Goal: Transaction & Acquisition: Purchase product/service

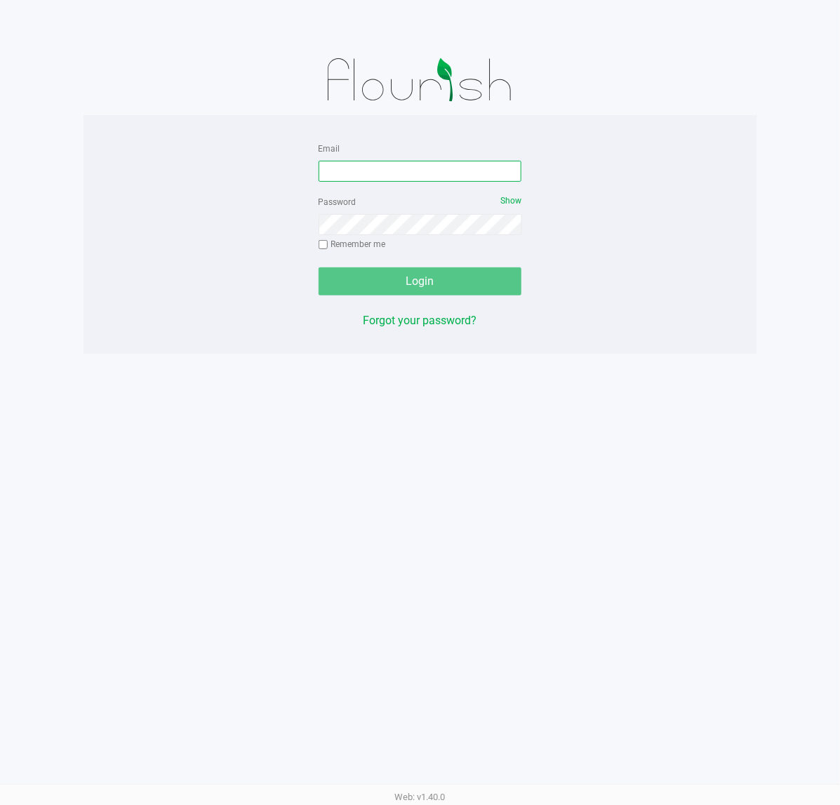
click at [414, 173] on input "Email" at bounding box center [421, 171] width 204 height 21
type input "[EMAIL_ADDRESS][DOMAIN_NAME]"
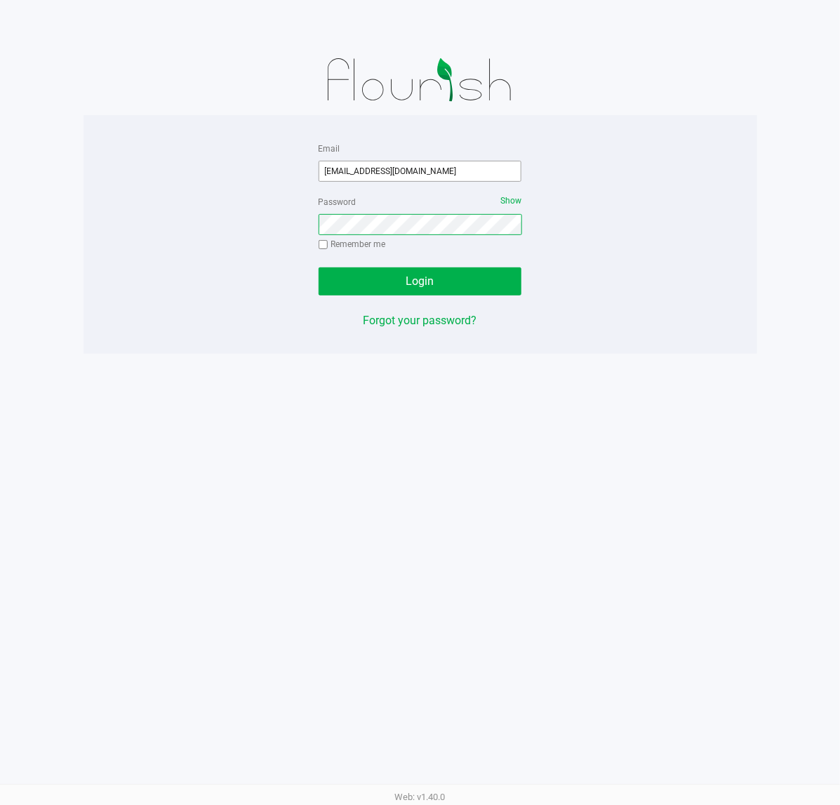
click at [319, 267] on button "Login" at bounding box center [421, 281] width 204 height 28
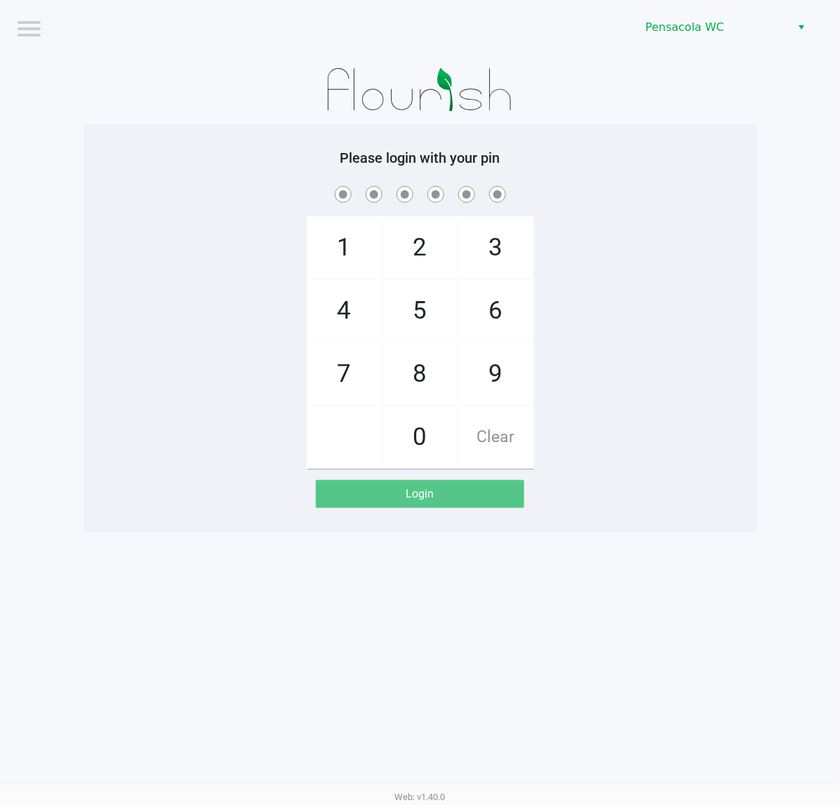
click at [535, 249] on div "1 4 7 2 5 8 0 3 6 9 Clear" at bounding box center [421, 326] width 674 height 286
click at [567, 246] on div "1 4 7 2 5 8 0 3 6 9 Clear" at bounding box center [421, 326] width 674 height 286
checkbox input "true"
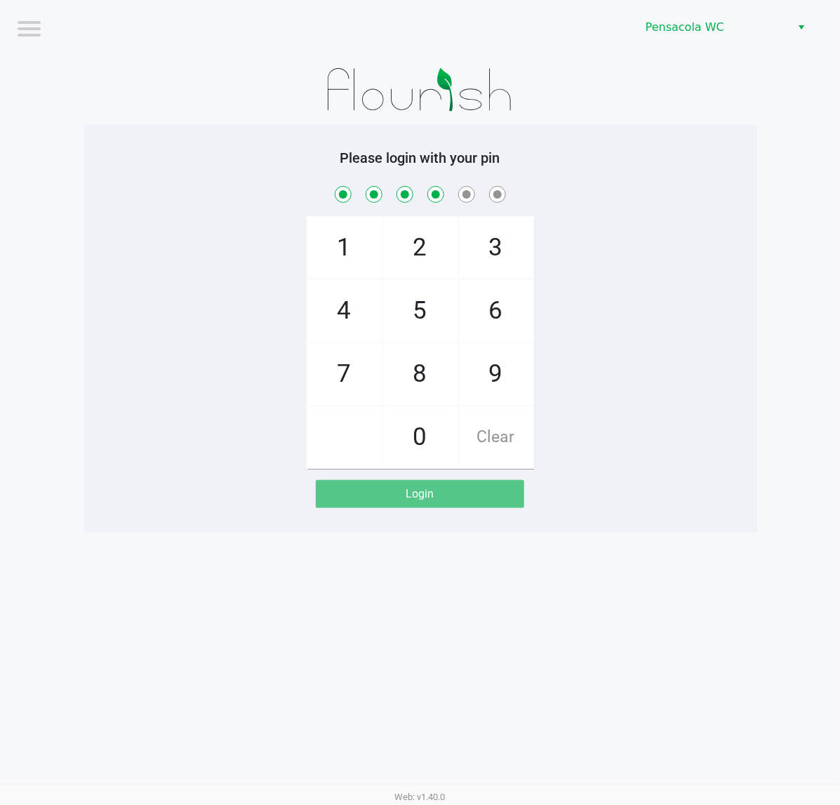
checkbox input "true"
checkbox input "false"
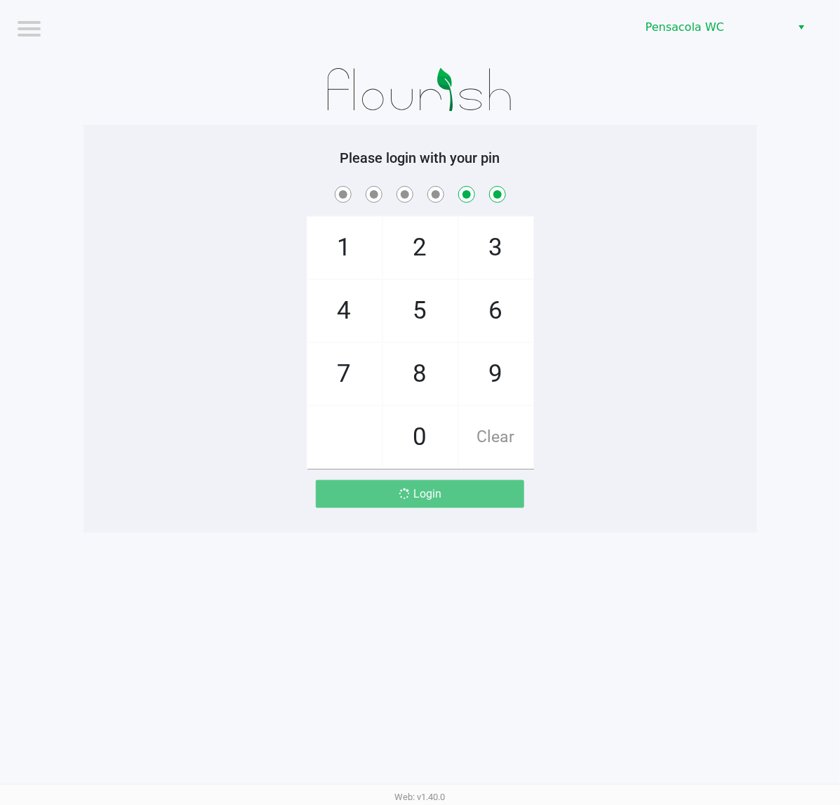
checkbox input "false"
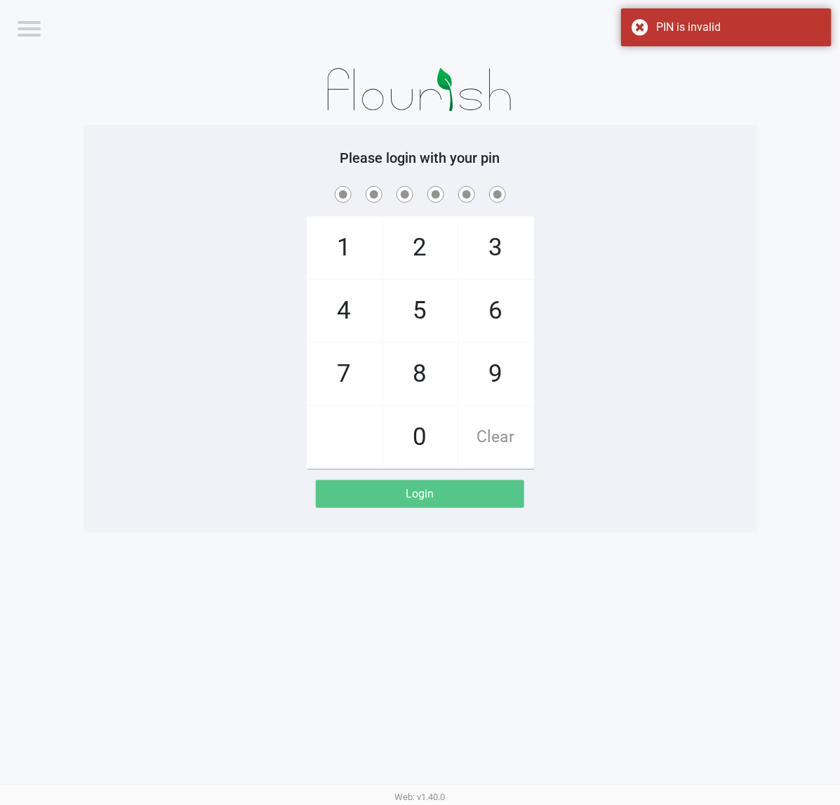
click at [626, 226] on div "1 4 7 2 5 8 0 3 6 9 Clear" at bounding box center [421, 326] width 674 height 286
drag, startPoint x: 625, startPoint y: 223, endPoint x: 621, endPoint y: 179, distance: 44.4
click at [625, 219] on div "1 4 7 2 5 8 0 3 6 9 Clear" at bounding box center [421, 326] width 674 height 286
checkbox input "true"
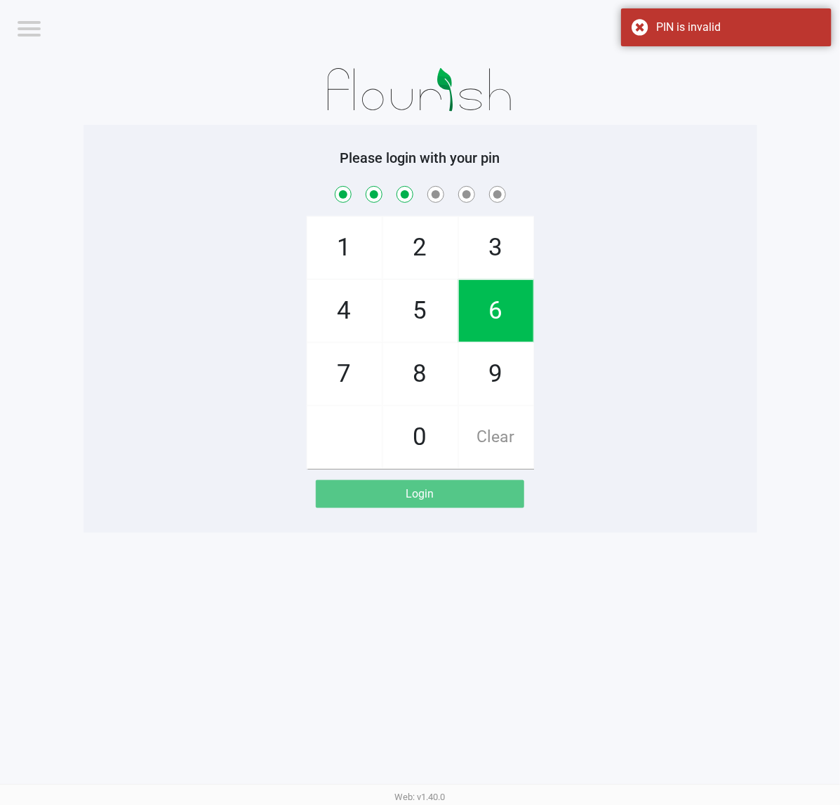
checkbox input "true"
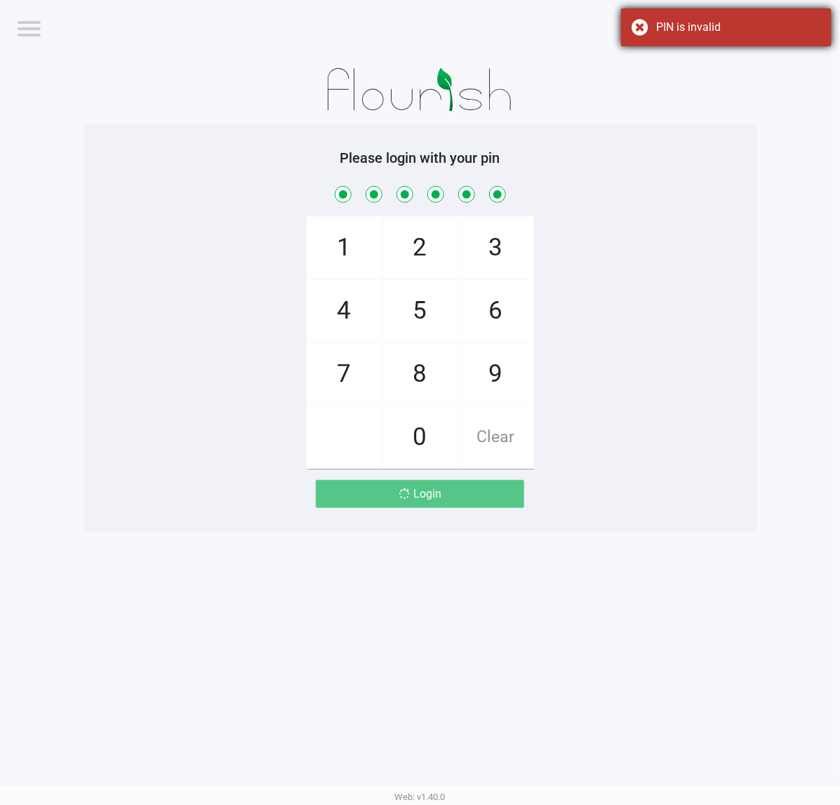
click at [787, 18] on div "PIN is invalid" at bounding box center [726, 27] width 211 height 38
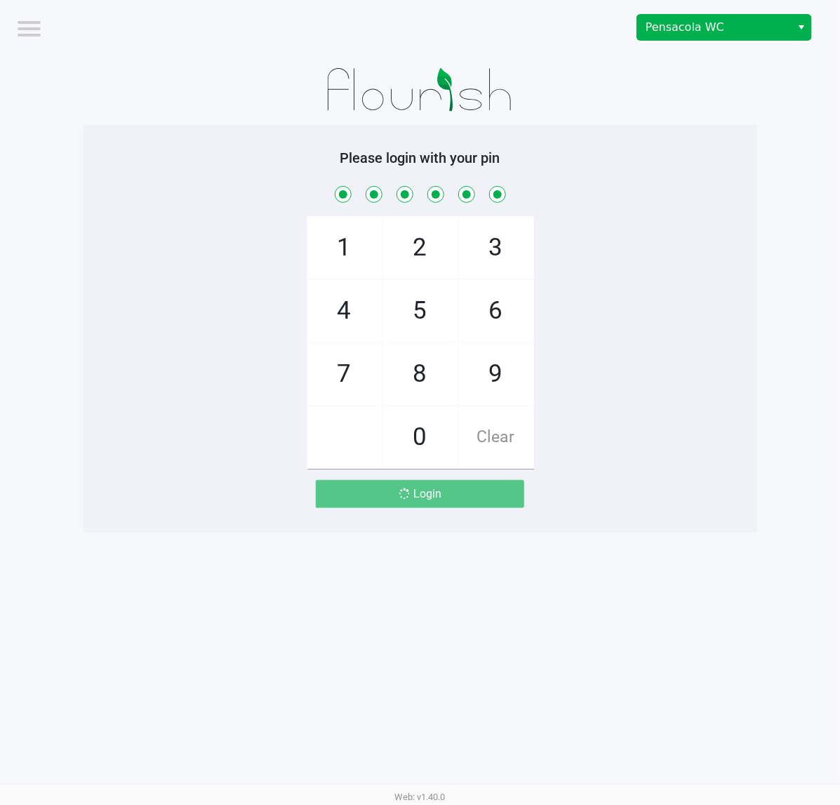
click at [801, 22] on span "Select" at bounding box center [801, 27] width 11 height 17
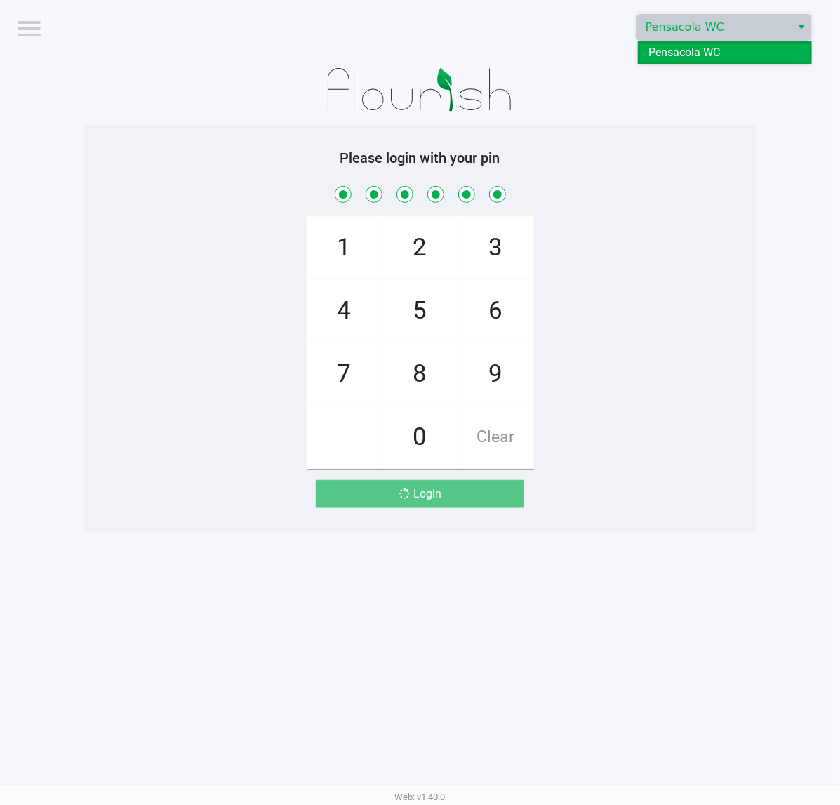
click at [726, 162] on h5 "Please login with your pin" at bounding box center [420, 157] width 653 height 17
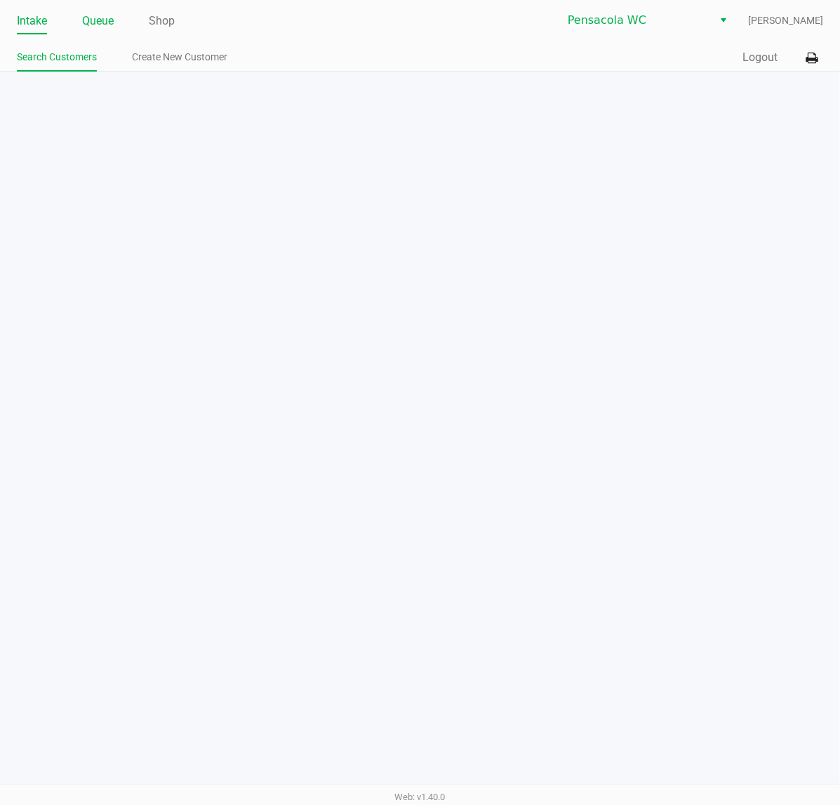
click at [110, 21] on link "Queue" at bounding box center [98, 21] width 32 height 20
click at [113, 53] on link "Pickups" at bounding box center [103, 57] width 34 height 18
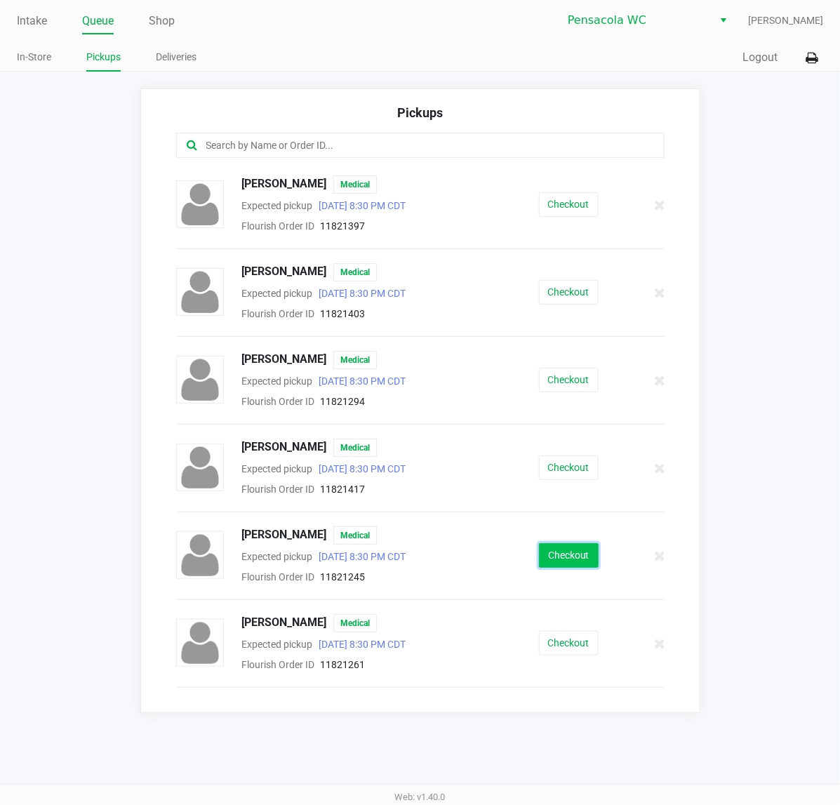
click at [566, 558] on button "Checkout" at bounding box center [569, 555] width 60 height 25
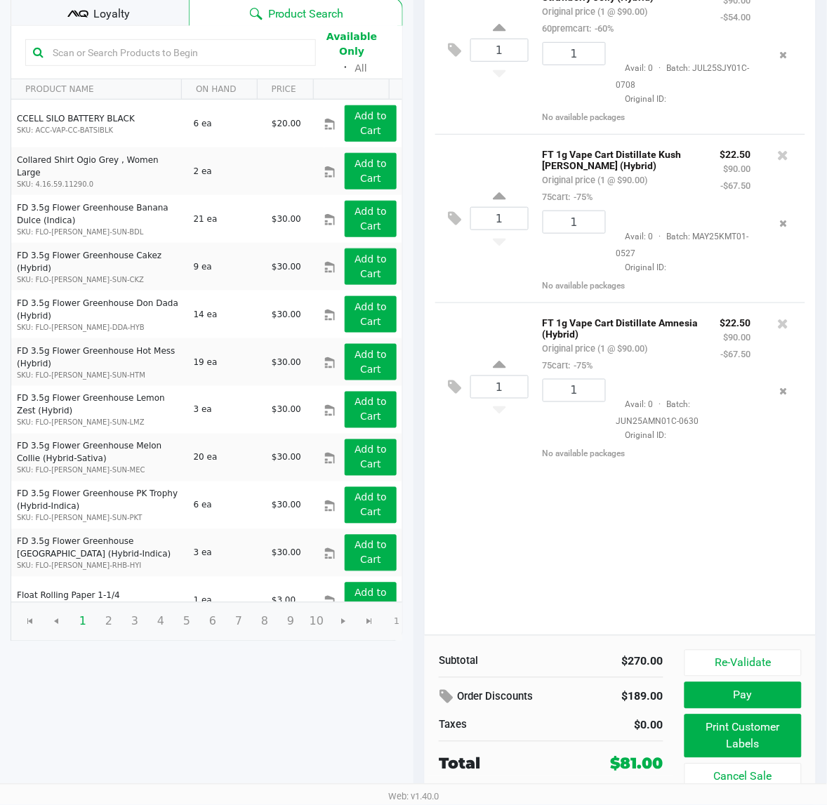
scroll to position [161, 0]
click at [717, 699] on button "Pay" at bounding box center [742, 695] width 117 height 27
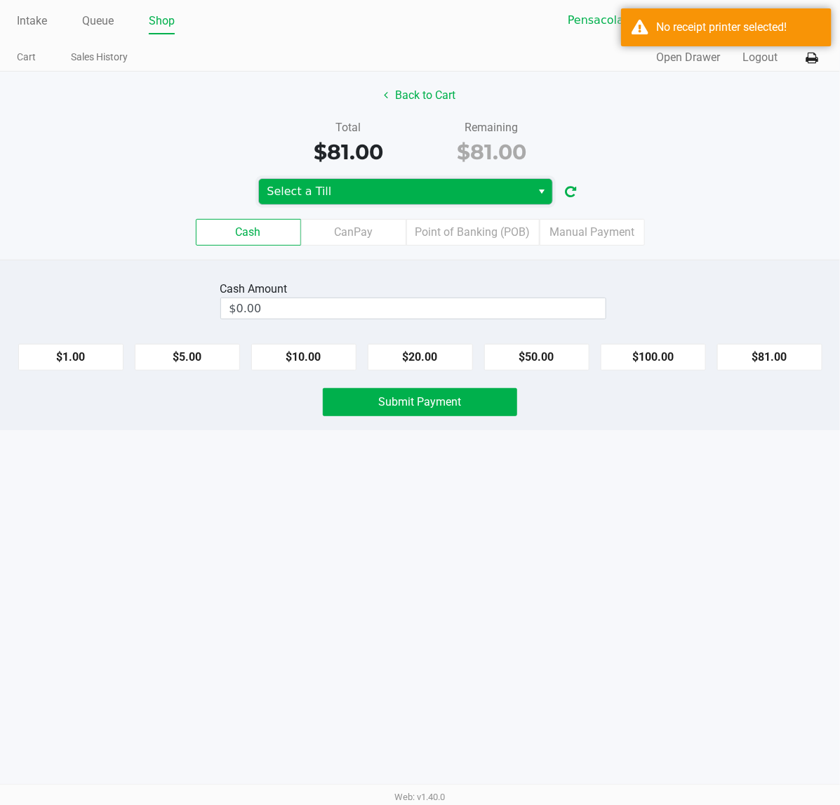
click at [420, 181] on span "Select a Till" at bounding box center [395, 191] width 273 height 25
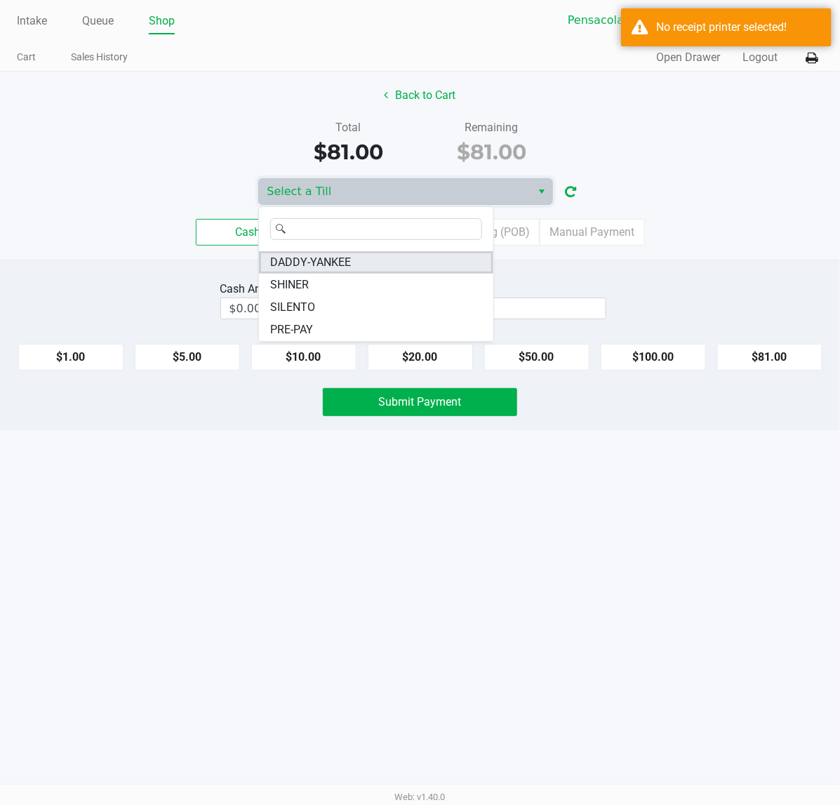
click at [339, 254] on span "DADDY-YANKEE" at bounding box center [310, 262] width 81 height 17
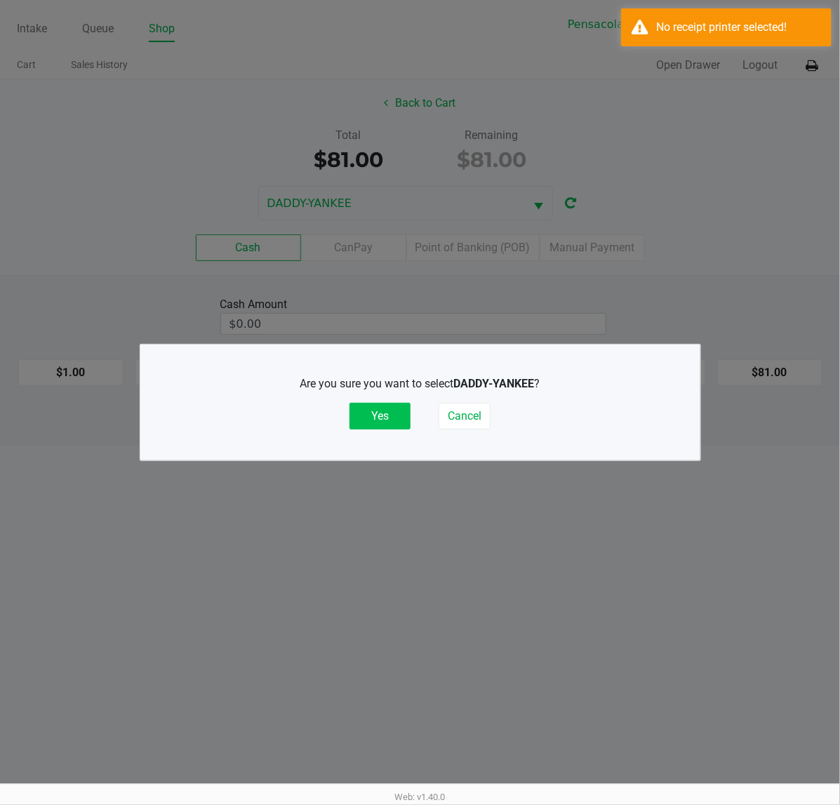
click at [393, 408] on button "Yes" at bounding box center [379, 416] width 61 height 27
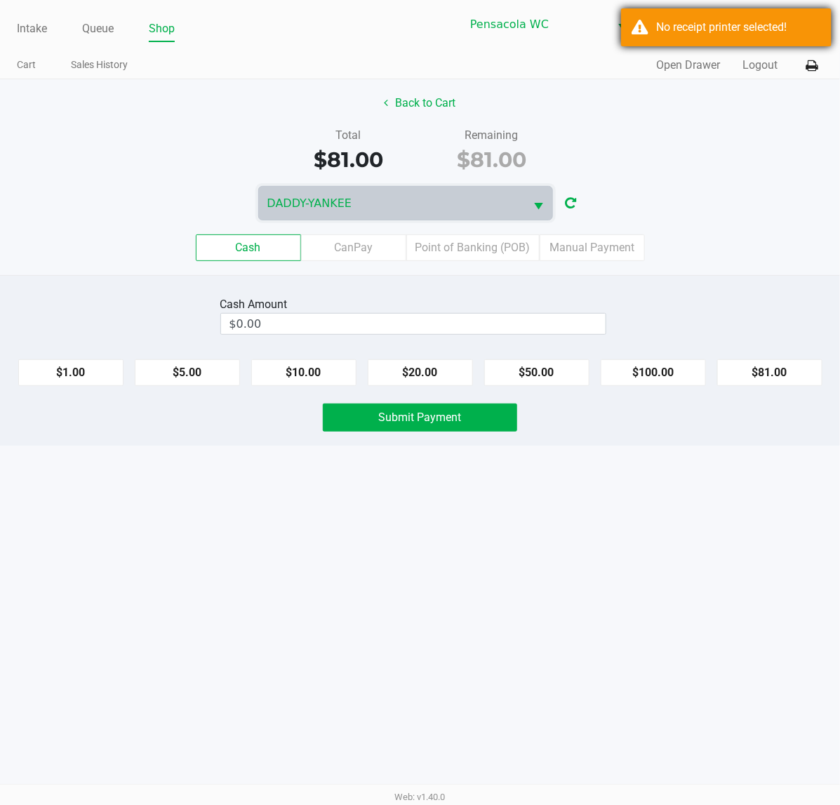
click at [707, 28] on div "No receipt printer selected!" at bounding box center [738, 27] width 165 height 17
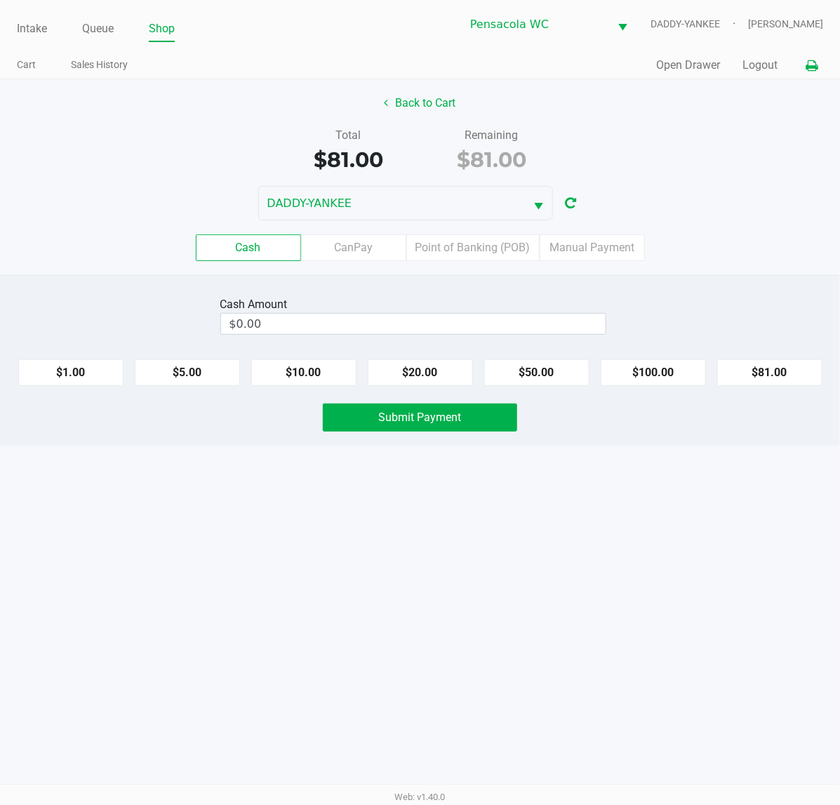
click at [811, 65] on icon at bounding box center [812, 66] width 12 height 10
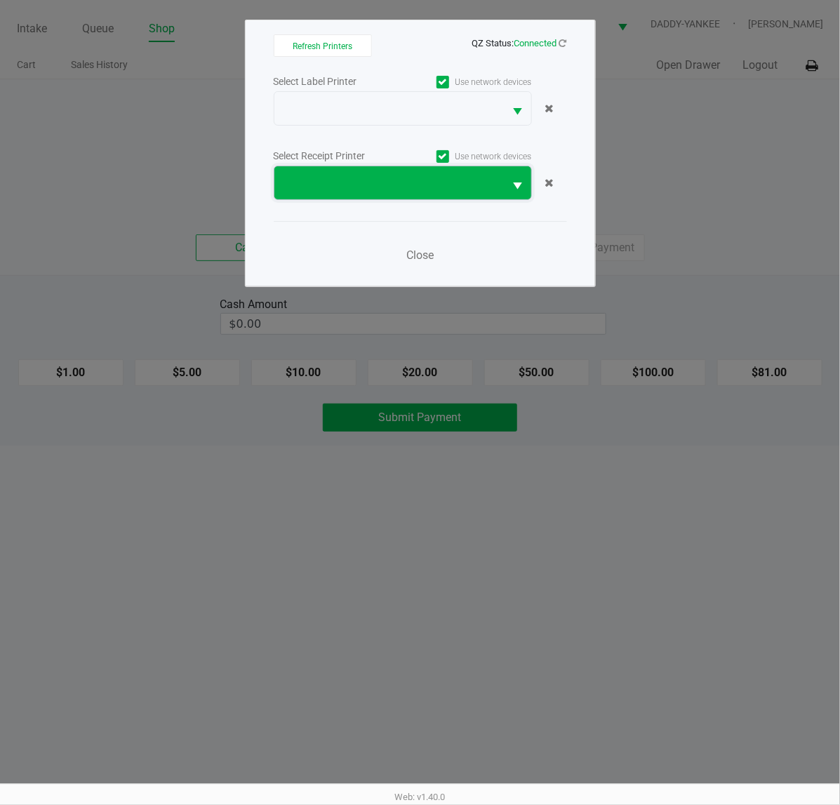
click at [430, 194] on span at bounding box center [389, 182] width 230 height 33
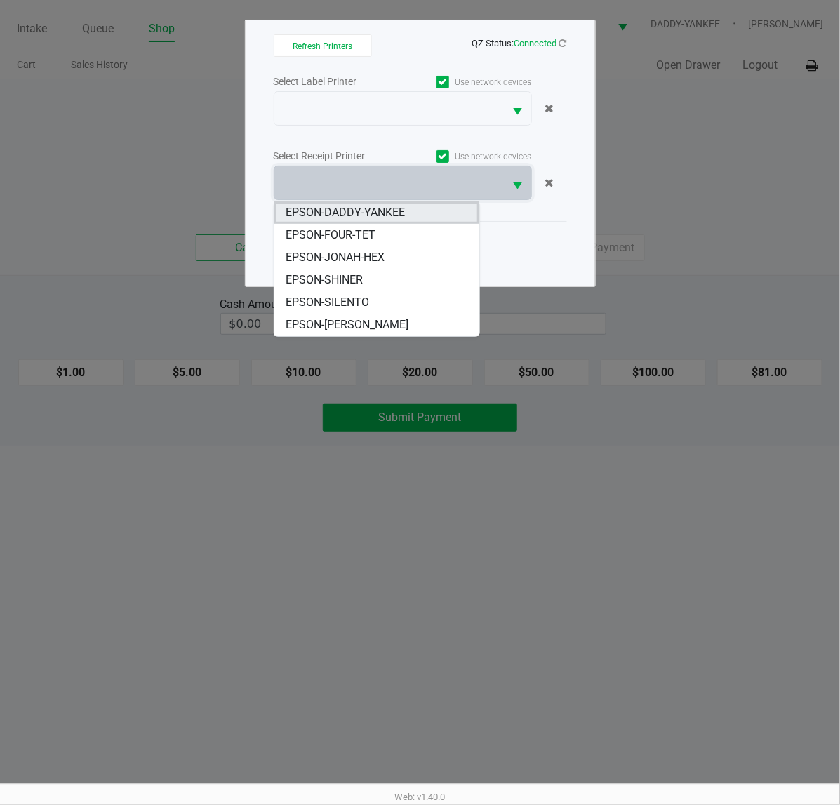
click at [408, 218] on li "EPSON-DADDY-YANKEE" at bounding box center [376, 212] width 205 height 22
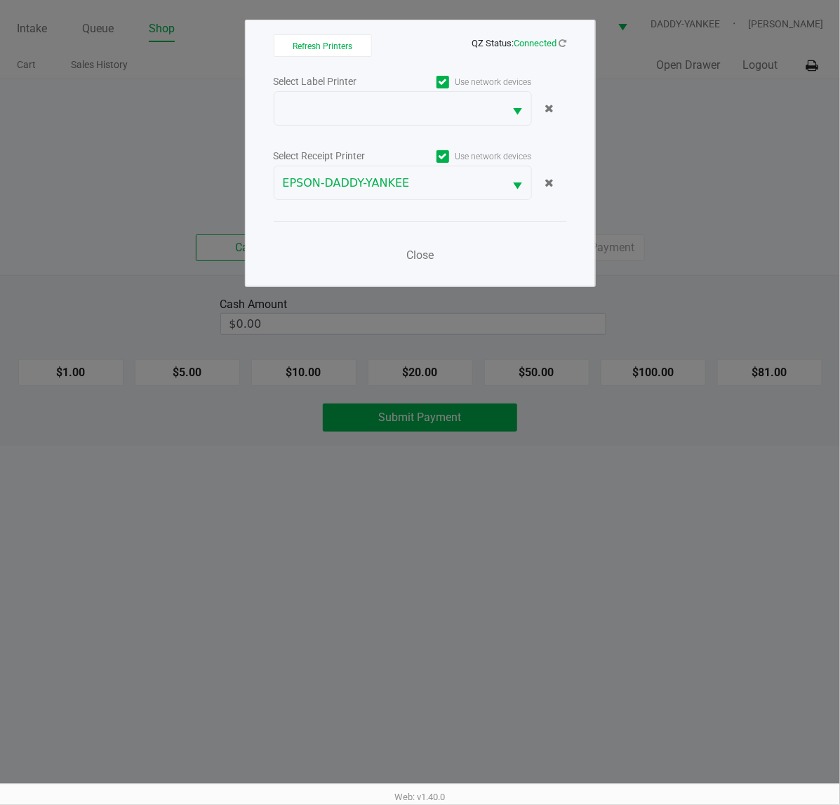
click at [420, 78] on label "Use network devices" at bounding box center [467, 82] width 129 height 13
click at [0, 0] on input "Use network devices" at bounding box center [0, 0] width 0 height 0
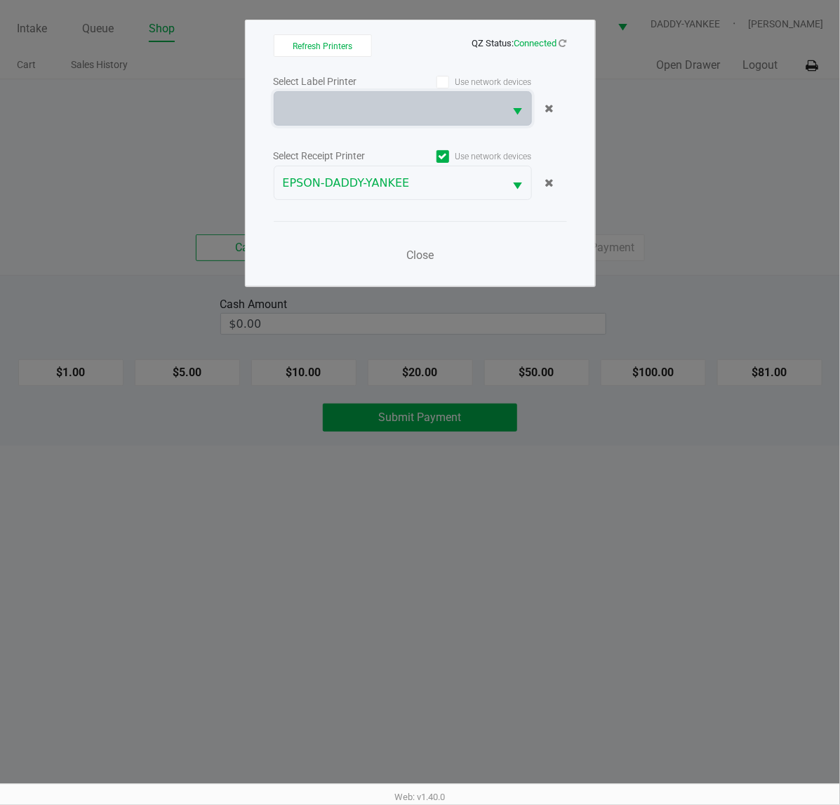
click at [411, 99] on span at bounding box center [389, 108] width 230 height 33
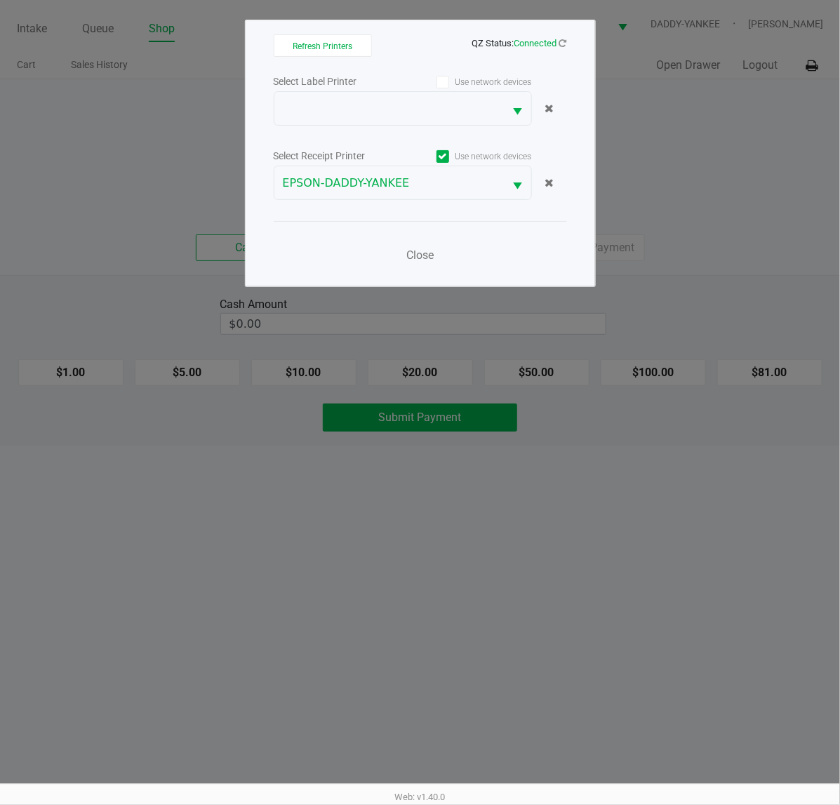
click at [446, 88] on div "Use network devices" at bounding box center [467, 81] width 129 height 19
click at [443, 82] on icon at bounding box center [442, 82] width 9 height 0
click at [0, 0] on input "Use network devices" at bounding box center [0, 0] width 0 height 0
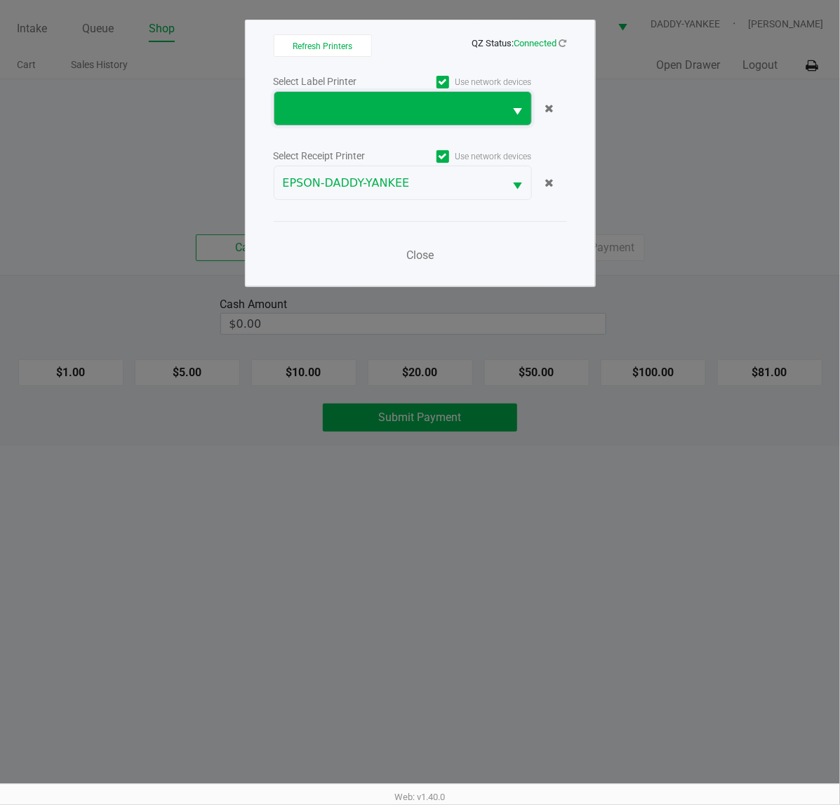
click at [434, 102] on span at bounding box center [389, 108] width 213 height 17
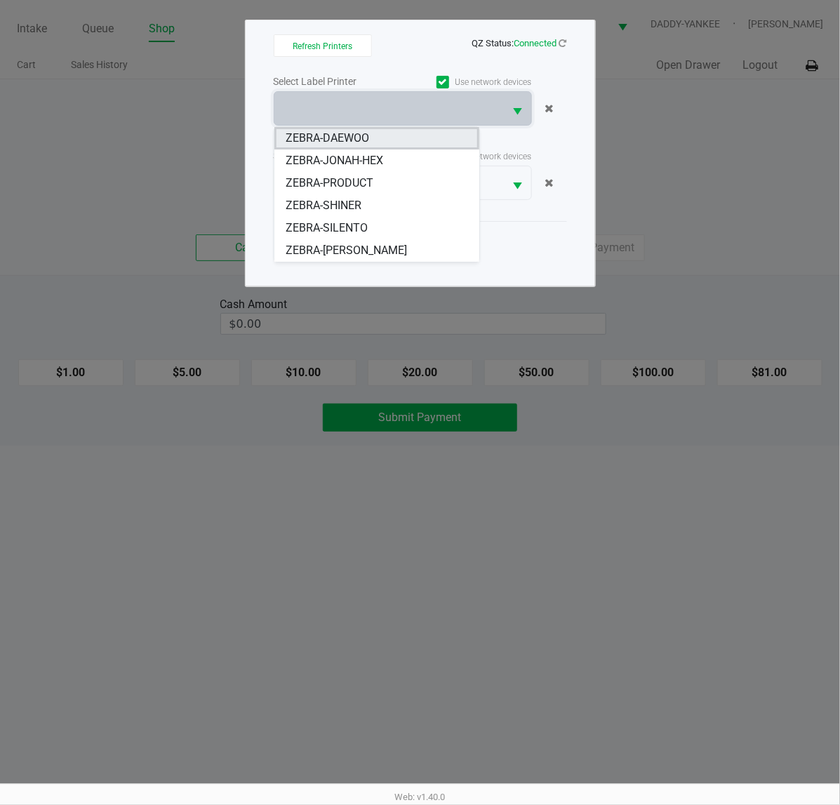
click at [375, 132] on li "ZEBRA-DAEWOO" at bounding box center [376, 138] width 205 height 22
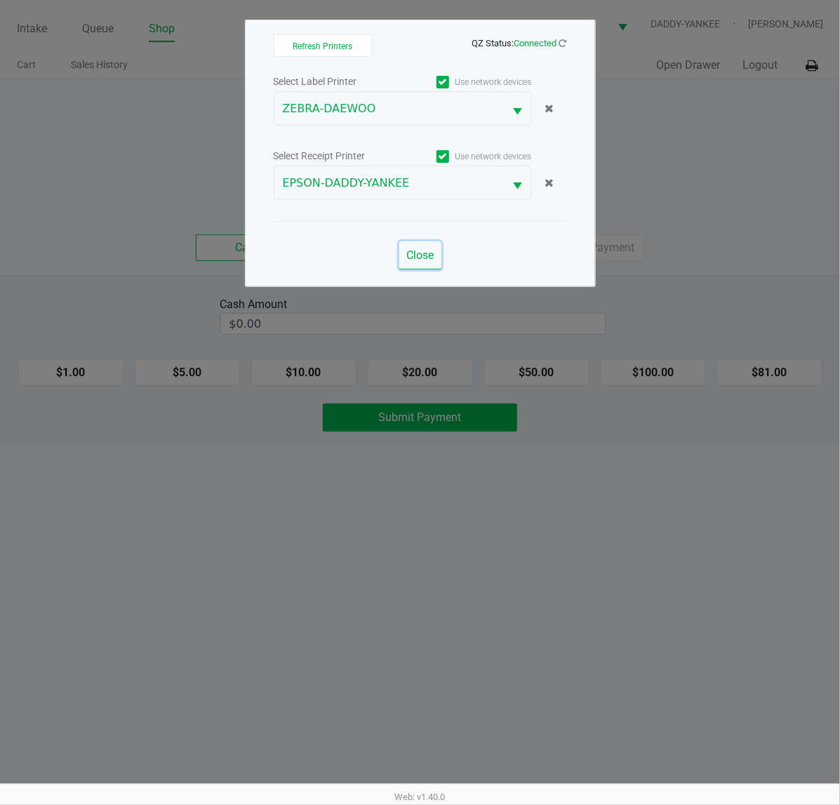
click at [422, 248] on button "Close" at bounding box center [420, 255] width 42 height 28
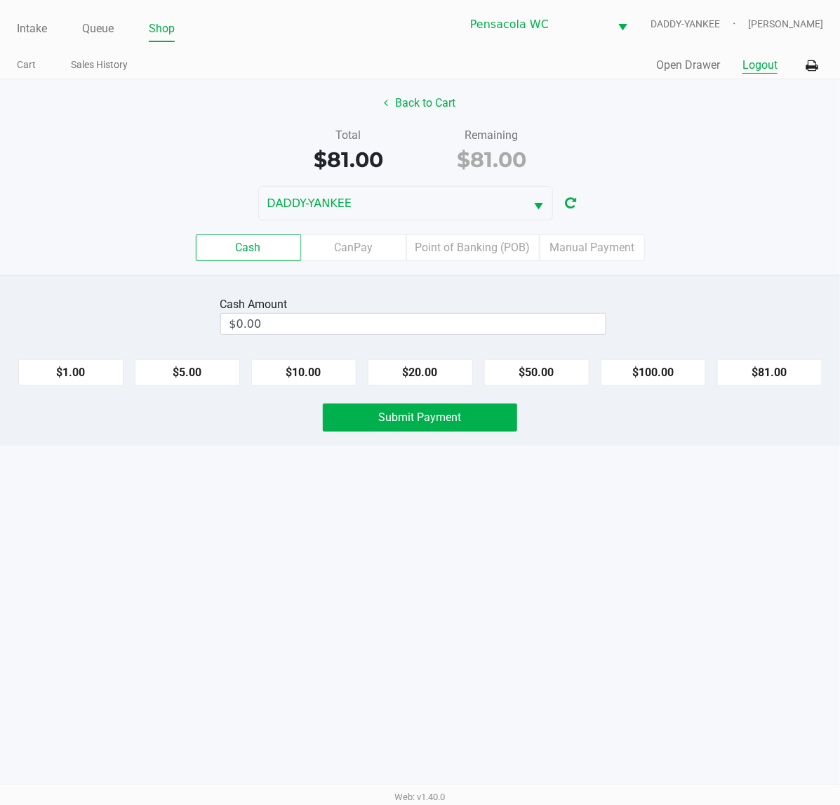
click at [764, 63] on button "Logout" at bounding box center [759, 65] width 35 height 17
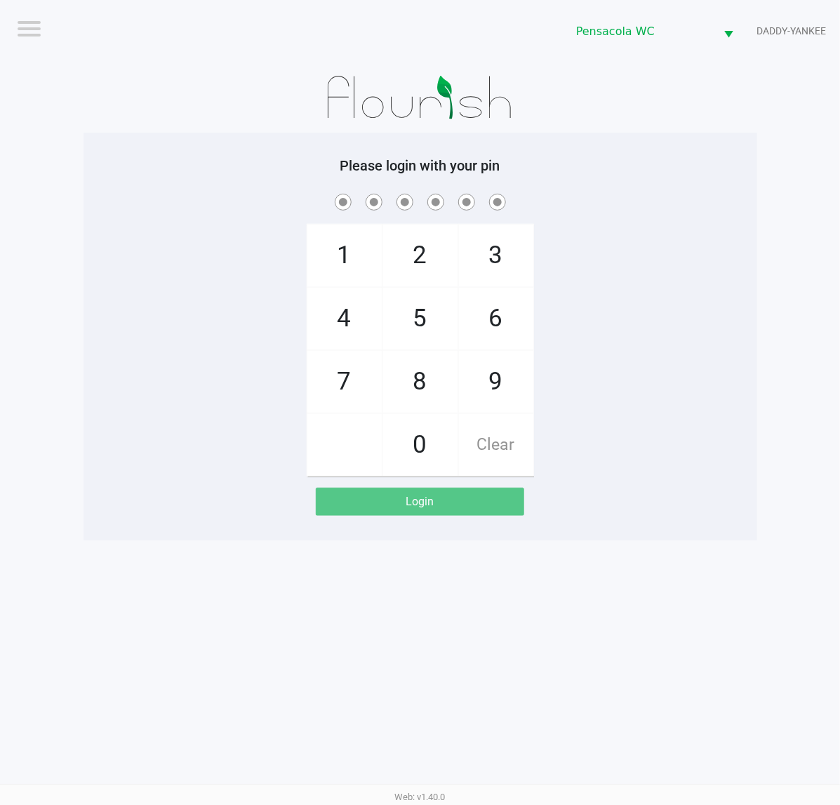
click at [756, 135] on div "Please login with your pin 1 4 7 2 5 8 0 3 6 9 Clear Login" at bounding box center [421, 337] width 674 height 408
click at [689, 420] on div "1 4 7 2 5 8 0 3 6 9 Clear" at bounding box center [421, 334] width 674 height 286
checkbox input "true"
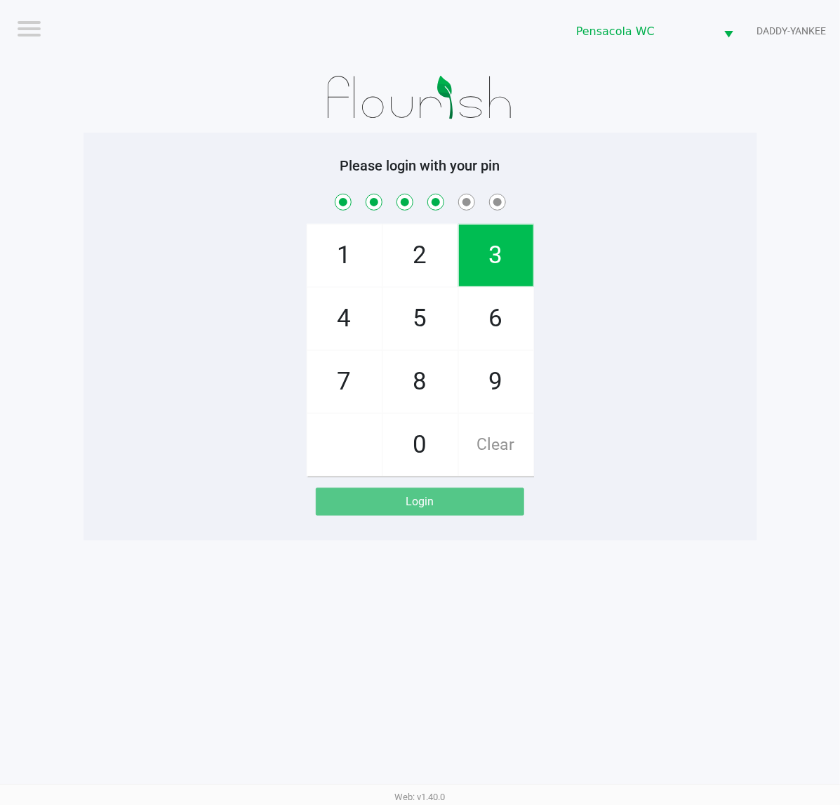
checkbox input "true"
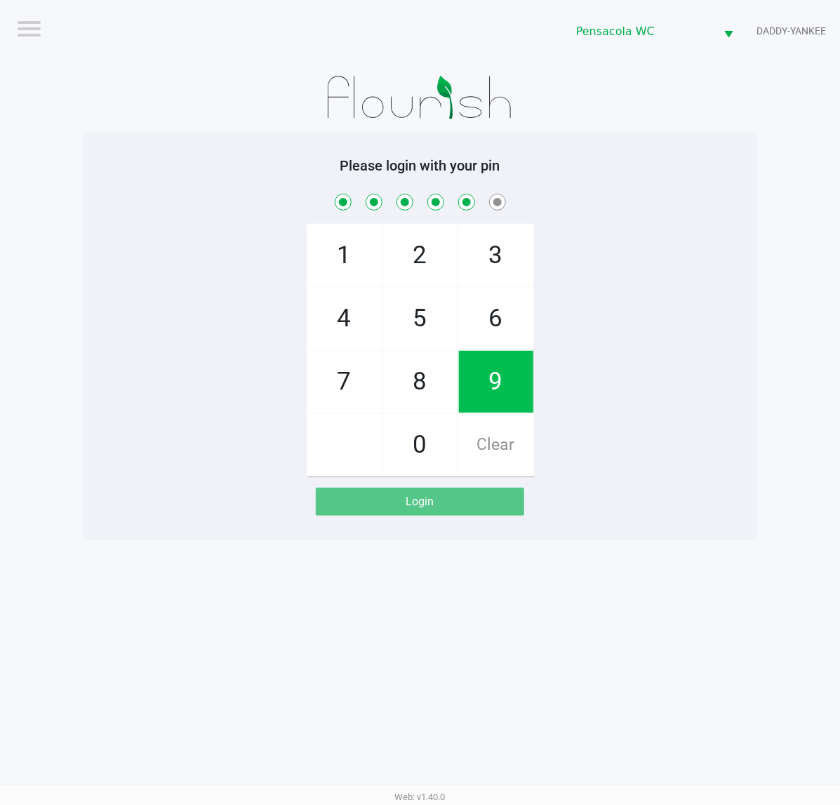
checkbox input "true"
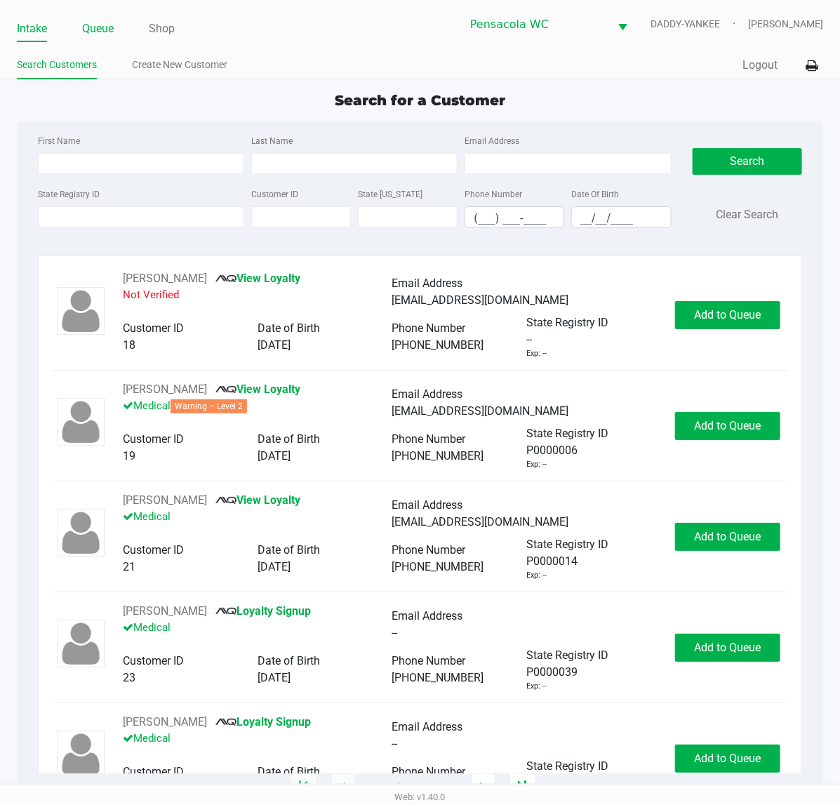
click at [105, 26] on link "Queue" at bounding box center [98, 29] width 32 height 20
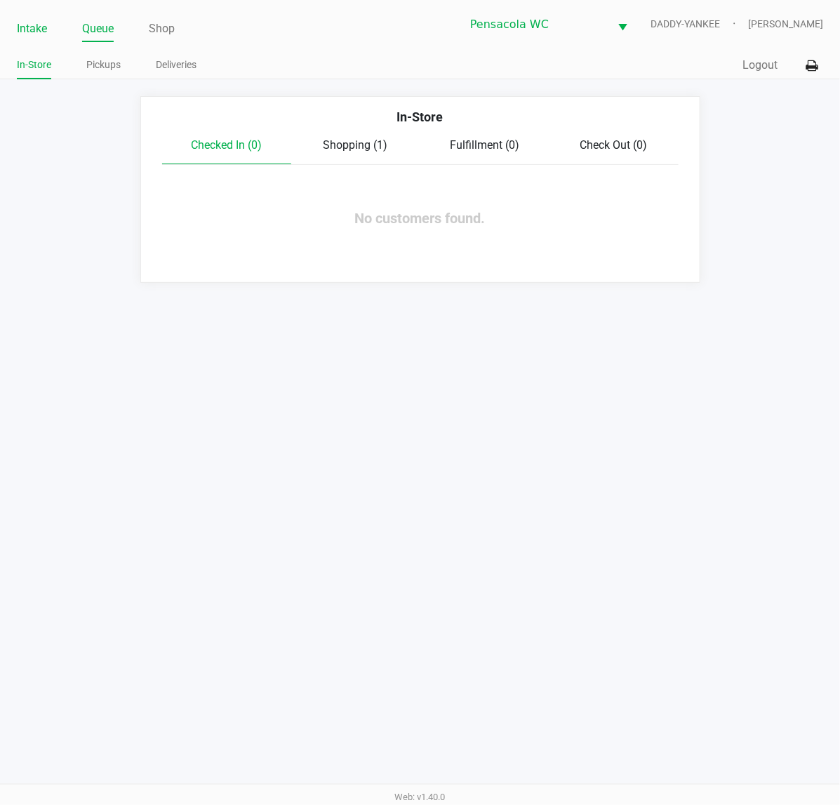
click at [28, 39] on link "Intake" at bounding box center [32, 29] width 30 height 20
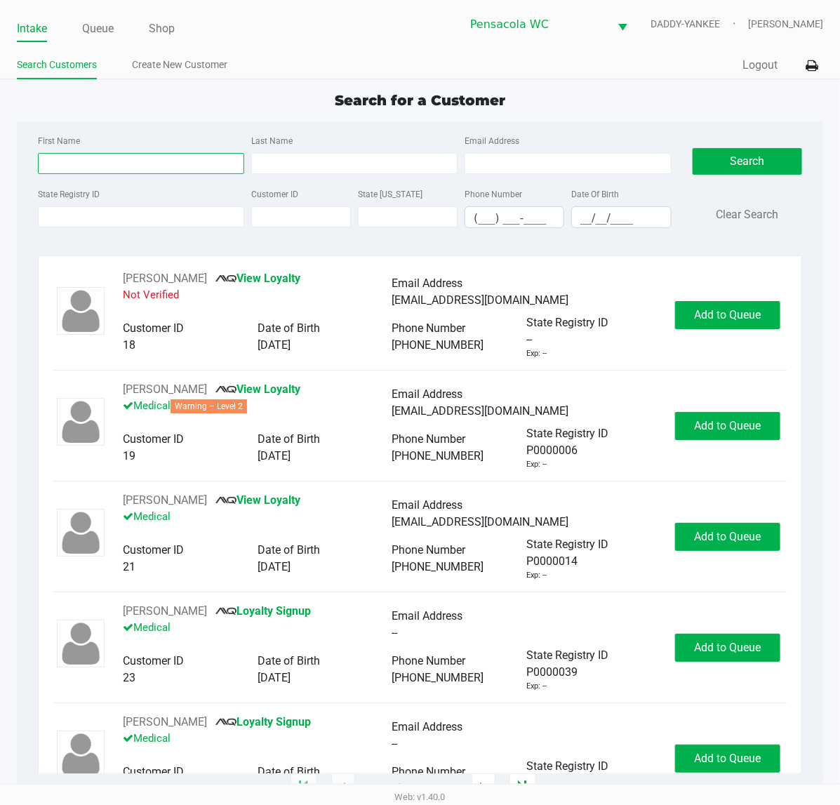
click at [82, 158] on input "First Name" at bounding box center [141, 163] width 206 height 21
type input "[PERSON_NAME]"
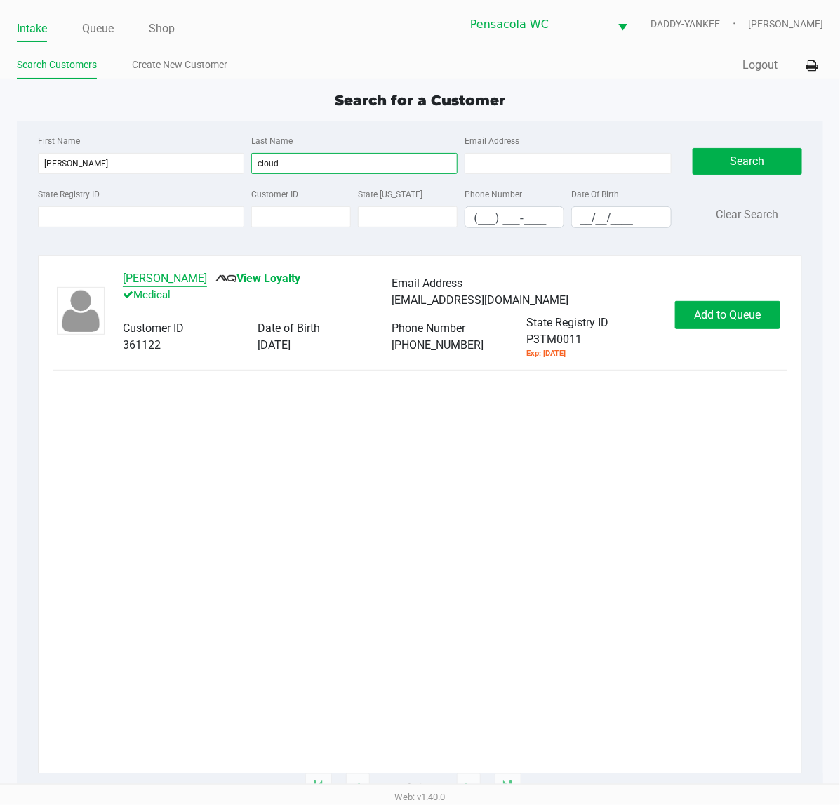
type input "cloud"
click at [152, 278] on button "[PERSON_NAME]" at bounding box center [165, 278] width 84 height 17
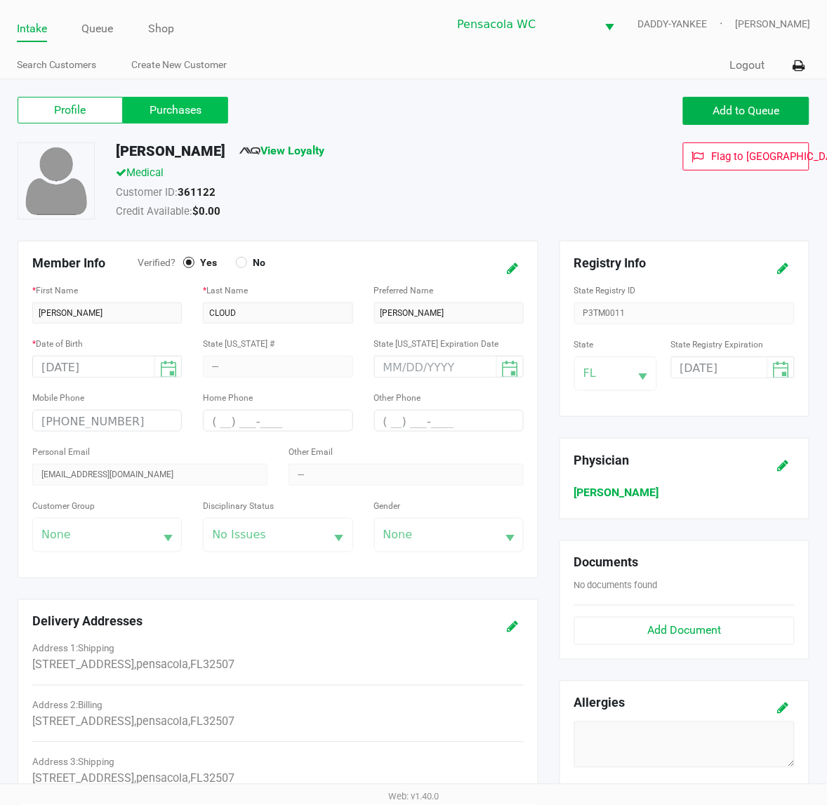
click at [167, 102] on label "Purchases" at bounding box center [175, 110] width 105 height 27
click at [0, 0] on 1 "Purchases" at bounding box center [0, 0] width 0 height 0
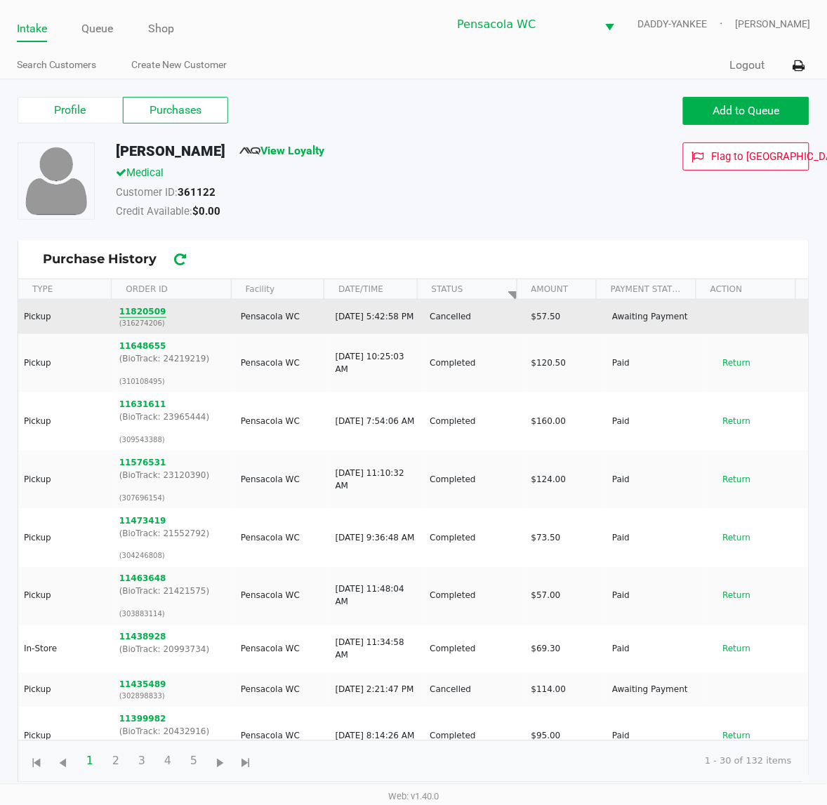
click at [132, 310] on button "11820509" at bounding box center [142, 311] width 47 height 13
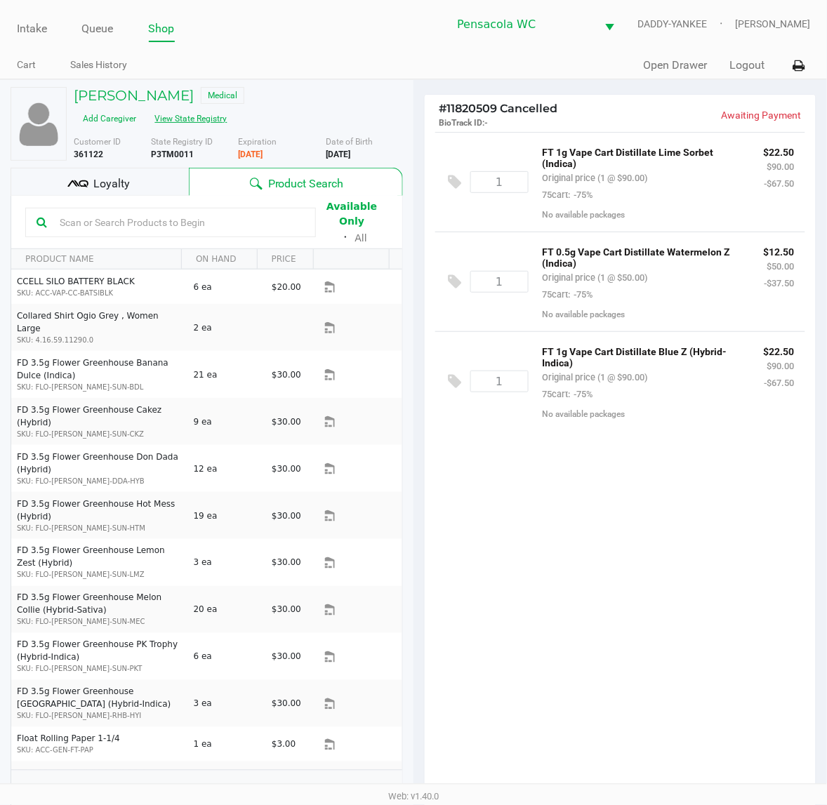
click at [228, 107] on button "View State Registry" at bounding box center [187, 118] width 82 height 22
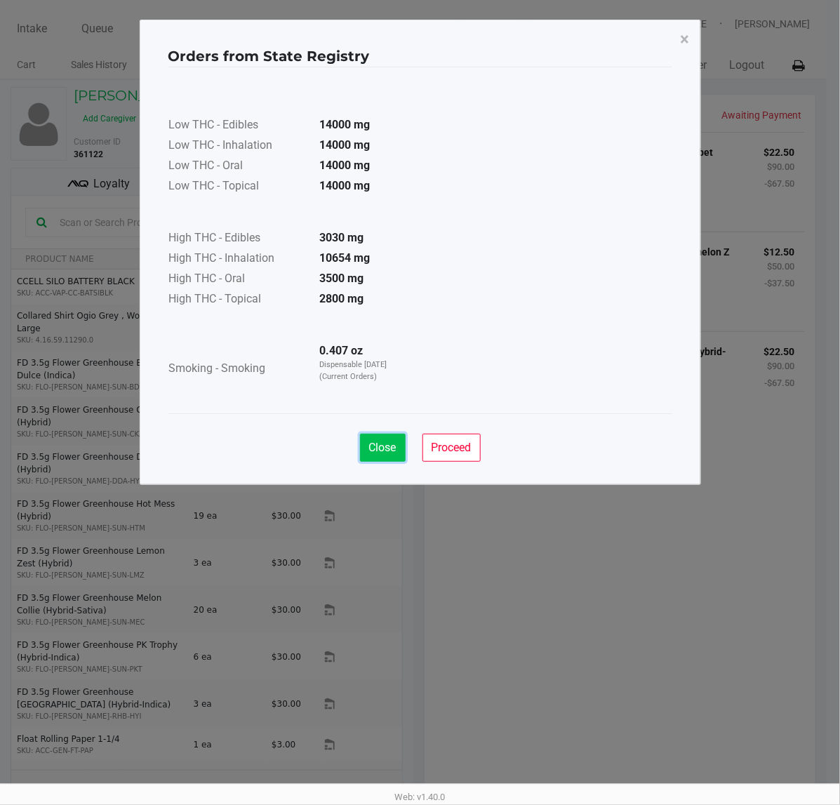
click at [388, 460] on button "Close" at bounding box center [383, 448] width 46 height 28
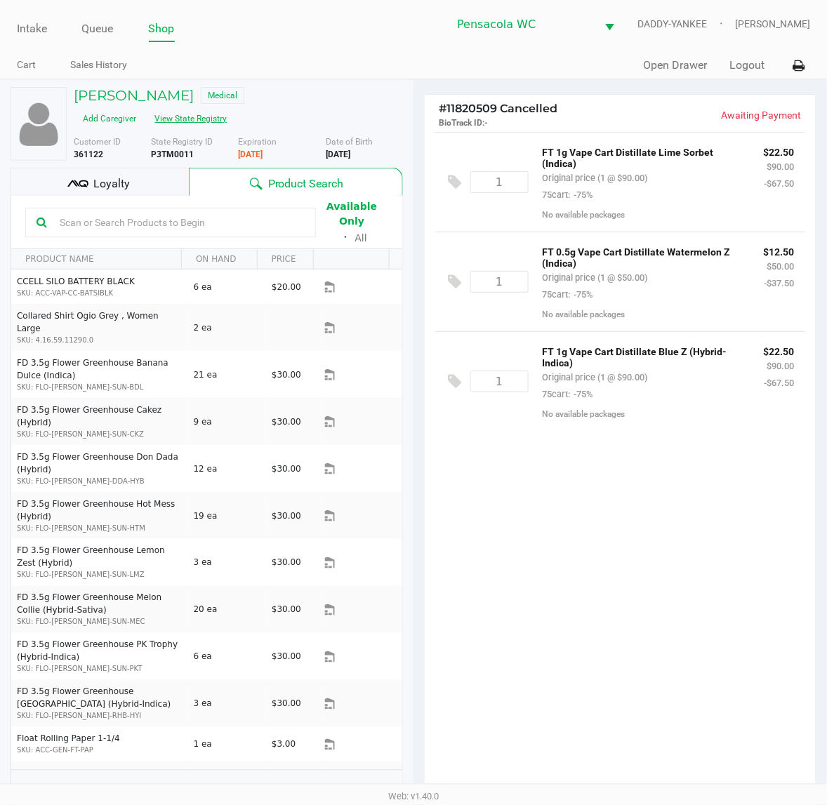
click at [495, 532] on div "1 FT 1g Vape Cart Distillate Lime Sorbet (Indica) Original price (1 @ $90.00) 7…" at bounding box center [620, 466] width 391 height 669
click at [486, 504] on div "1 FT 1g Vape Cart Distillate Lime Sorbet (Indica) Original price (1 @ $90.00) 7…" at bounding box center [620, 466] width 391 height 669
click at [671, 667] on div "1 FT 1g Vape Cart Distillate Lime Sorbet (Indica) Original price (1 @ $90.00) 7…" at bounding box center [620, 466] width 391 height 669
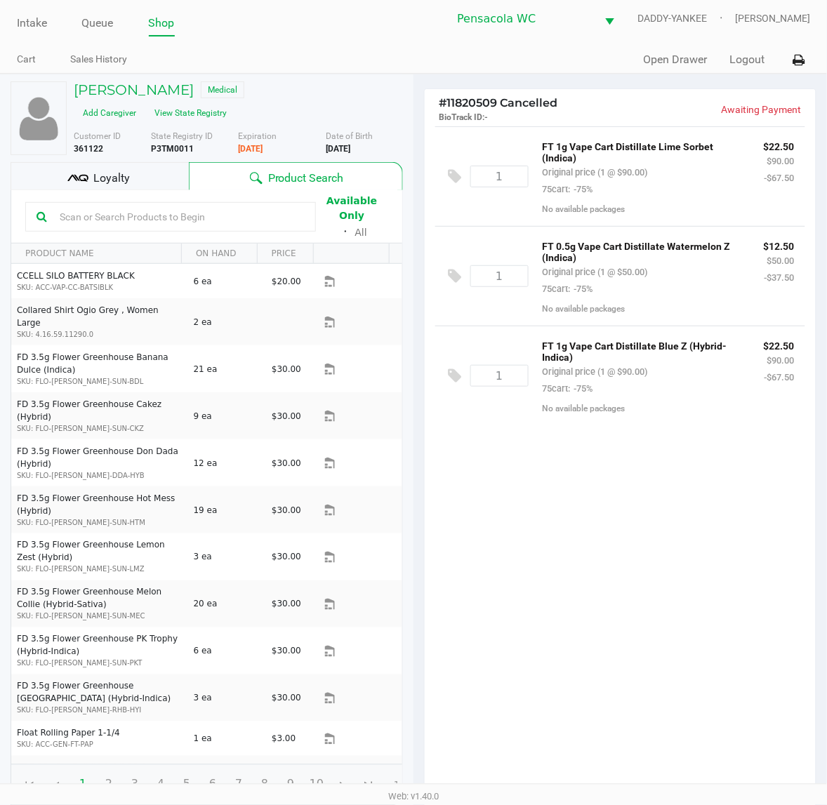
scroll to position [7, 0]
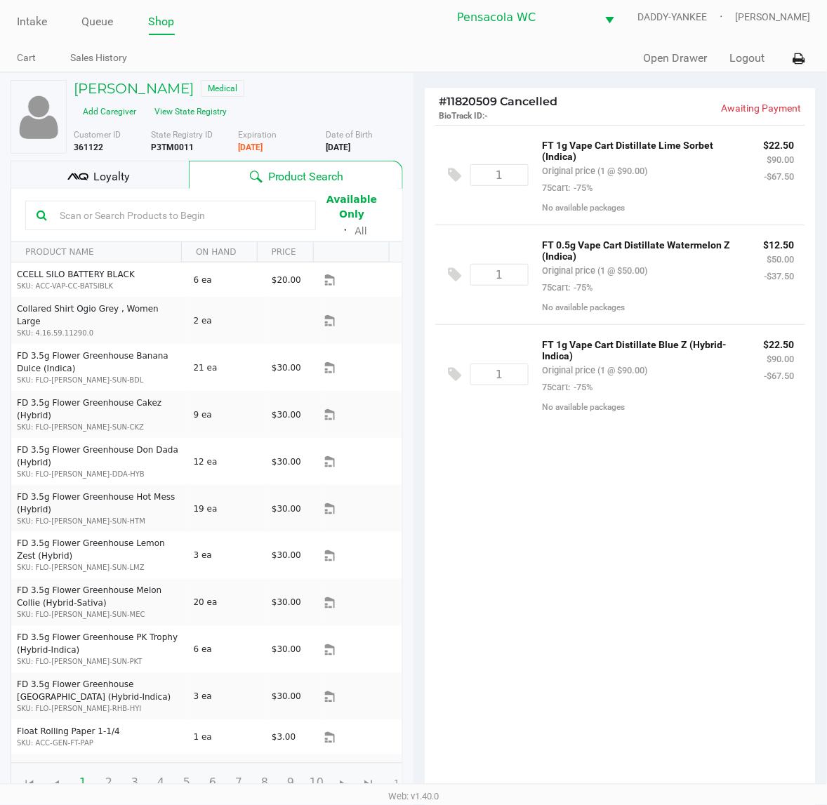
click at [665, 573] on div "1 FT 1g Vape Cart Distillate Lime Sorbet (Indica) Original price (1 @ $90.00) 7…" at bounding box center [620, 459] width 391 height 669
click at [131, 91] on h5 "[PERSON_NAME]" at bounding box center [134, 88] width 120 height 17
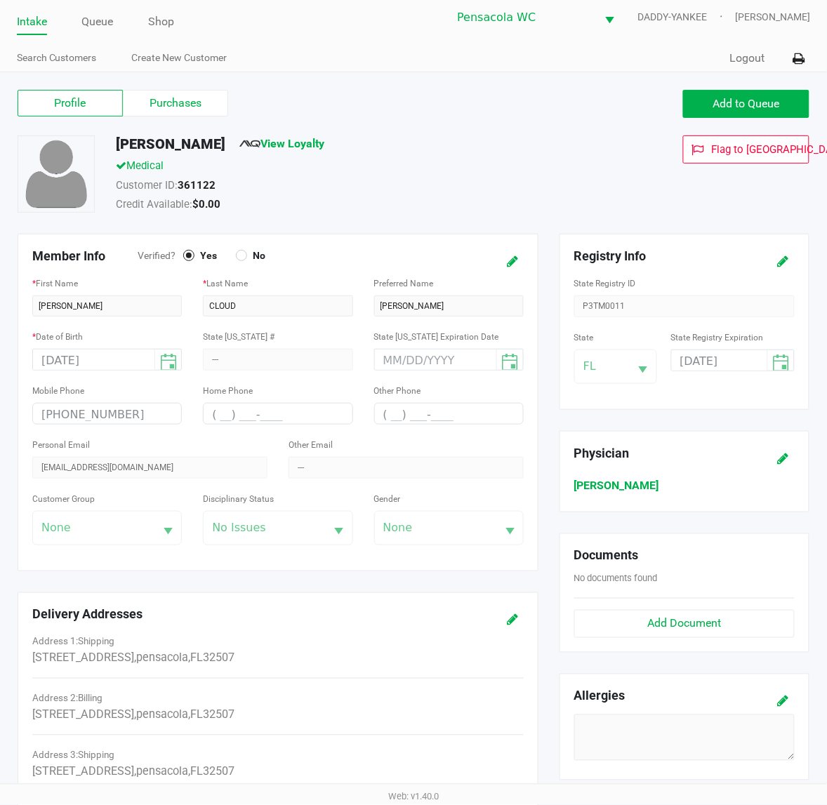
click at [189, 106] on label "Purchases" at bounding box center [175, 103] width 105 height 27
click at [0, 0] on 1 "Purchases" at bounding box center [0, 0] width 0 height 0
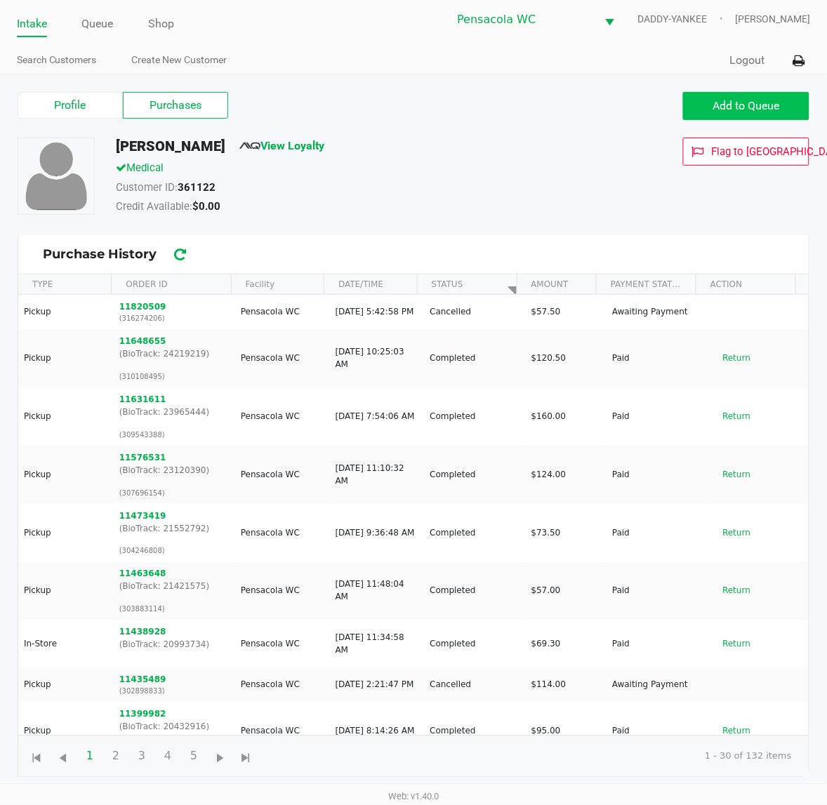
click at [734, 105] on span "Add to Queue" at bounding box center [746, 105] width 67 height 13
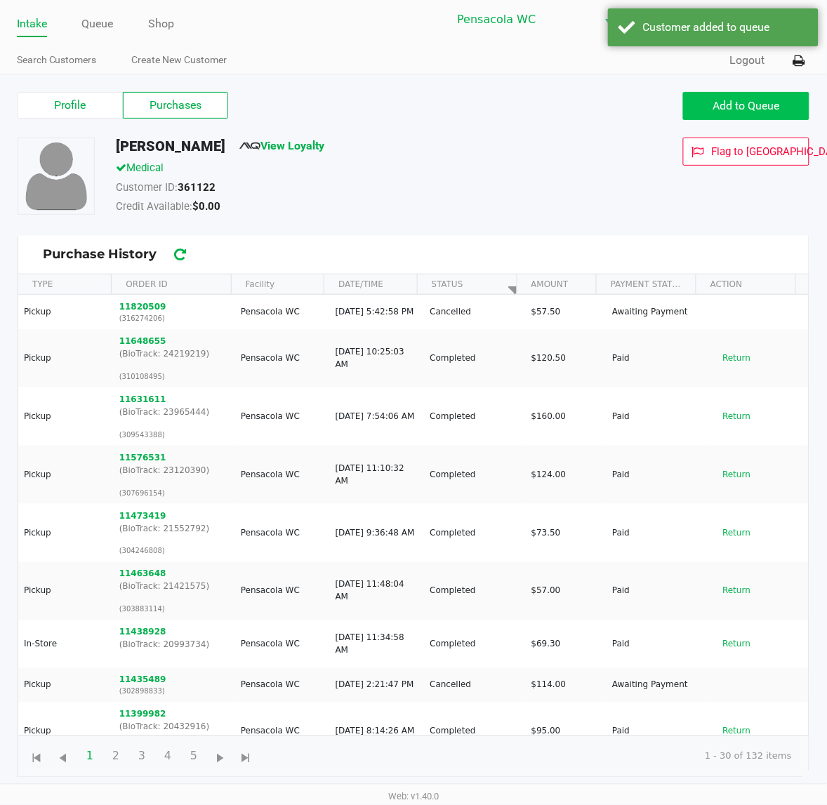
click at [756, 105] on span "Add to Queue" at bounding box center [746, 105] width 67 height 13
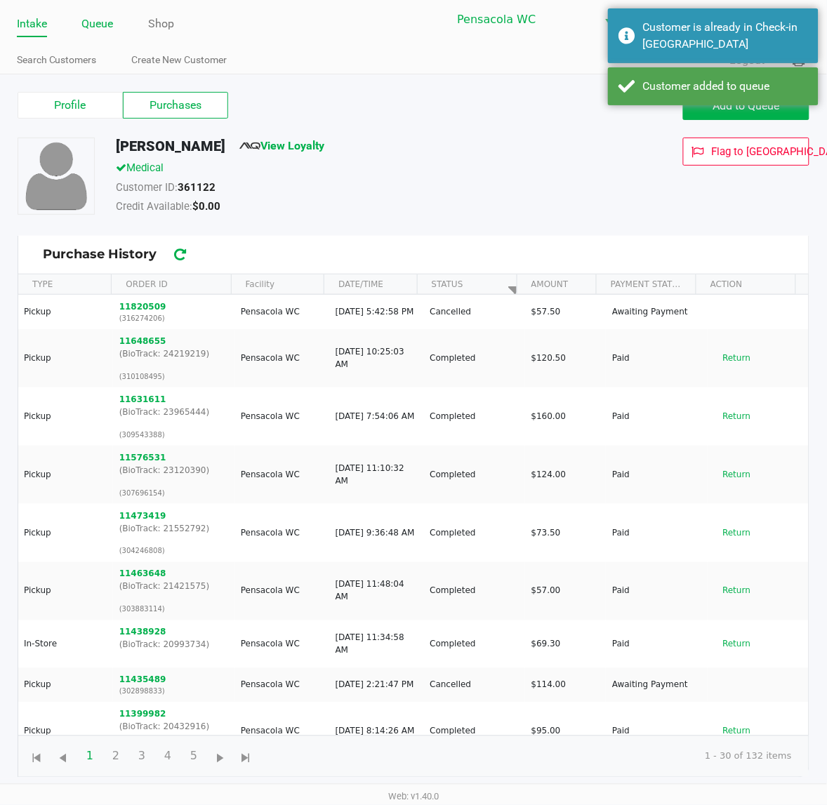
click at [100, 21] on link "Queue" at bounding box center [98, 24] width 32 height 20
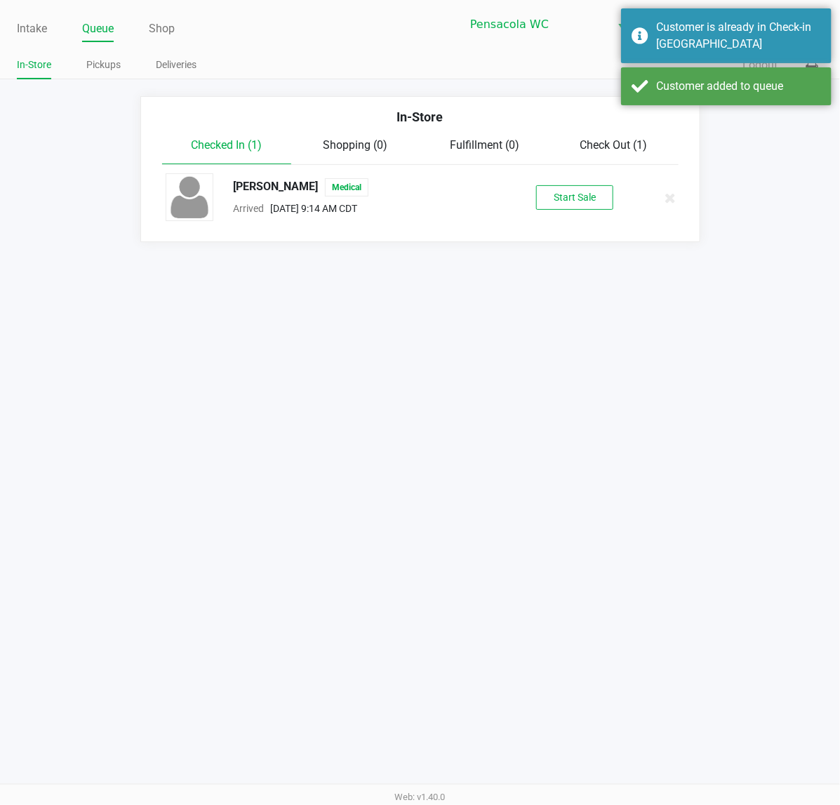
click at [573, 198] on button "Start Sale" at bounding box center [574, 197] width 77 height 25
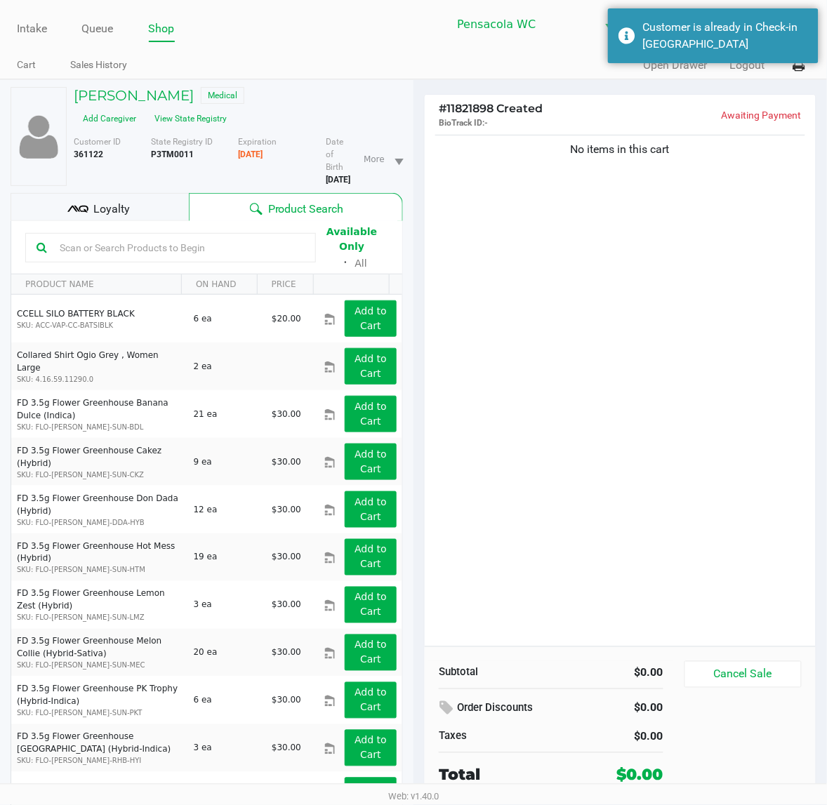
click at [692, 453] on div "No items in this cart" at bounding box center [620, 389] width 391 height 514
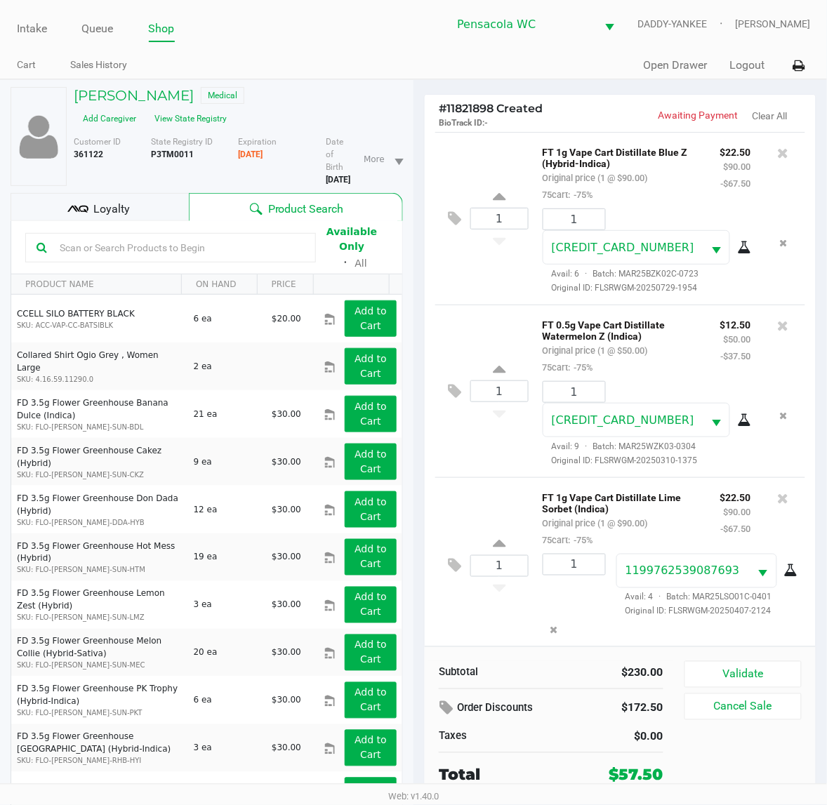
scroll to position [15, 0]
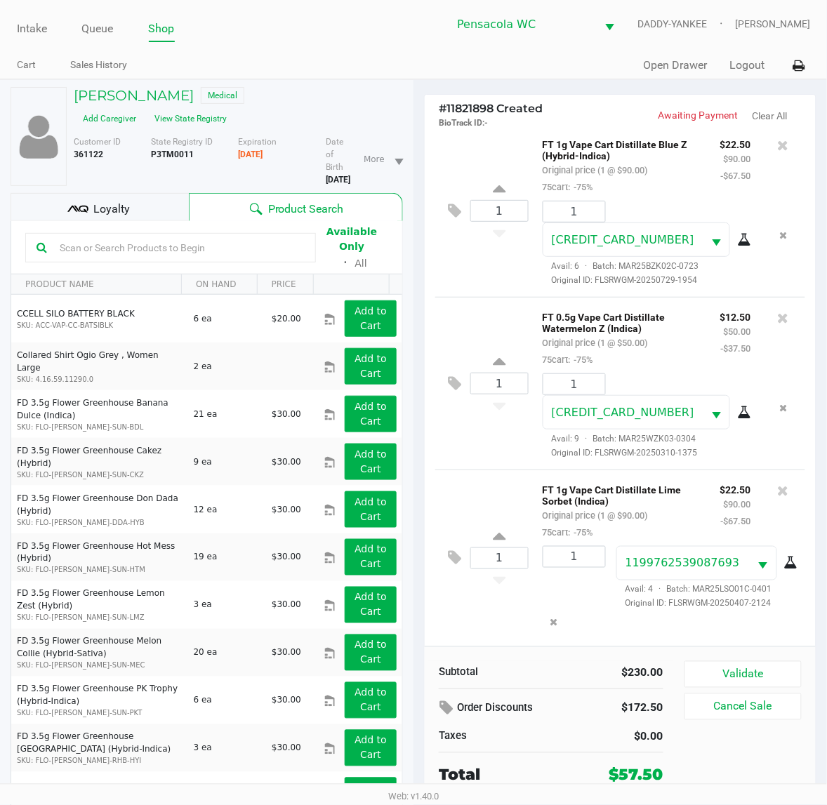
click at [145, 193] on div "Loyalty" at bounding box center [100, 207] width 178 height 28
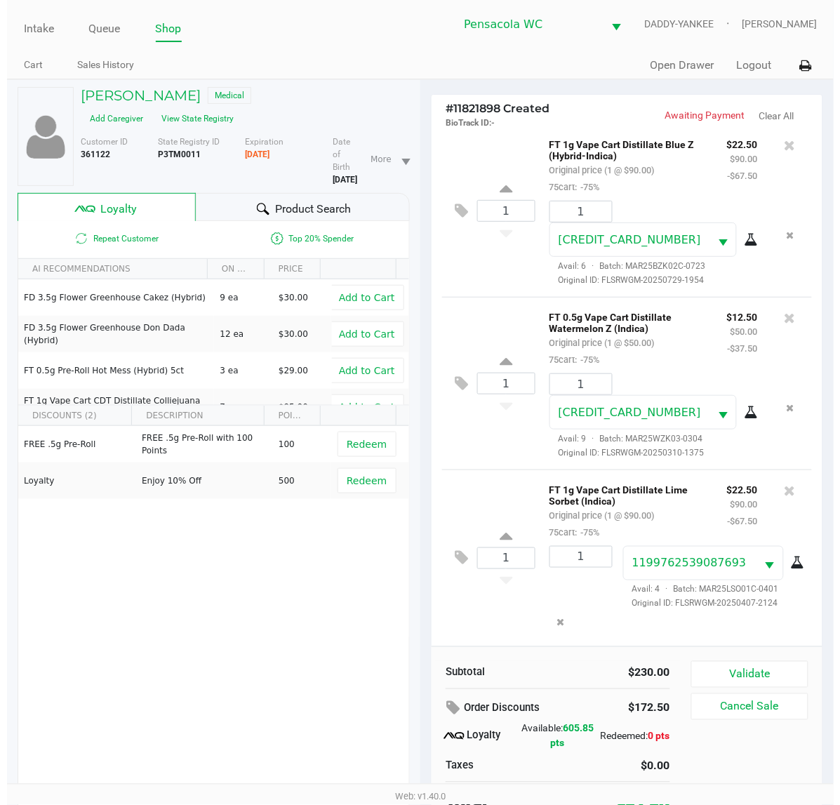
scroll to position [23, 0]
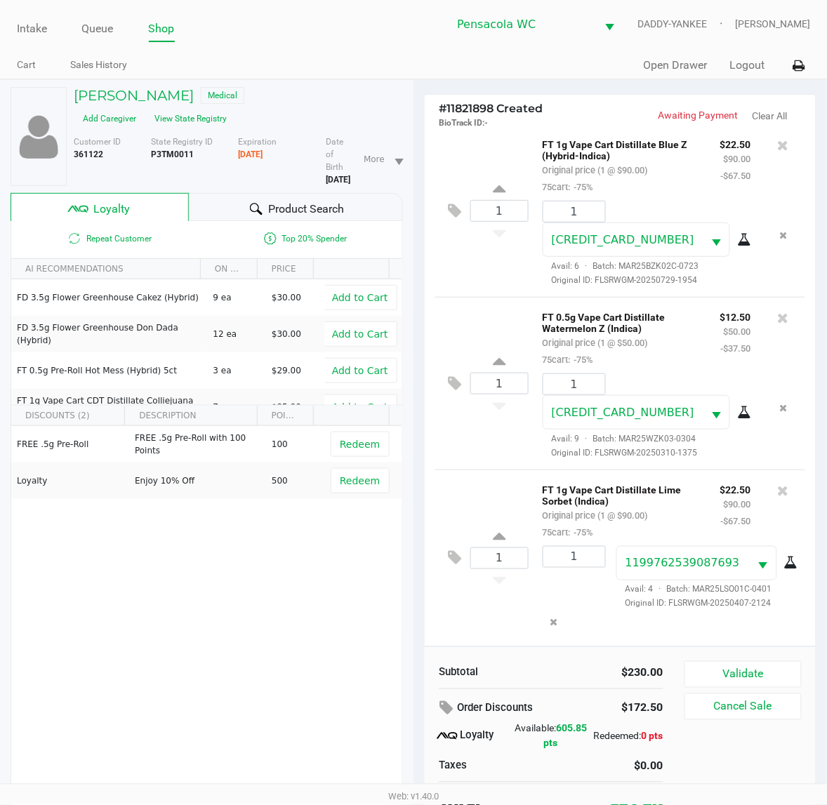
click at [764, 662] on button "Validate" at bounding box center [742, 674] width 117 height 27
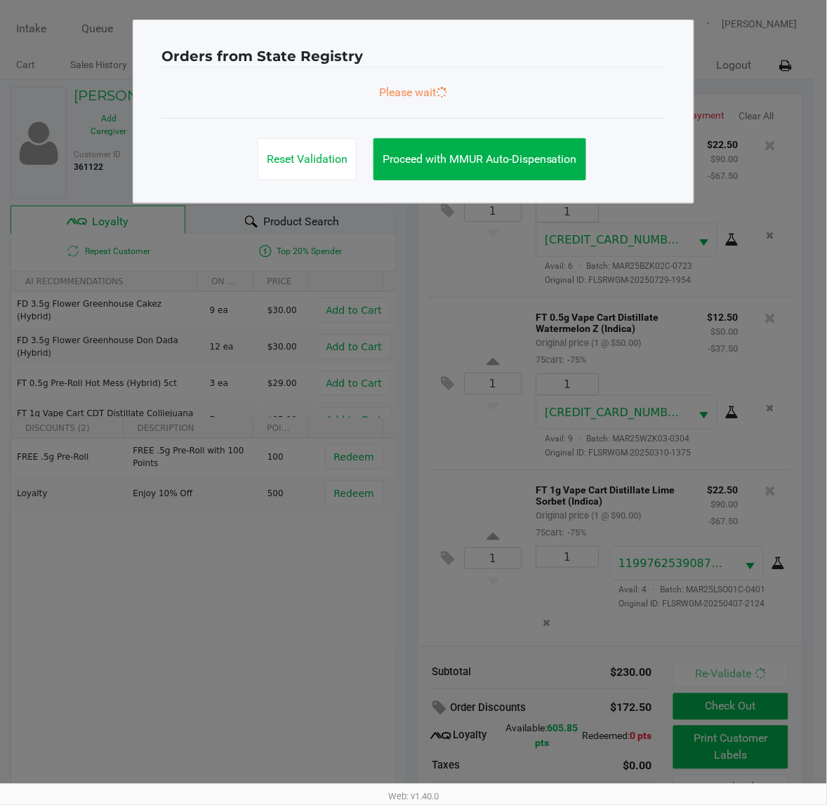
scroll to position [25, 0]
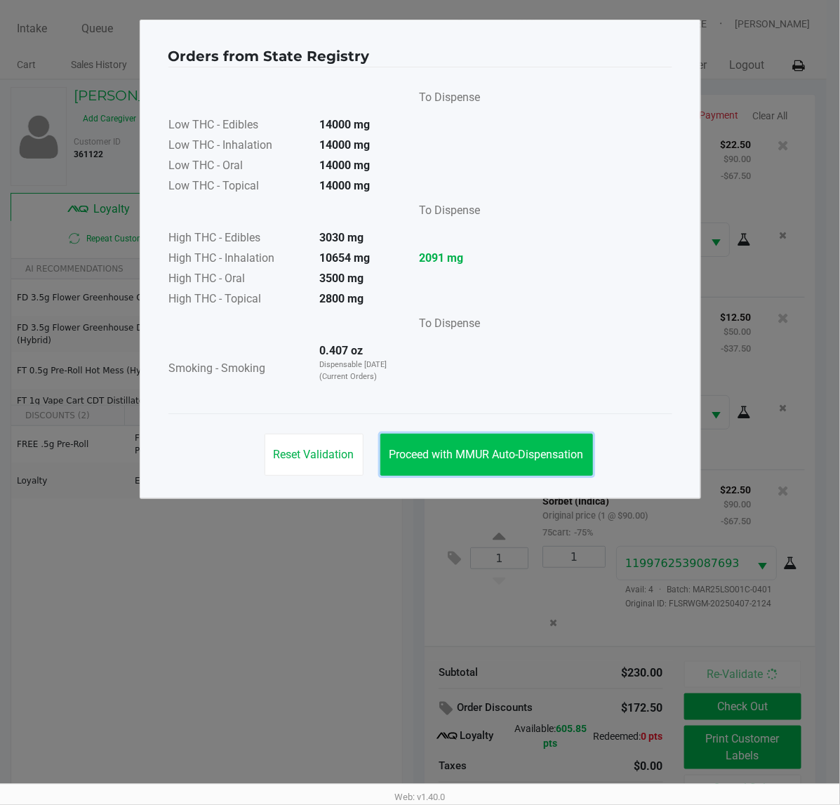
click at [470, 453] on span "Proceed with MMUR Auto-Dispensation" at bounding box center [486, 454] width 194 height 13
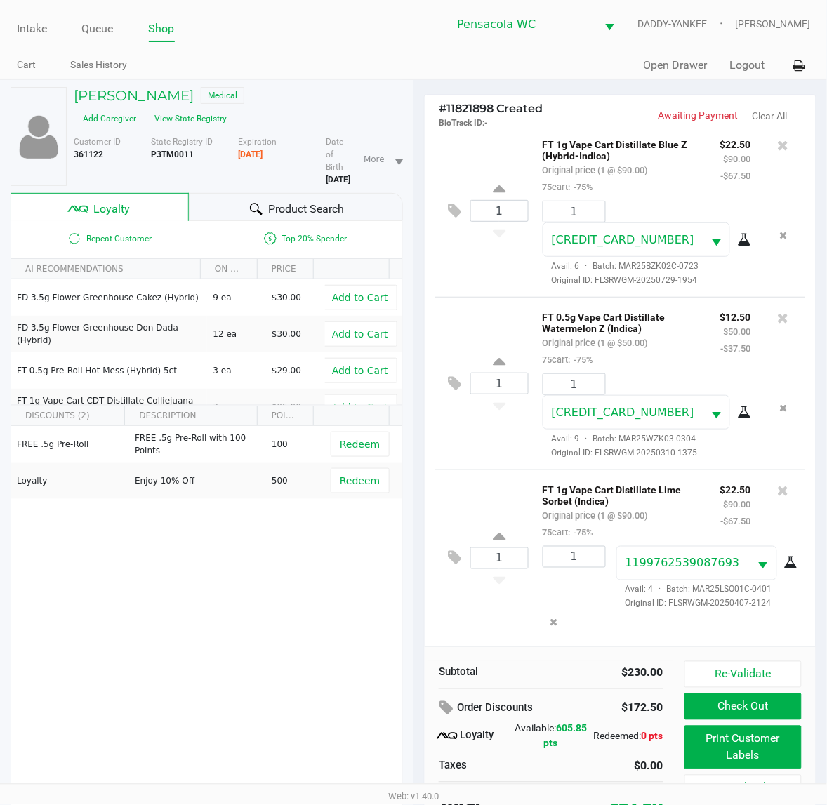
scroll to position [27, 0]
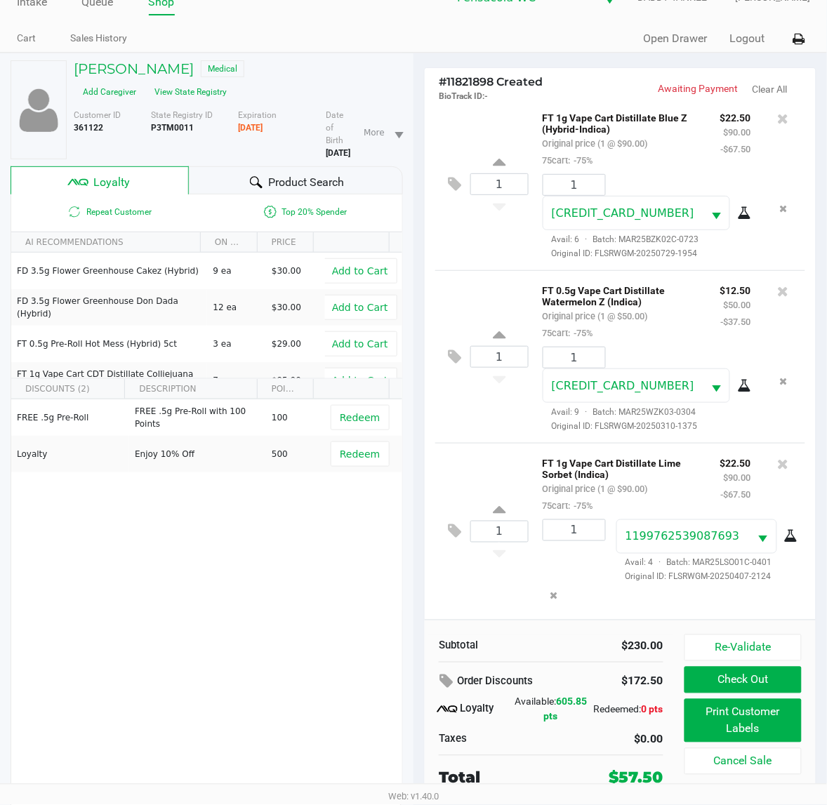
click at [749, 714] on button "Print Customer Labels" at bounding box center [742, 721] width 117 height 44
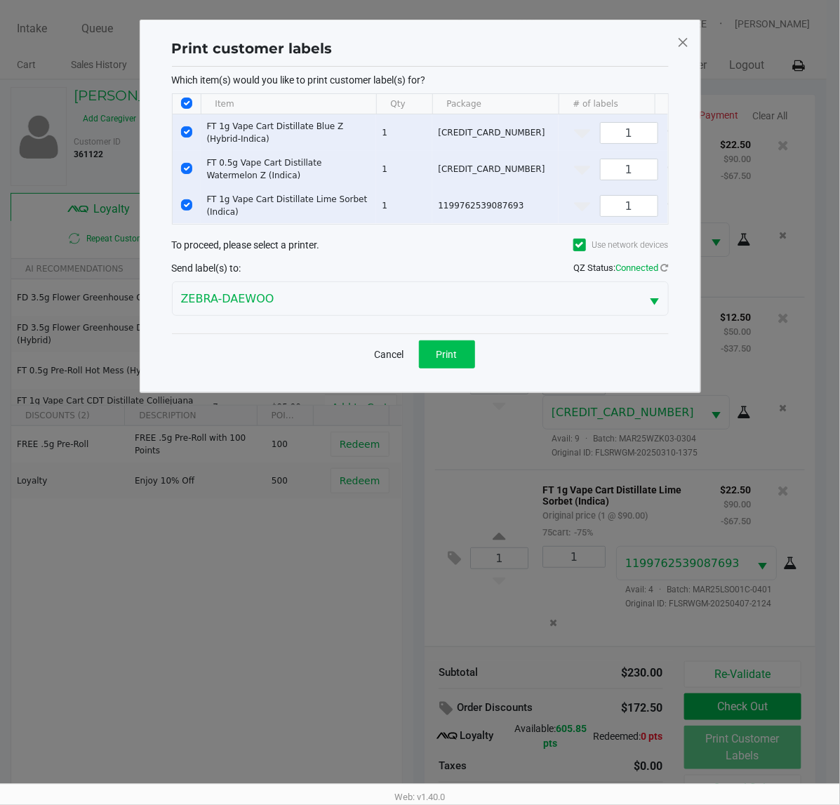
click at [447, 360] on span "Print" at bounding box center [446, 354] width 21 height 11
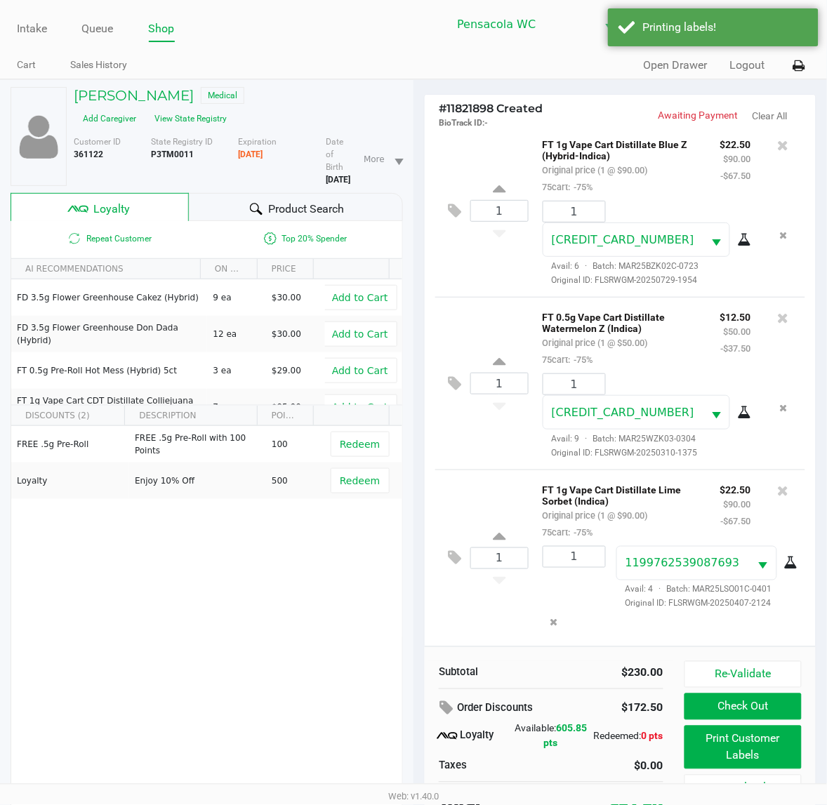
scroll to position [27, 0]
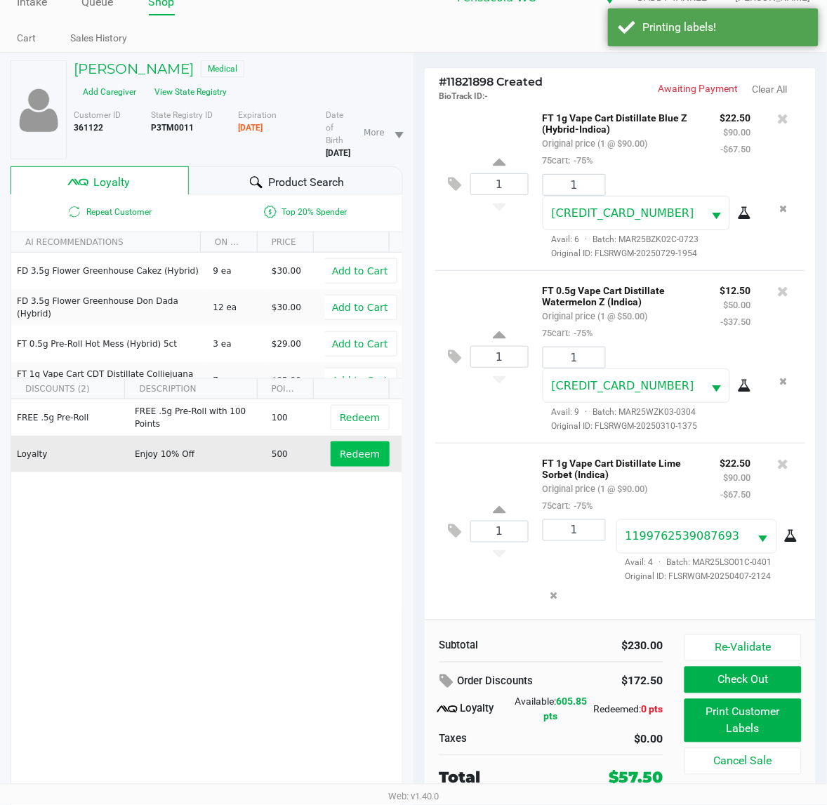
click at [353, 448] on span "Redeem" at bounding box center [360, 453] width 40 height 11
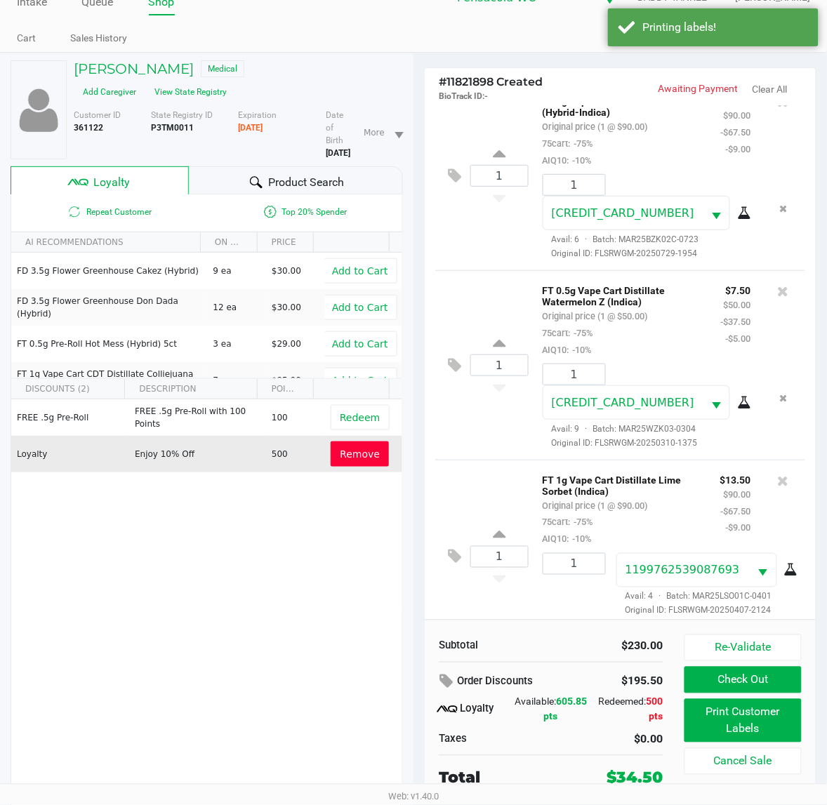
scroll to position [74, 0]
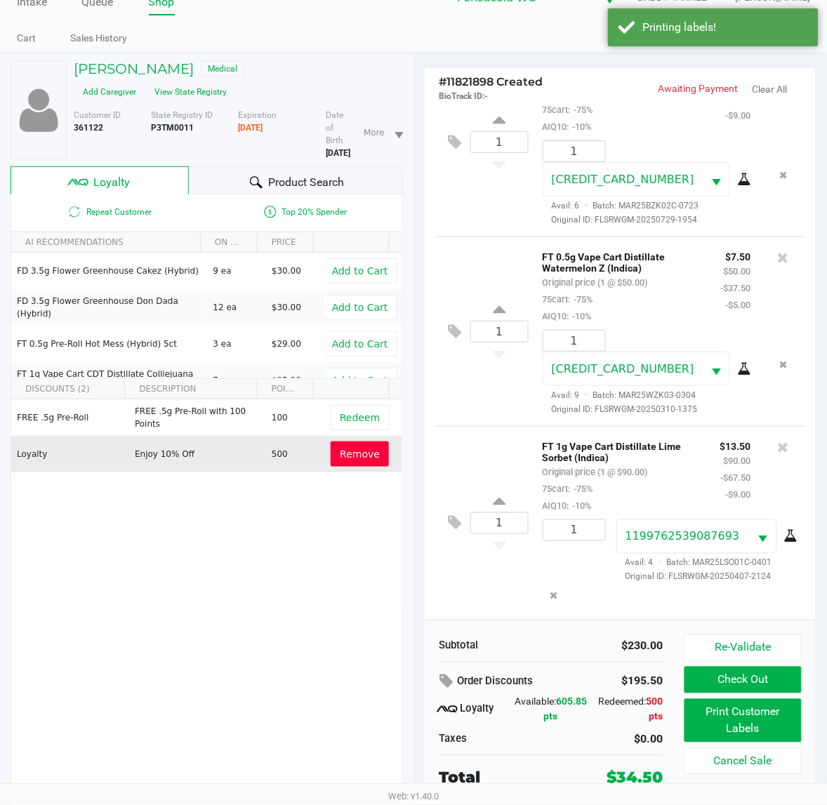
click at [748, 688] on button "Check Out" at bounding box center [742, 680] width 117 height 27
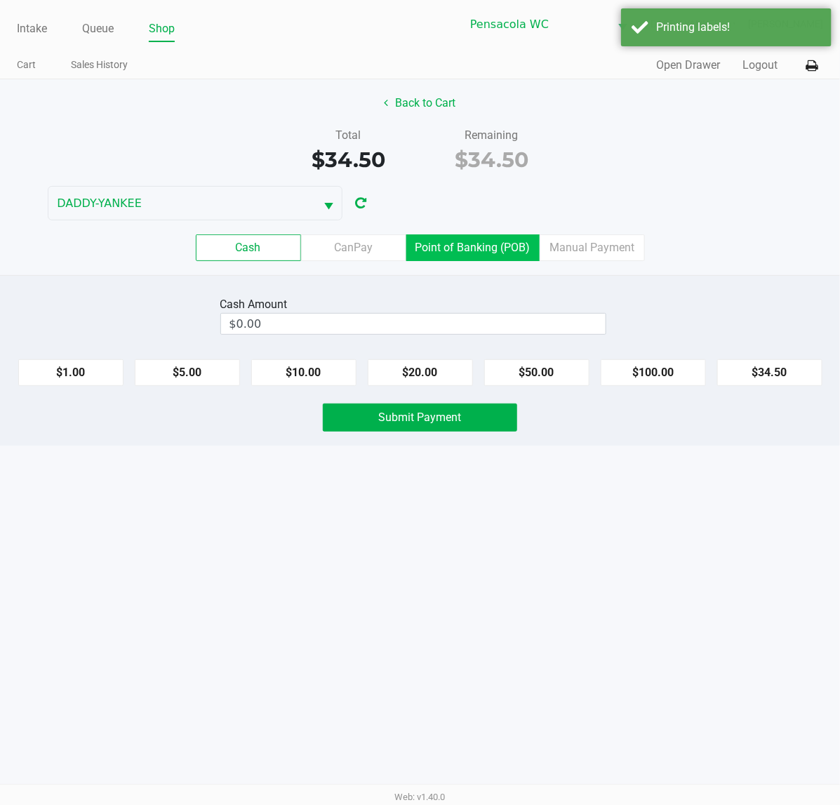
click at [489, 248] on label "Point of Banking (POB)" at bounding box center [472, 247] width 133 height 27
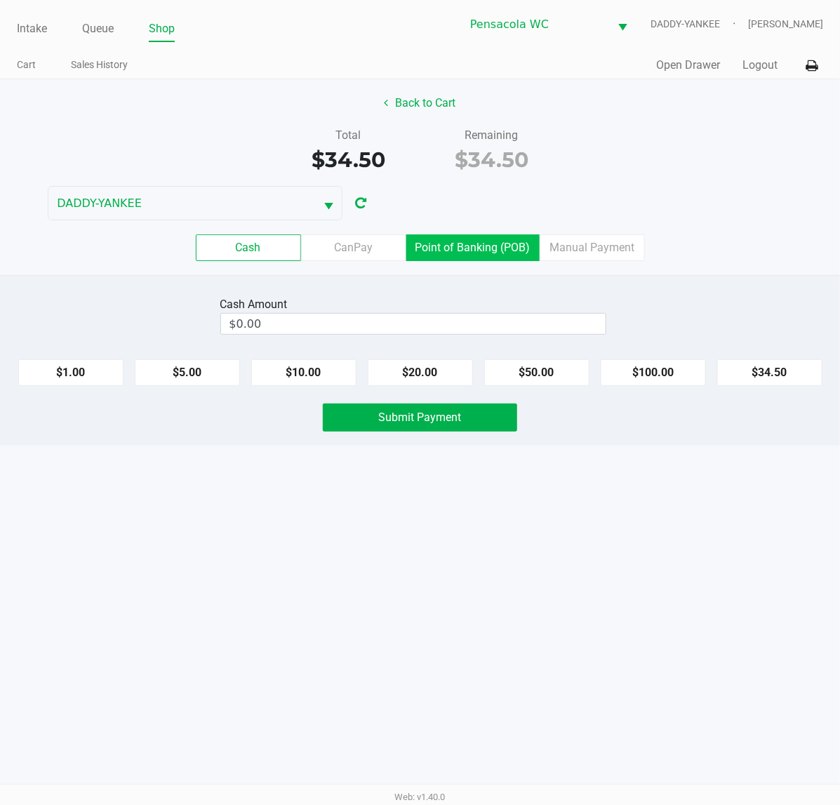
click at [0, 0] on 7 "Point of Banking (POB)" at bounding box center [0, 0] width 0 height 0
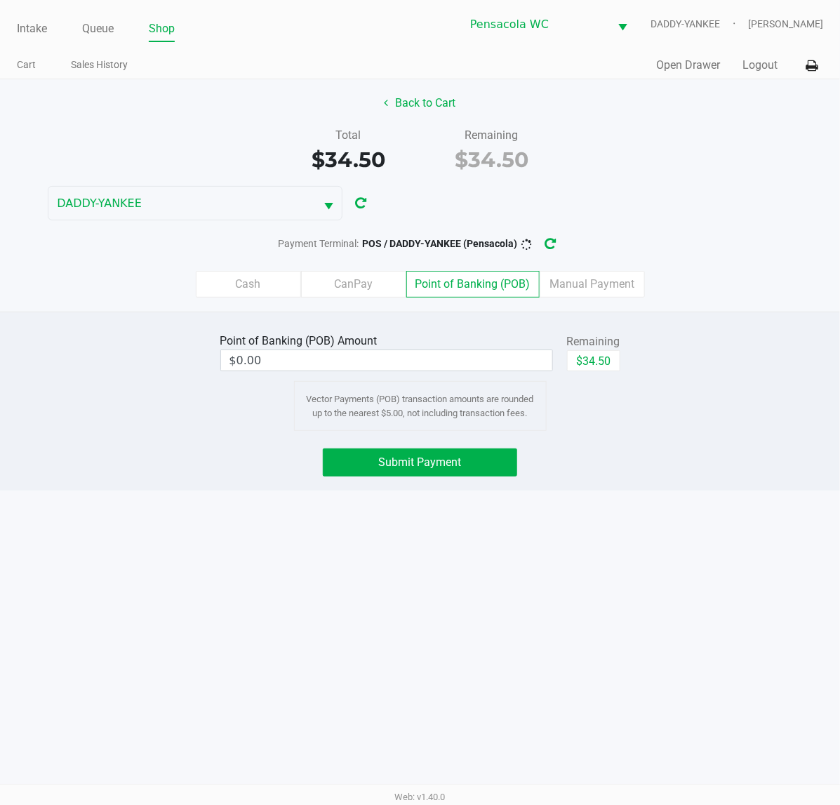
click at [594, 362] on button "$34.50" at bounding box center [593, 360] width 53 height 21
type input "$34.50"
click at [444, 472] on button "Submit Payment" at bounding box center [420, 462] width 194 height 28
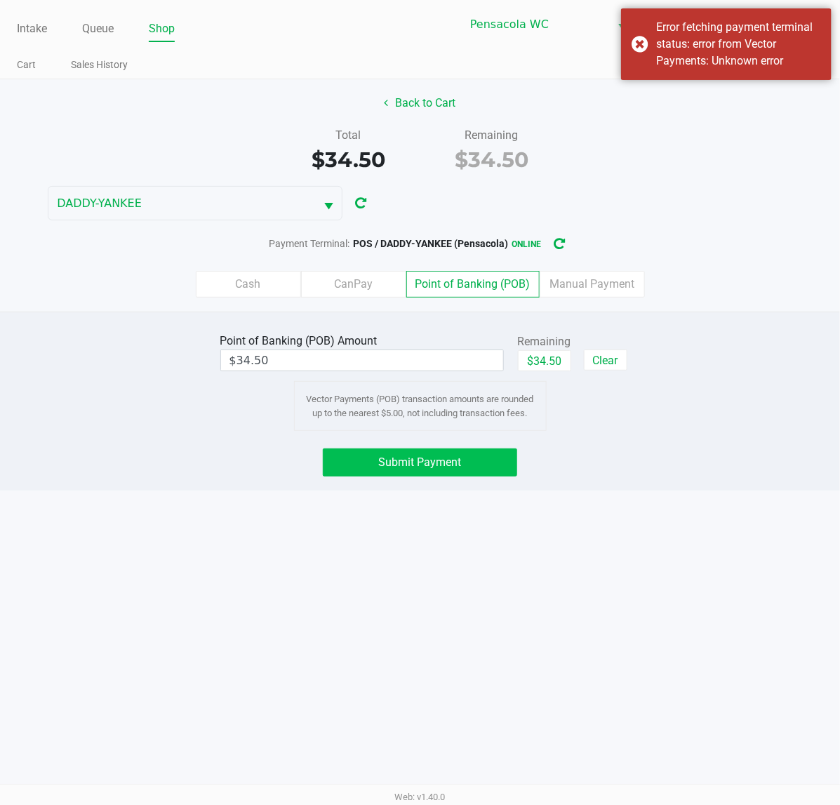
click at [545, 365] on button "$34.50" at bounding box center [544, 360] width 53 height 21
click at [460, 454] on button "Submit Payment" at bounding box center [420, 462] width 194 height 28
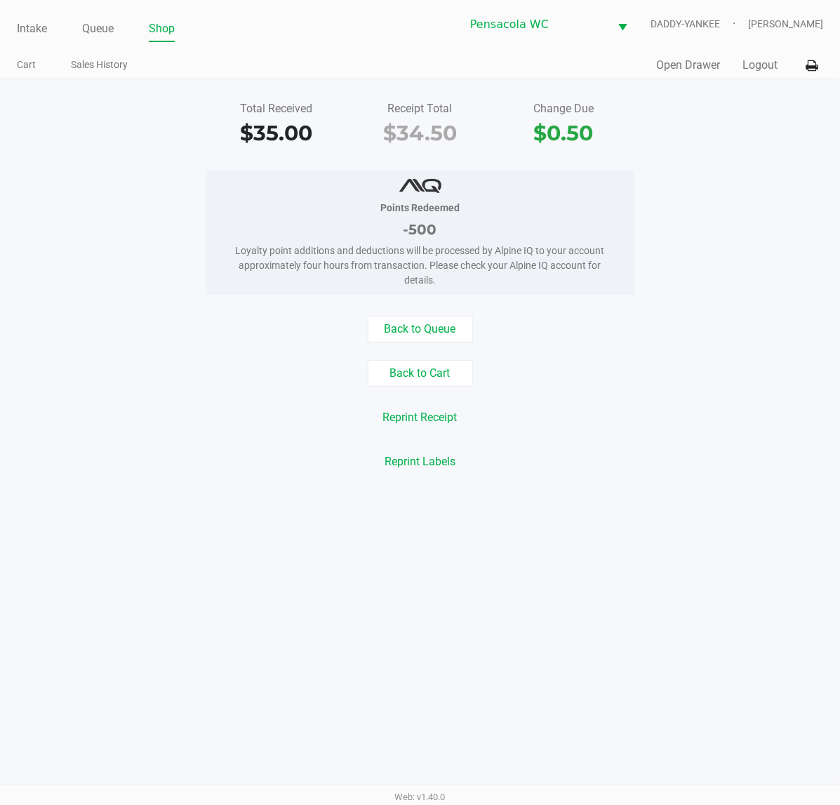
click at [676, 67] on button "Open Drawer" at bounding box center [688, 65] width 64 height 17
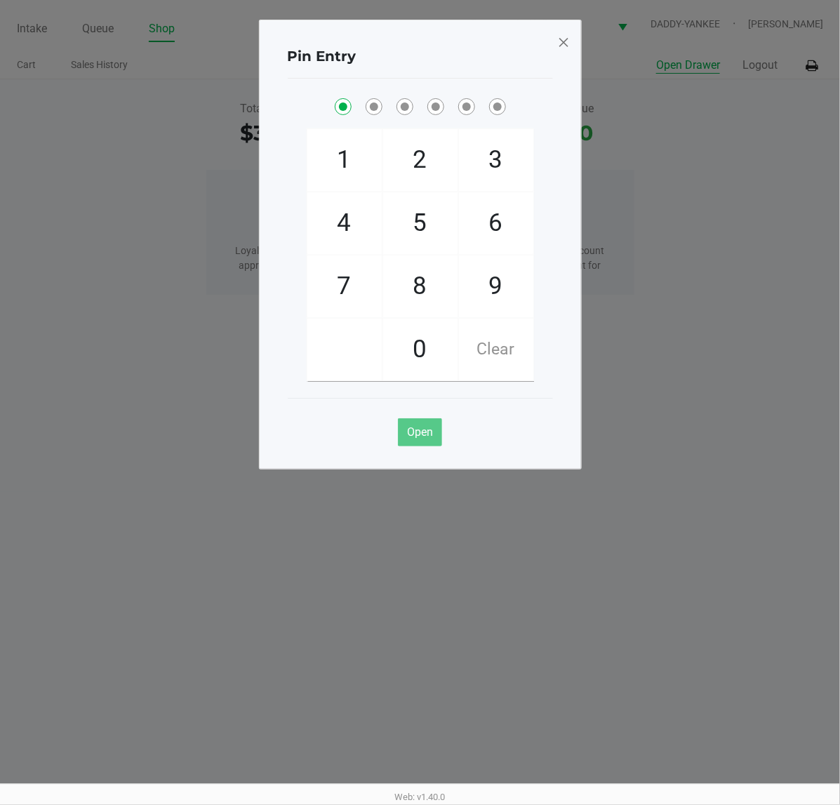
checkbox input "true"
click at [656, 57] on button "Open Drawer" at bounding box center [688, 65] width 64 height 17
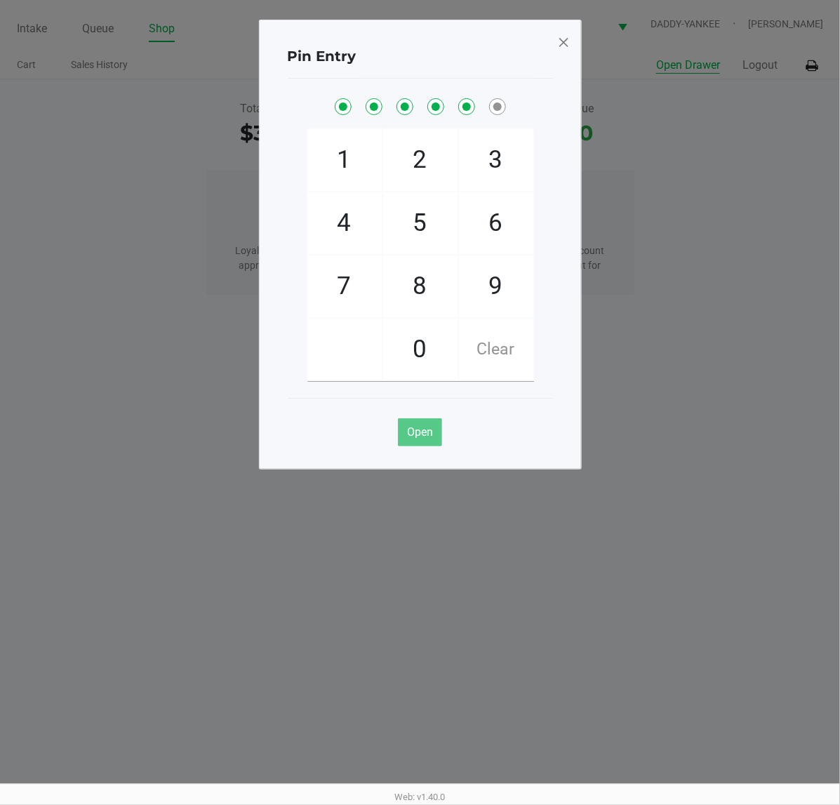
checkbox input "true"
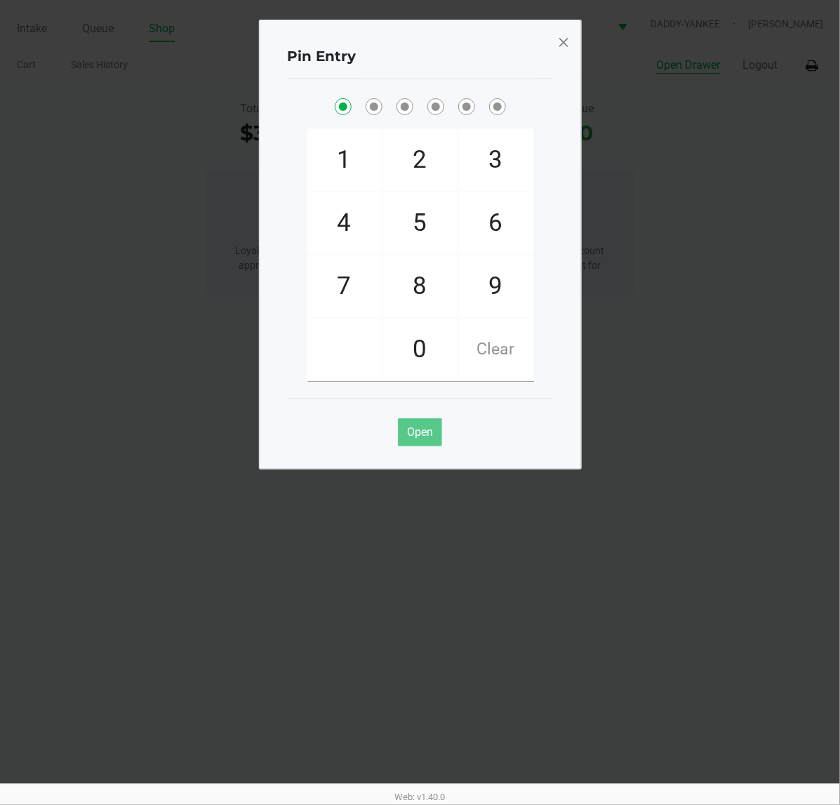
click at [559, 47] on span at bounding box center [563, 42] width 13 height 22
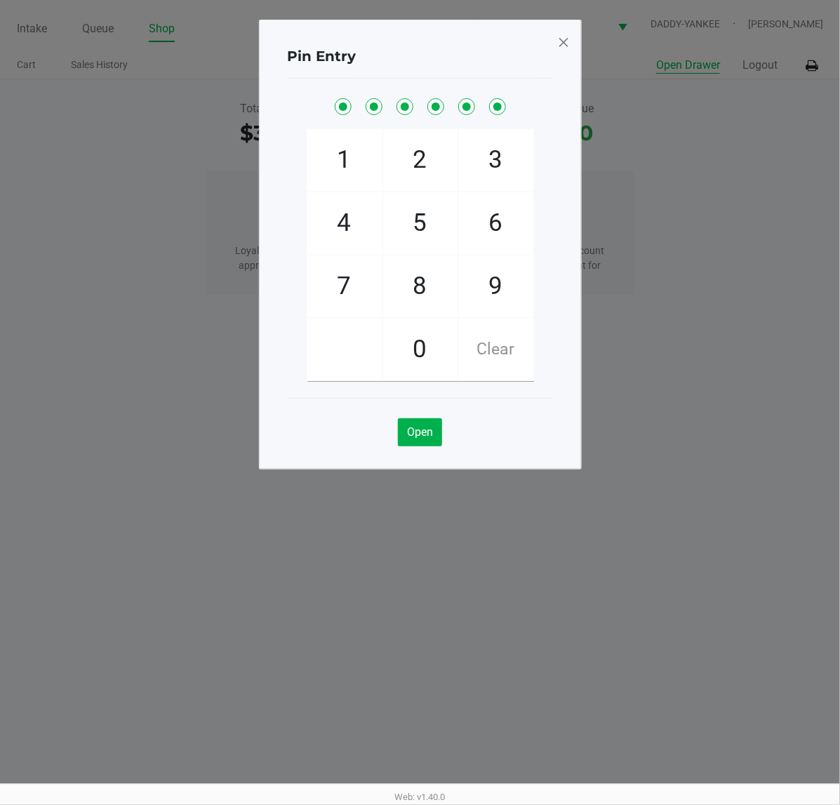
click at [562, 42] on span at bounding box center [563, 42] width 13 height 22
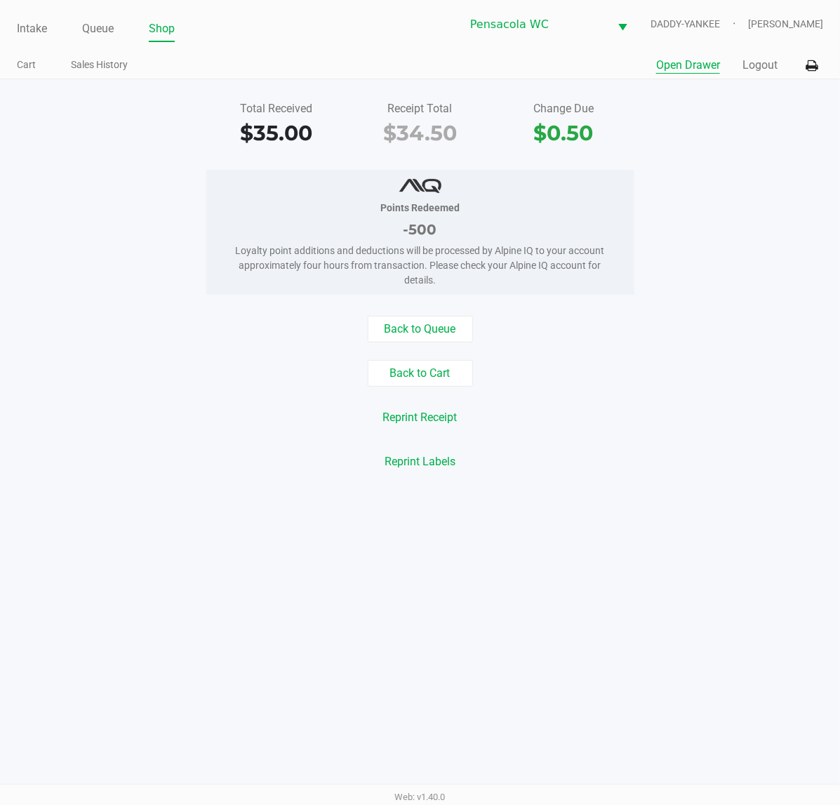
click at [762, 63] on button "Logout" at bounding box center [759, 65] width 35 height 17
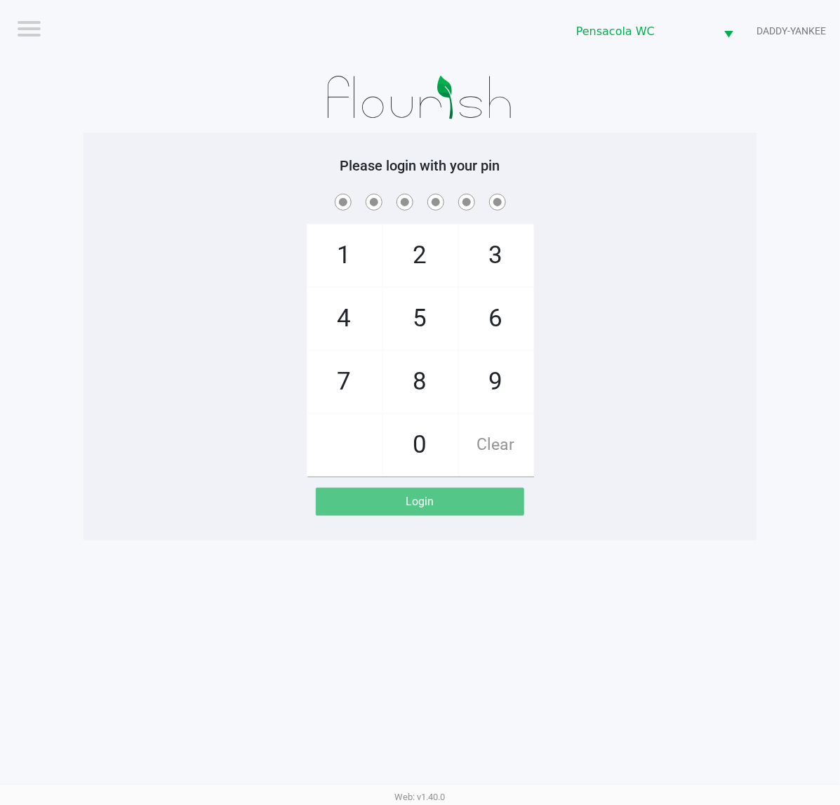
click at [781, 218] on app-pos-login-wrapper "Logout Pensacola WC DADDY-YANKEE Please login with your pin 1 4 7 2 5 8 0 3 6 9…" at bounding box center [420, 270] width 840 height 540
click at [314, 667] on div "Logout Pensacola WC DADDY-YANKEE Please login with your pin 1 4 7 2 5 8 0 3 6 9…" at bounding box center [420, 402] width 840 height 805
click at [707, 297] on div "1 4 7 2 5 8 0 3 6 9 Clear" at bounding box center [421, 334] width 674 height 286
checkbox input "true"
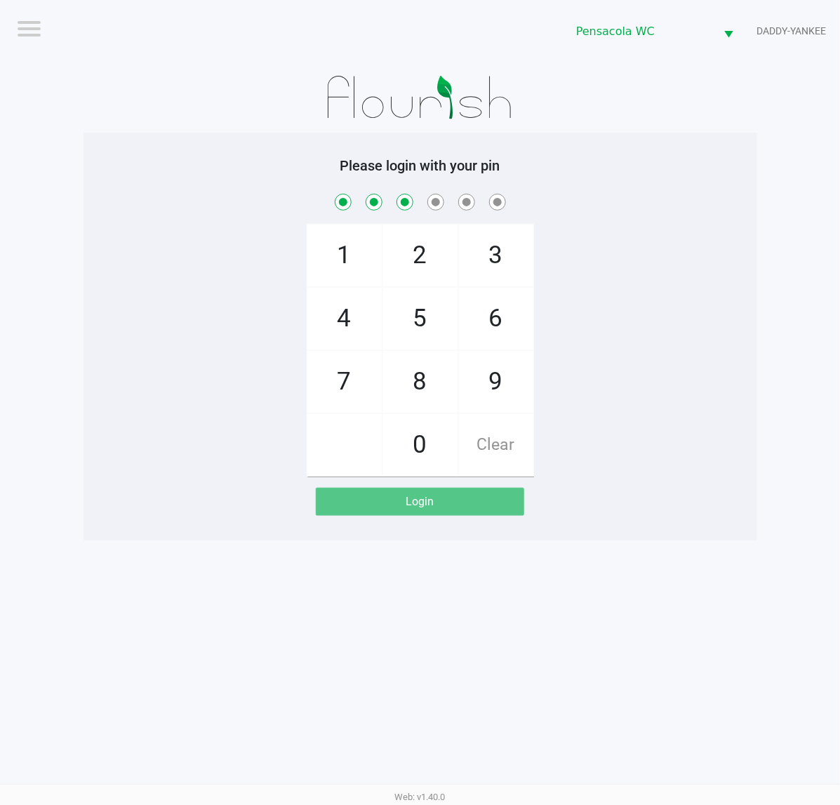
checkbox input "true"
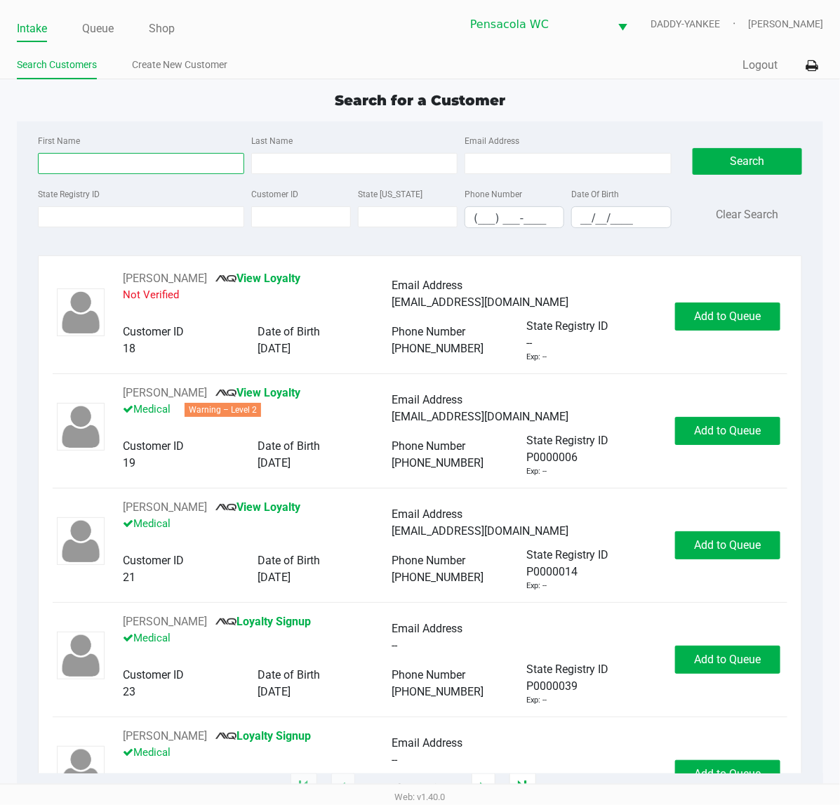
click at [153, 162] on input "First Name" at bounding box center [141, 163] width 206 height 21
click at [109, 169] on input "First Name" at bounding box center [141, 163] width 206 height 21
click at [61, 161] on input "First Name" at bounding box center [141, 163] width 206 height 21
drag, startPoint x: 81, startPoint y: 167, endPoint x: 65, endPoint y: 160, distance: 17.6
click at [79, 168] on input "First Name" at bounding box center [141, 163] width 206 height 21
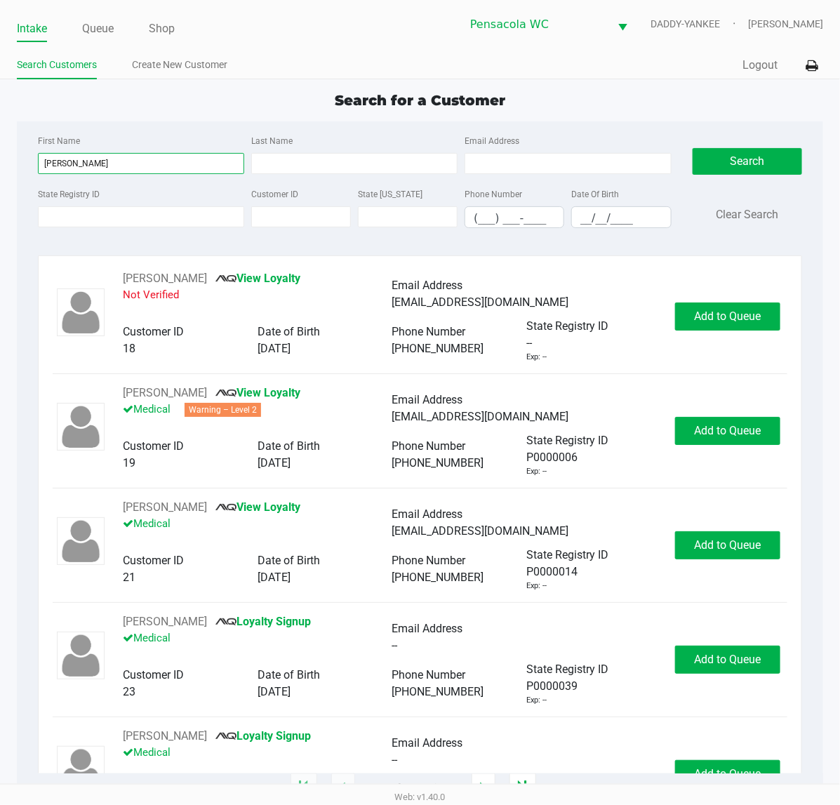
type input "[PERSON_NAME]"
drag, startPoint x: 65, startPoint y: 160, endPoint x: -1, endPoint y: 133, distance: 71.2
click at [0, 133] on html "Intake Queue Shop Pensacola WC DADDY-YANKEE [PERSON_NAME] Search Customers Crea…" at bounding box center [420, 402] width 840 height 805
type input "[PERSON_NAME]"
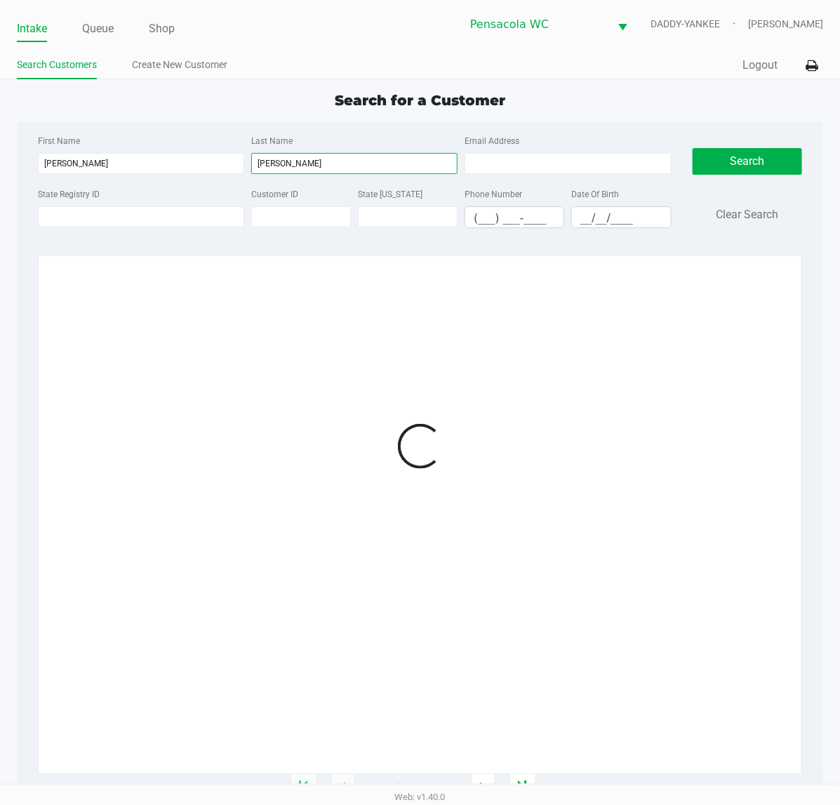
type input "[PERSON_NAME]"
click at [620, 215] on input "__/__/____" at bounding box center [621, 218] width 98 height 22
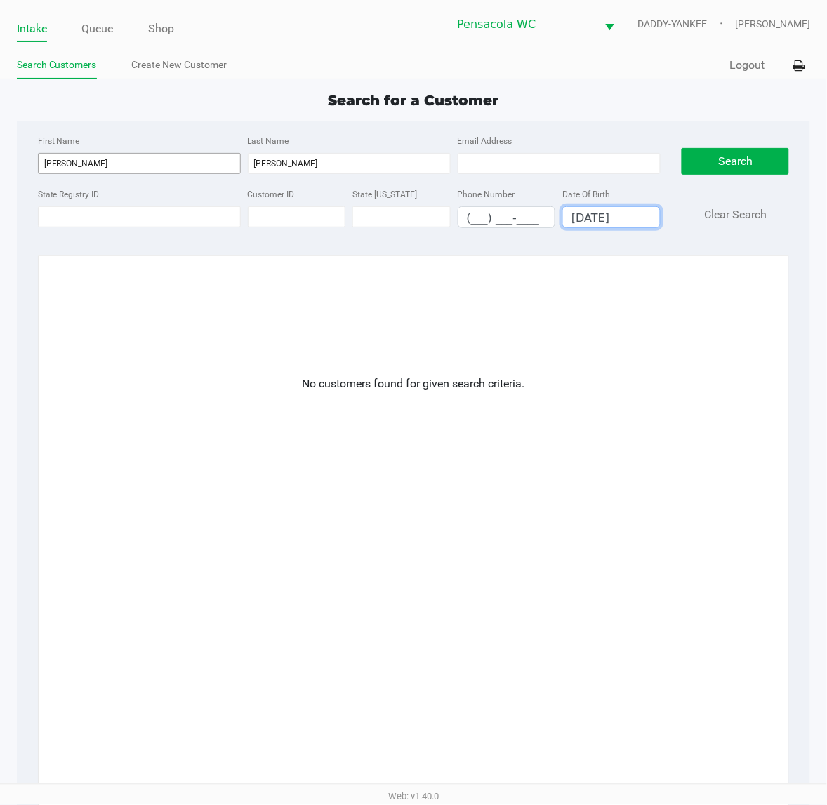
type input "[DATE]"
drag, startPoint x: 135, startPoint y: 158, endPoint x: -1, endPoint y: 155, distance: 136.9
click at [0, 155] on html "Intake Queue Shop Pensacola WC DADDY-YANKEE [PERSON_NAME] Search Customers Crea…" at bounding box center [413, 402] width 827 height 805
type input "[PERSON_NAME]"
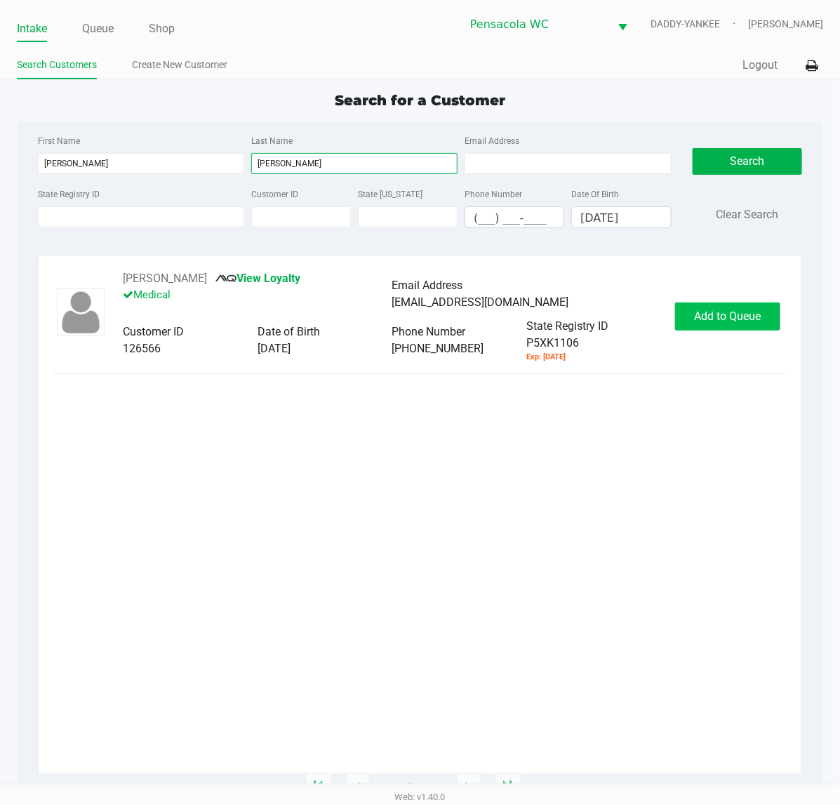
type input "[PERSON_NAME]"
click at [714, 327] on button "Add to Queue" at bounding box center [727, 316] width 105 height 28
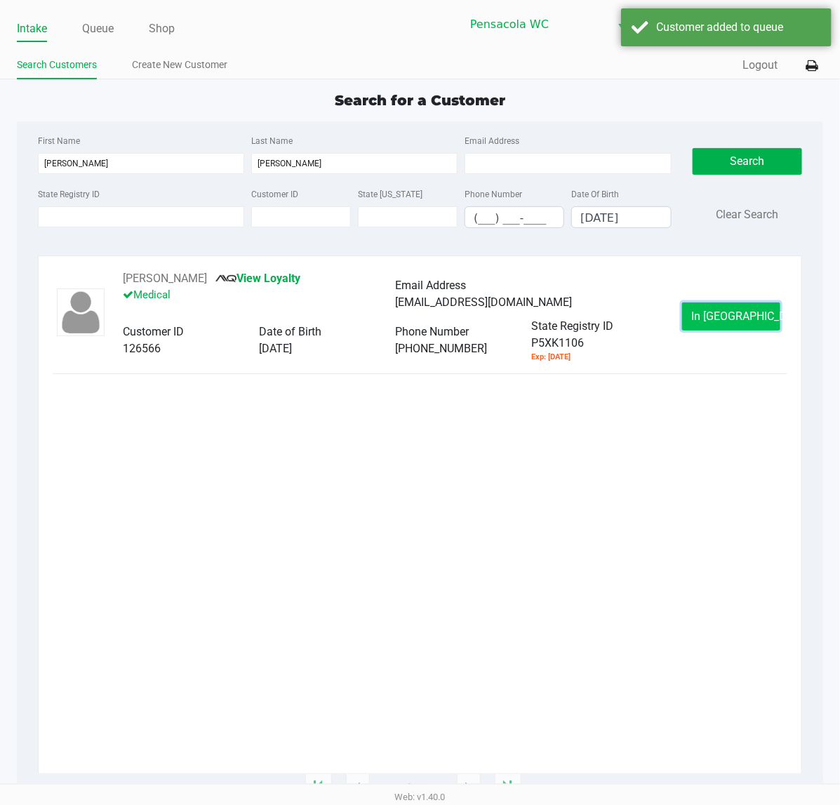
click at [714, 327] on button "In [GEOGRAPHIC_DATA]" at bounding box center [731, 316] width 98 height 28
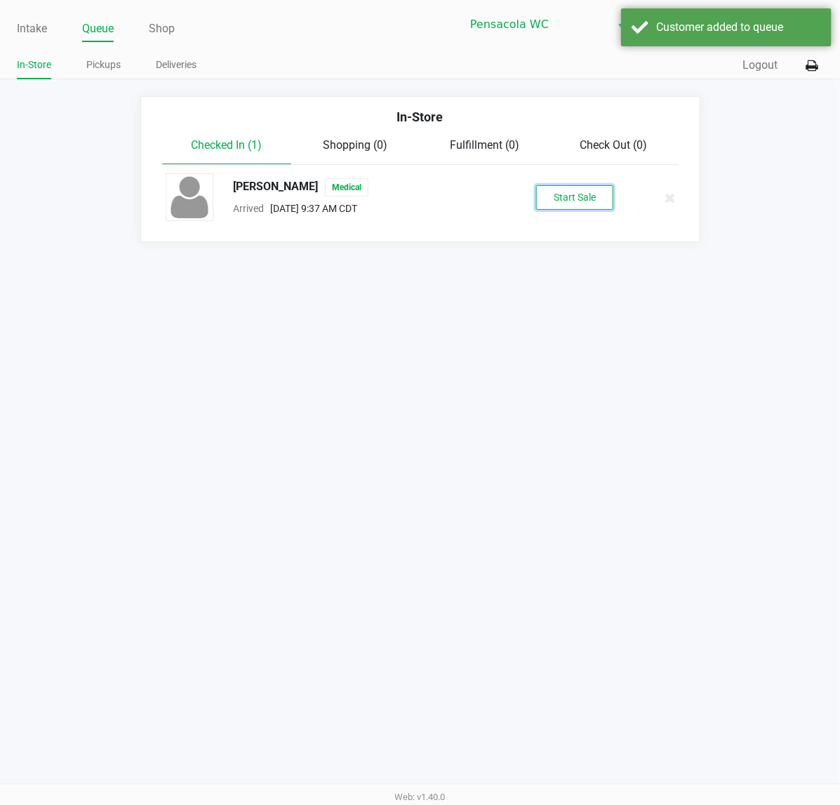
click at [587, 194] on button "Start Sale" at bounding box center [574, 197] width 77 height 25
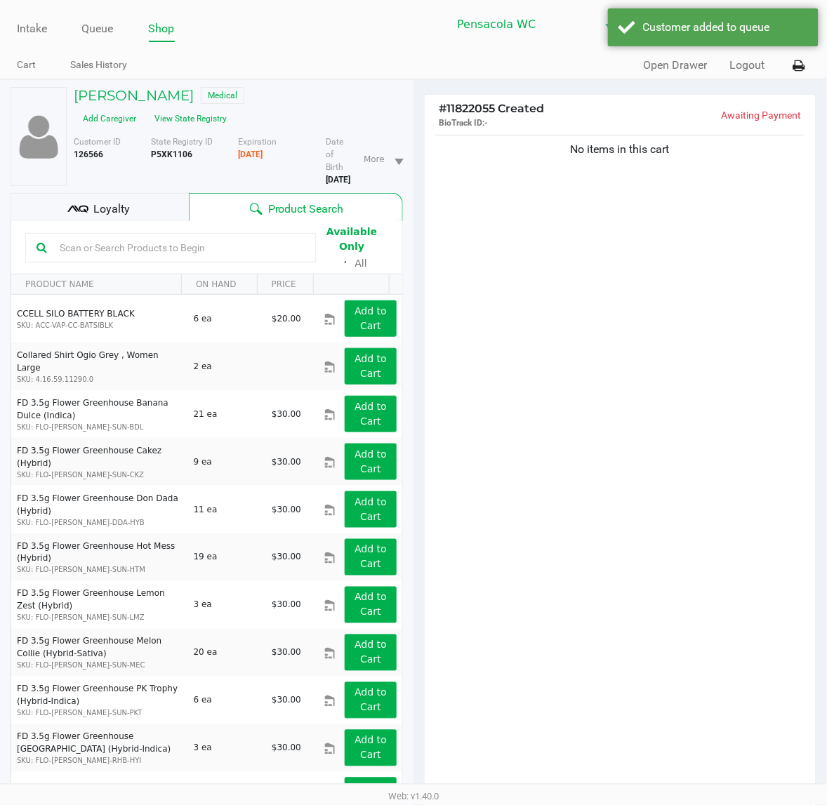
click at [139, 193] on div "Loyalty" at bounding box center [100, 207] width 178 height 28
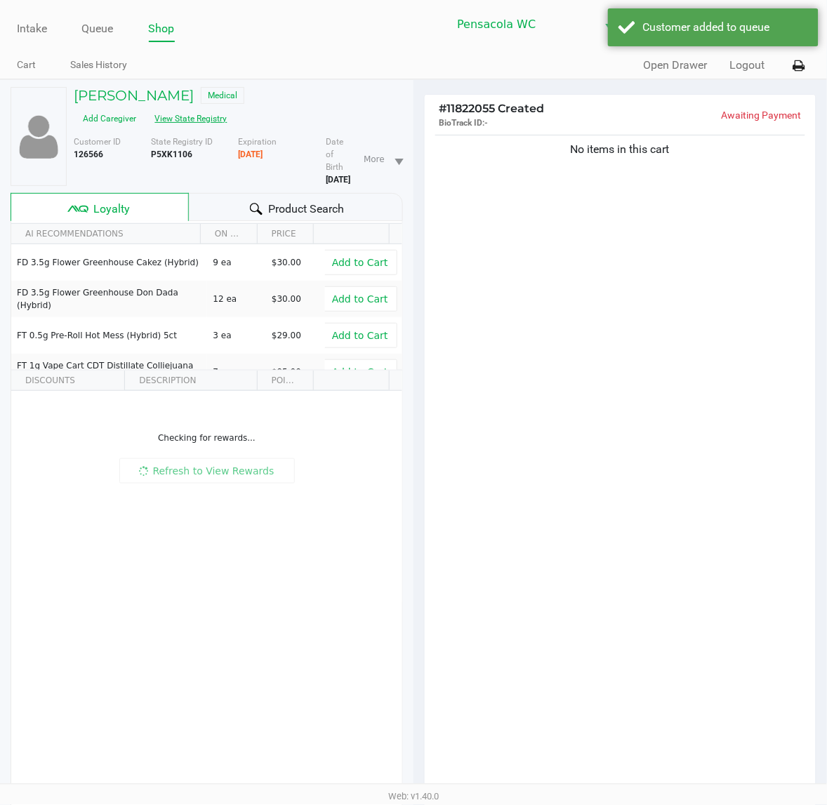
click at [228, 107] on button "View State Registry" at bounding box center [187, 118] width 82 height 22
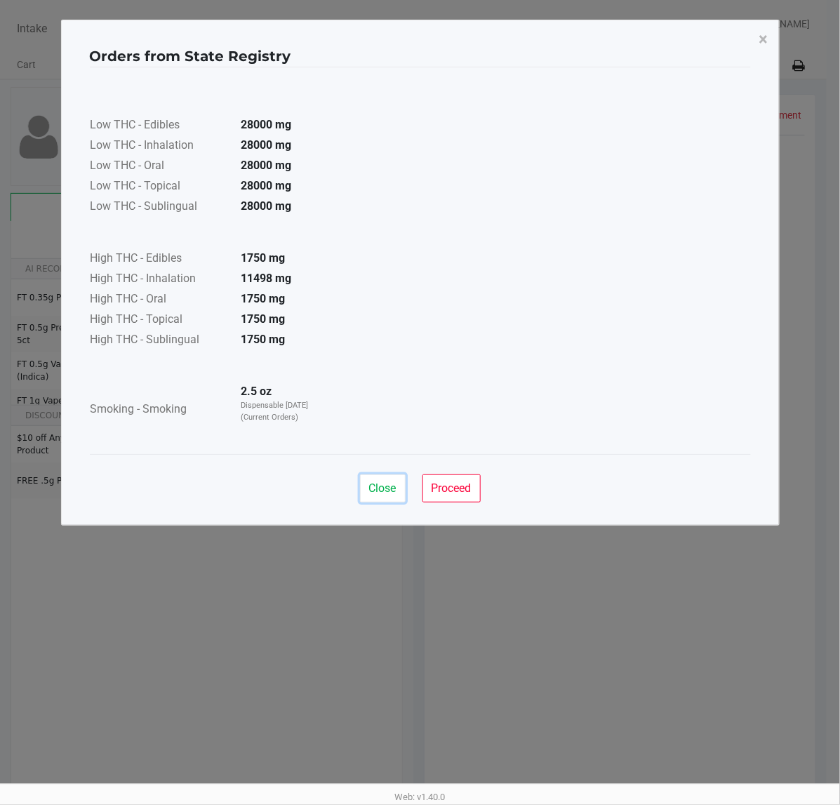
drag, startPoint x: 391, startPoint y: 479, endPoint x: 376, endPoint y: 458, distance: 26.3
click at [387, 479] on button "Close" at bounding box center [383, 488] width 46 height 28
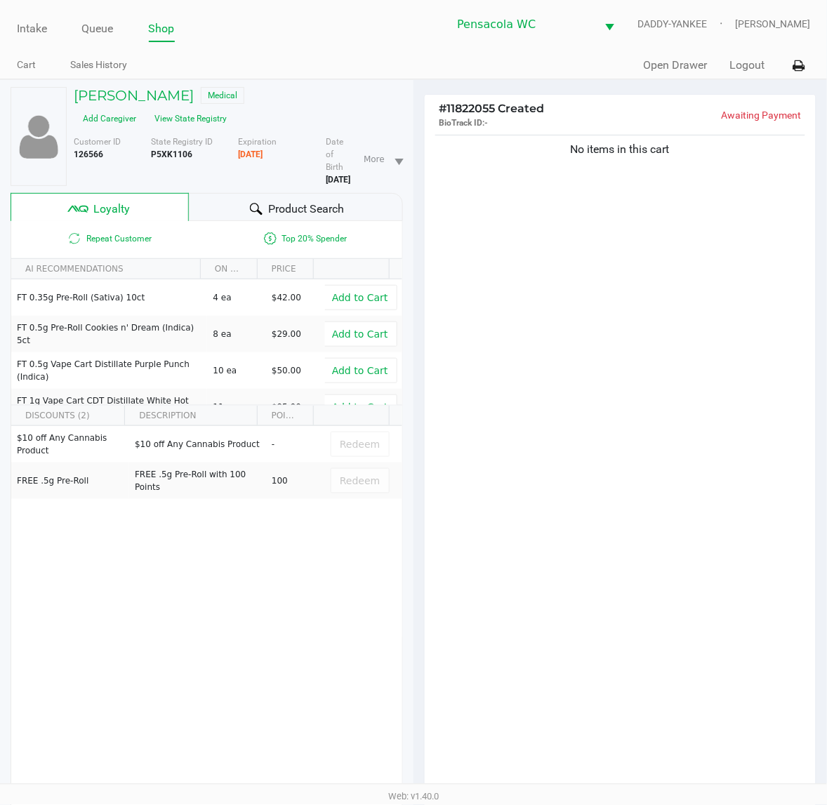
click at [274, 201] on span "Product Search" at bounding box center [306, 209] width 76 height 17
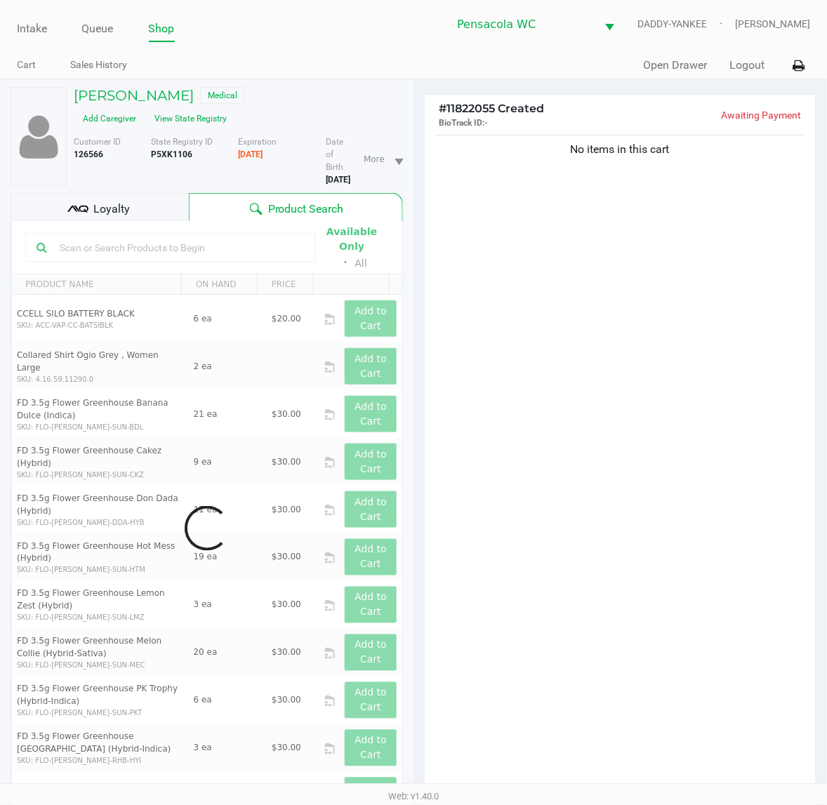
click at [158, 237] on input "text" at bounding box center [179, 247] width 251 height 21
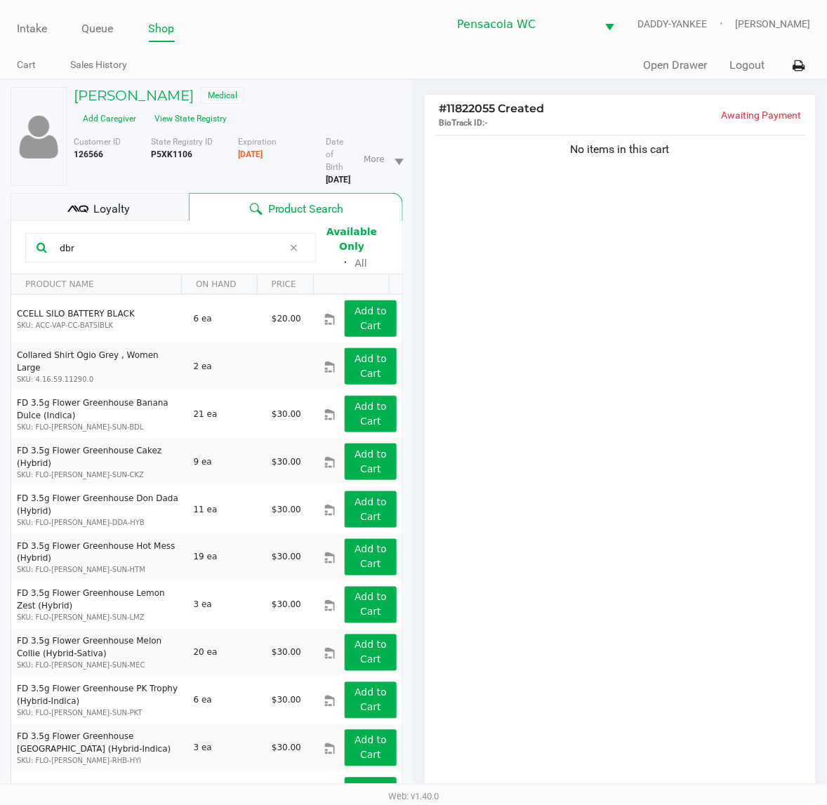
type input "dbr"
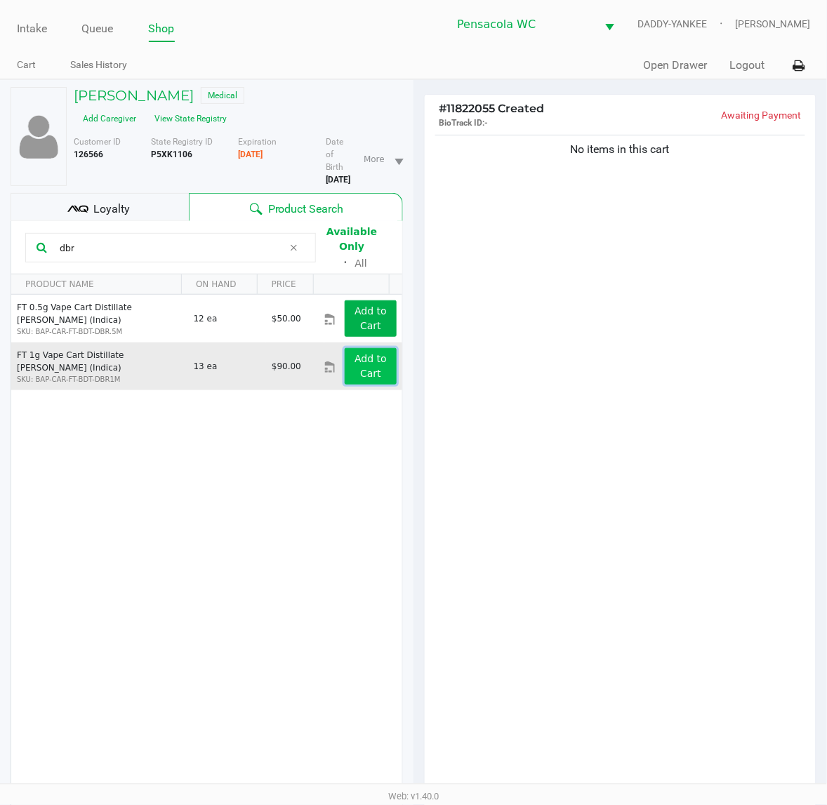
click at [345, 348] on button "Add to Cart" at bounding box center [371, 366] width 52 height 36
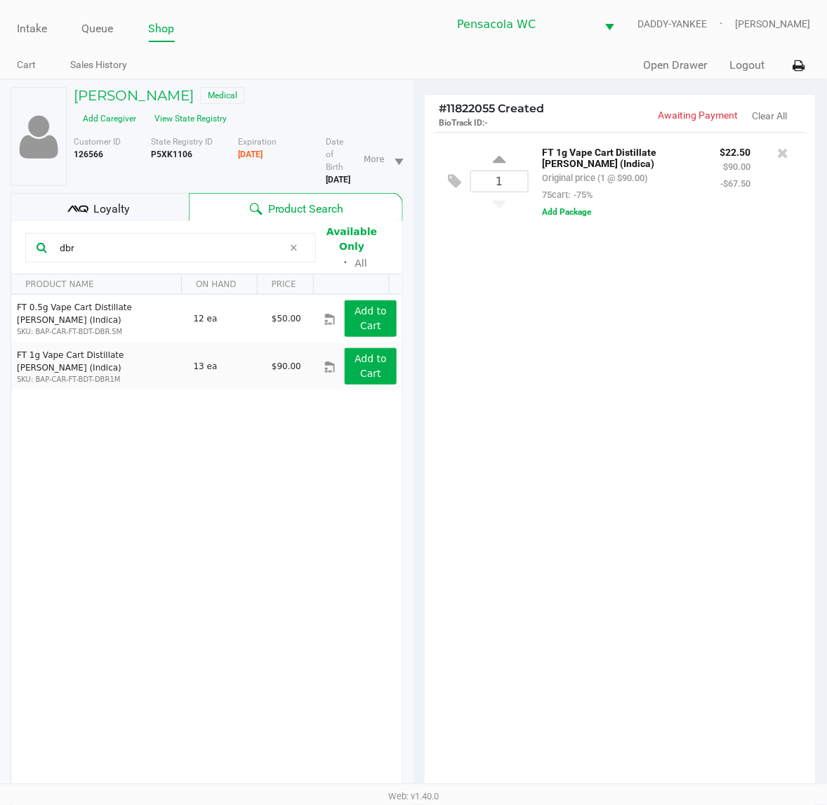
click at [156, 233] on div "dbr" at bounding box center [170, 247] width 291 height 29
click at [293, 242] on icon at bounding box center [294, 247] width 8 height 11
click at [193, 237] on input "text" at bounding box center [179, 247] width 251 height 21
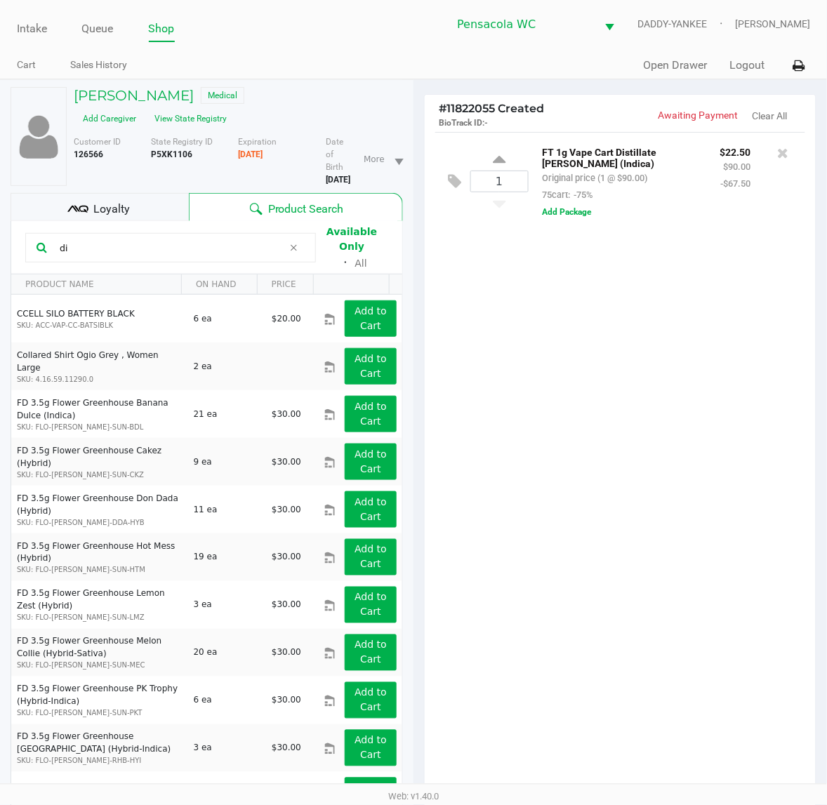
type input "d"
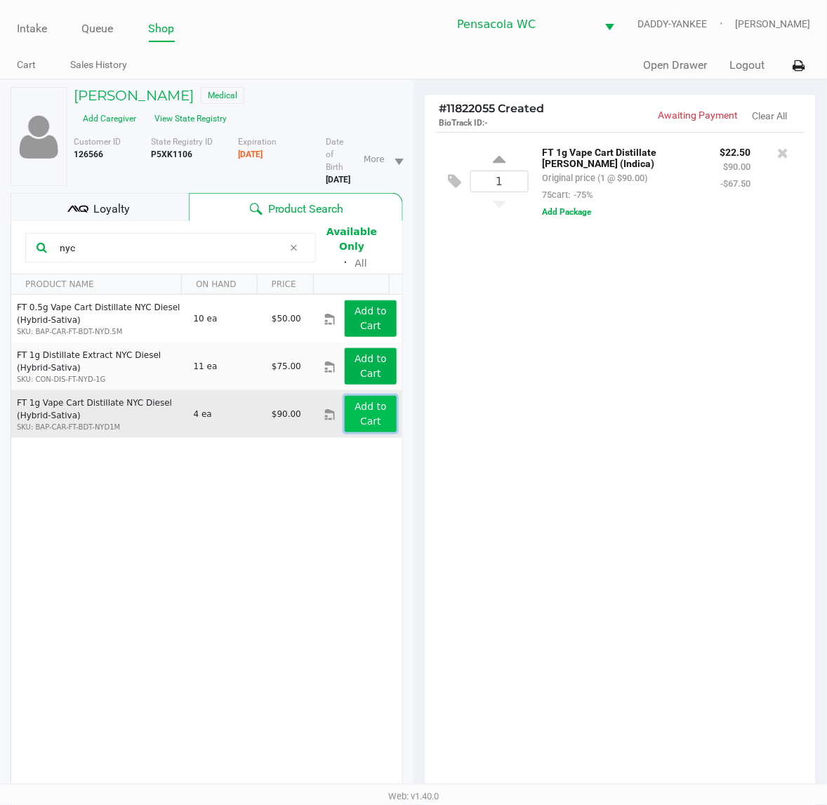
click at [361, 401] on app-button-loader "Add to Cart" at bounding box center [370, 414] width 32 height 26
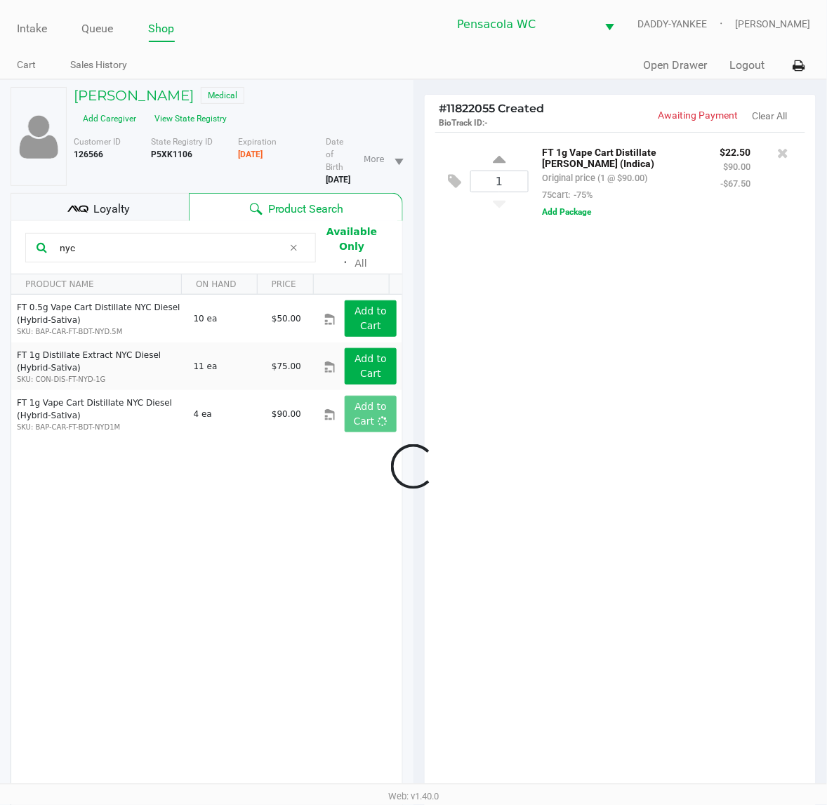
click at [95, 229] on div at bounding box center [413, 466] width 827 height 634
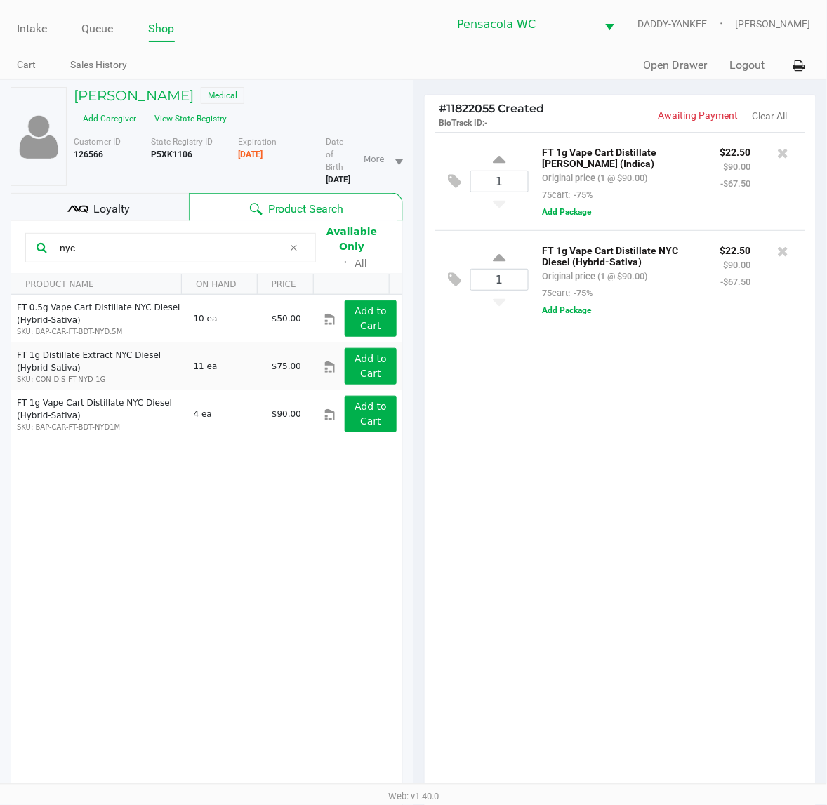
drag, startPoint x: 100, startPoint y: 225, endPoint x: -1, endPoint y: 225, distance: 101.8
click at [0, 225] on html "Intake Queue Shop Pensacola WC DADDY-YANKEE [PERSON_NAME] Cart Sales History Qu…" at bounding box center [413, 402] width 827 height 805
type input "key l"
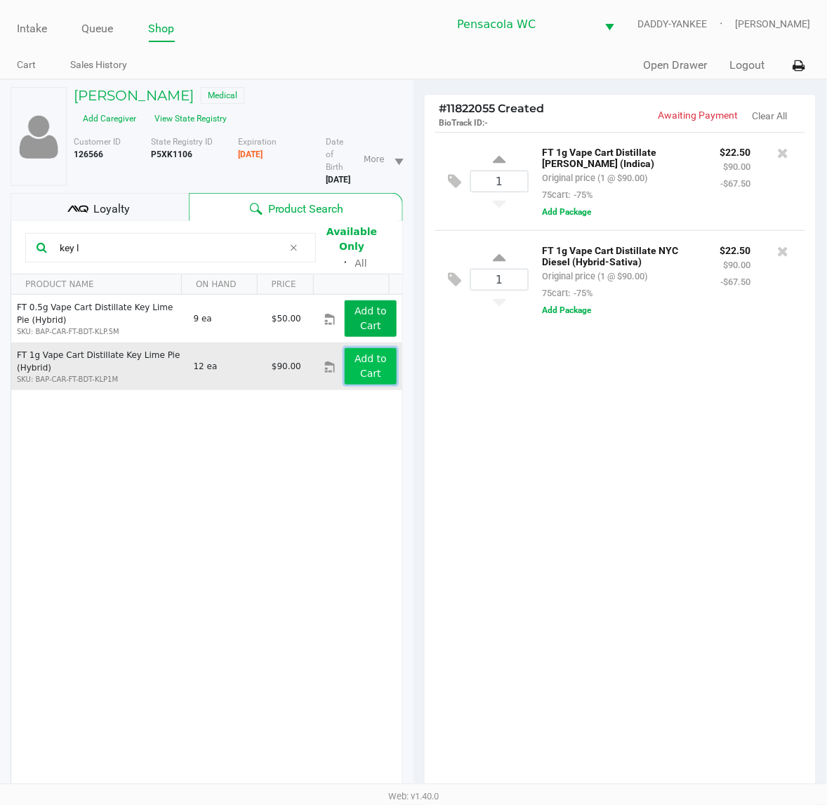
click at [345, 348] on button "Add to Cart" at bounding box center [371, 366] width 52 height 36
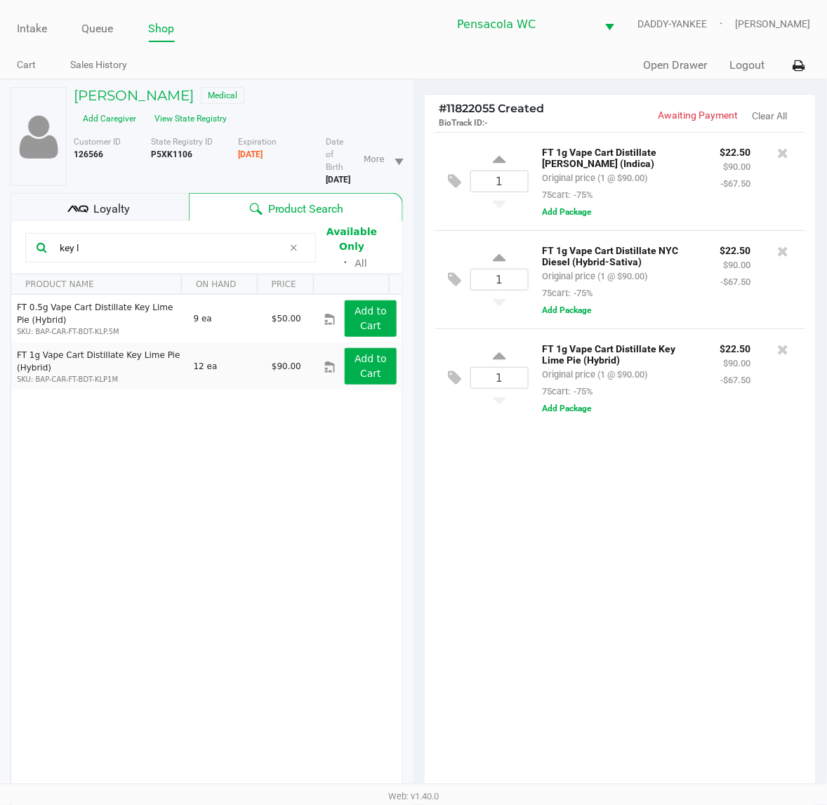
click at [166, 193] on div "Loyalty" at bounding box center [100, 207] width 178 height 28
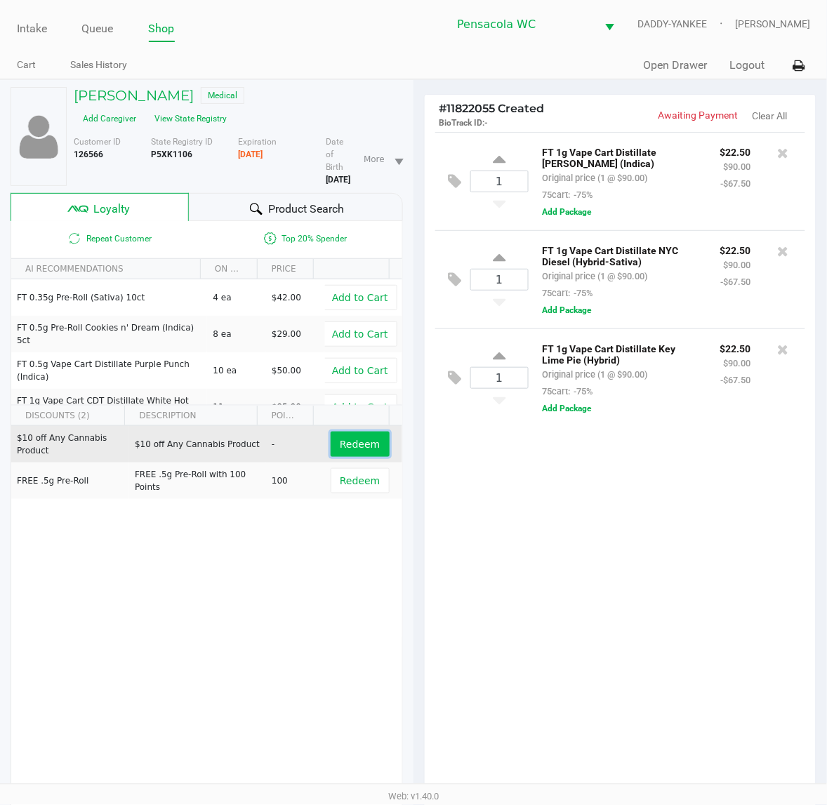
click at [349, 439] on span "Redeem" at bounding box center [360, 444] width 40 height 11
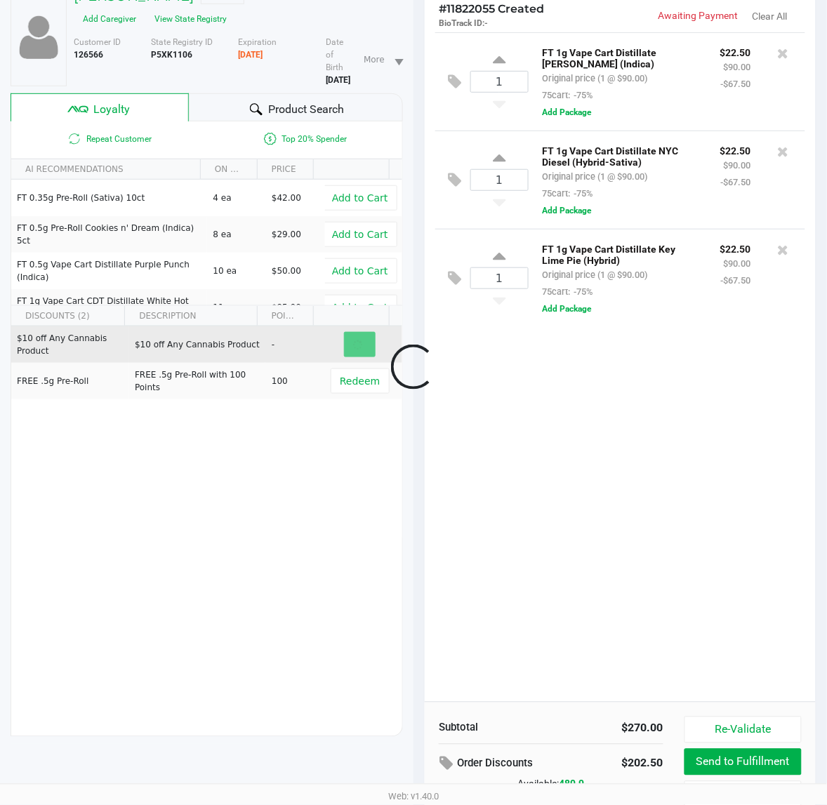
scroll to position [182, 0]
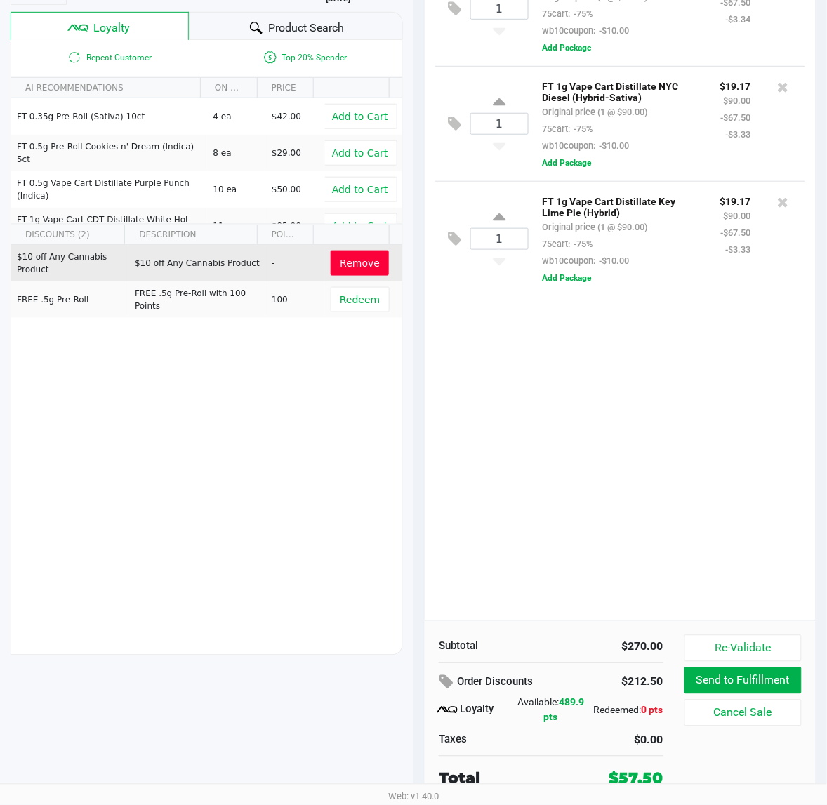
click at [554, 405] on div "1 FT 1g Vape Cart Distillate [PERSON_NAME] (Indica) Original price (1 @ $90.00)…" at bounding box center [620, 285] width 391 height 669
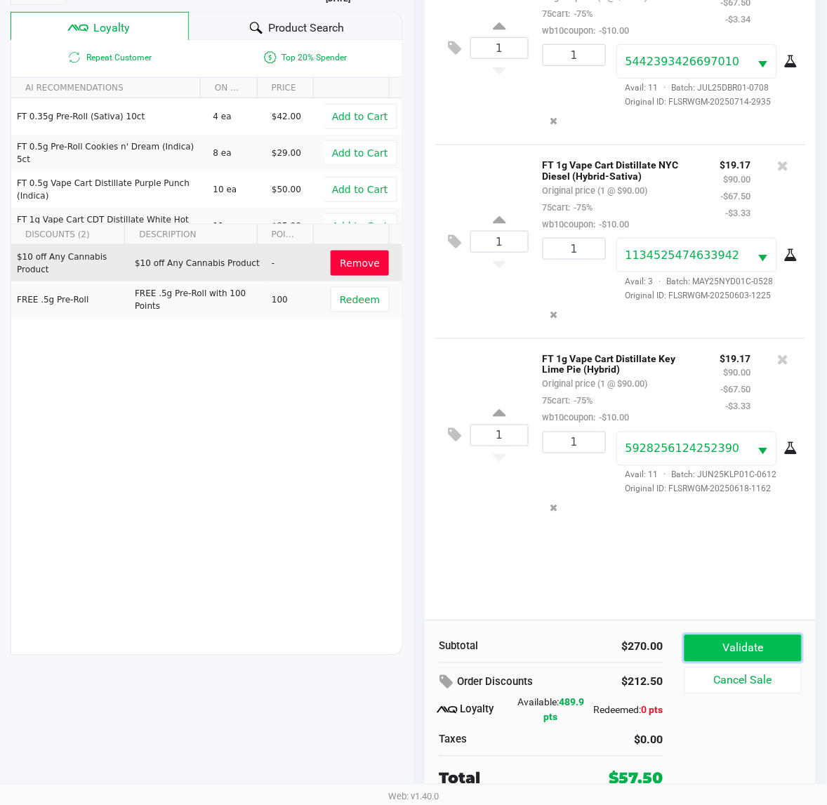
click at [748, 647] on button "Validate" at bounding box center [742, 648] width 117 height 27
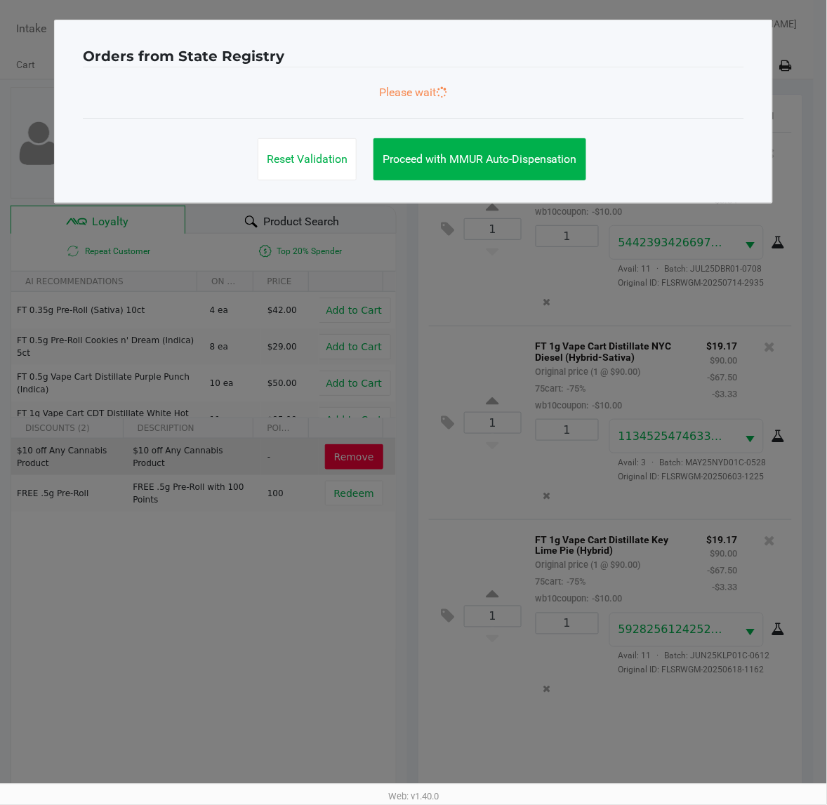
scroll to position [0, 0]
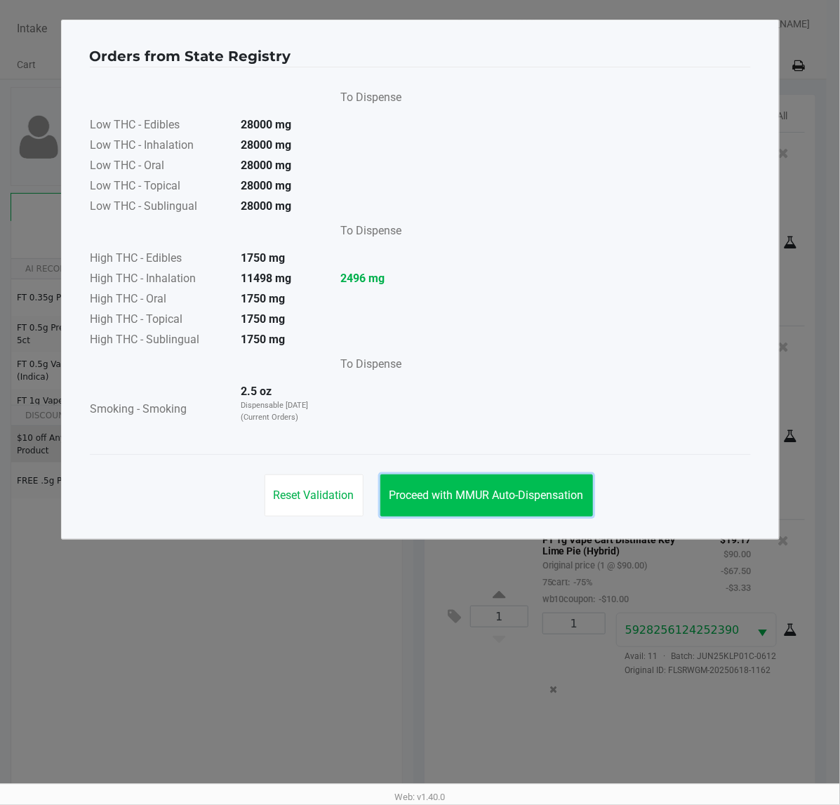
click at [440, 500] on span "Proceed with MMUR Auto-Dispensation" at bounding box center [486, 494] width 194 height 13
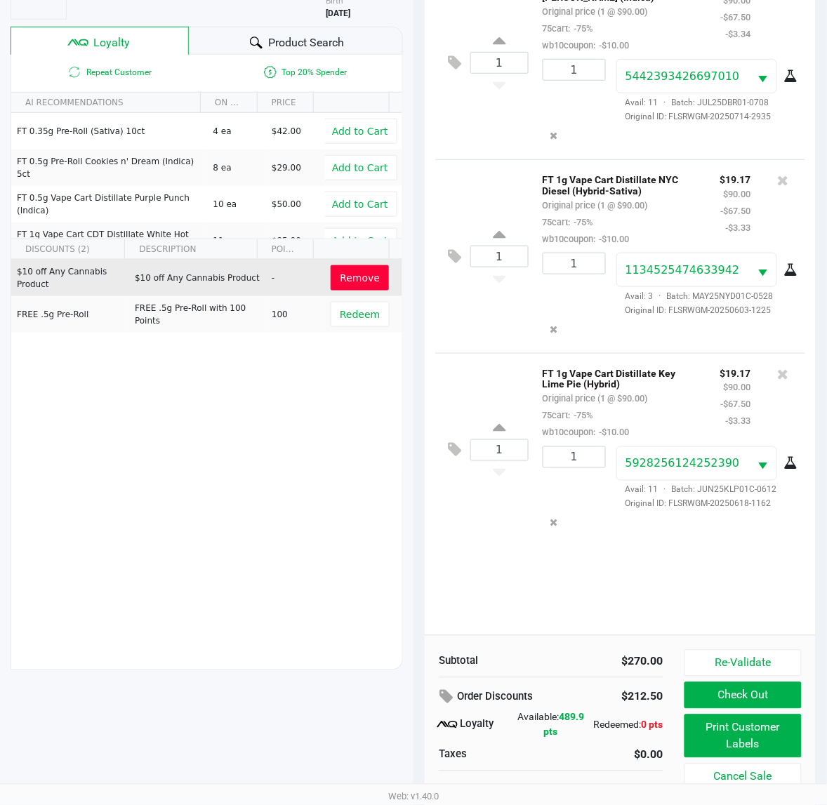
scroll to position [182, 0]
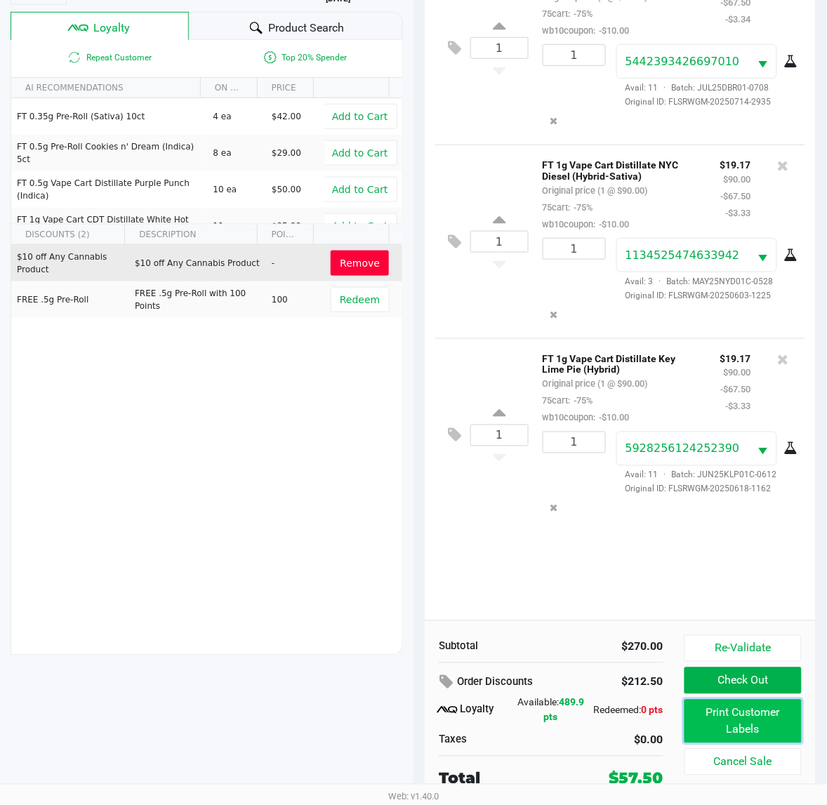
click at [759, 738] on button "Print Customer Labels" at bounding box center [742, 722] width 117 height 44
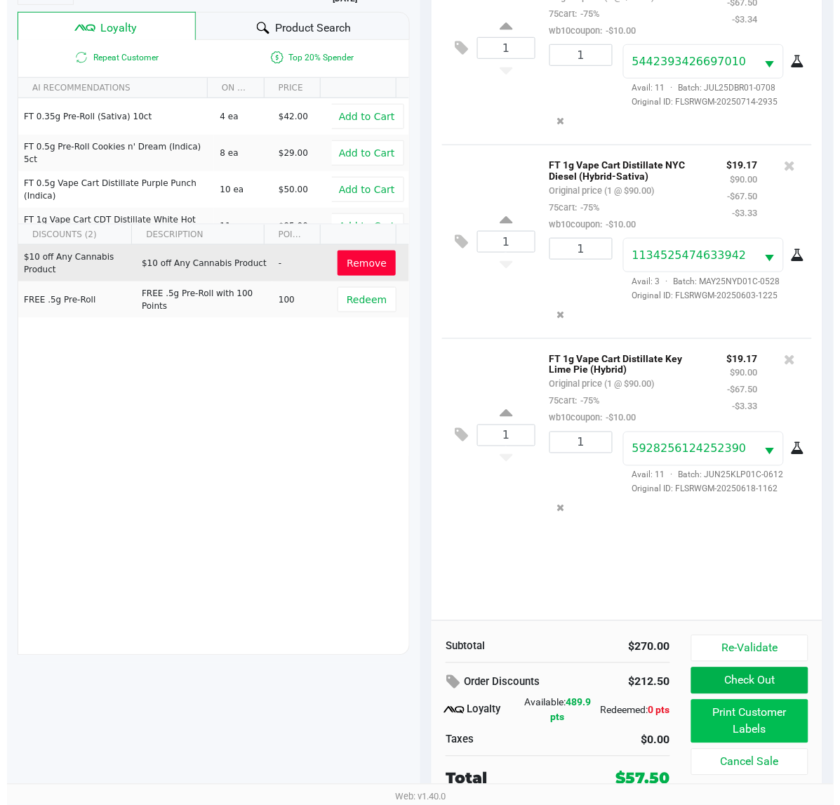
scroll to position [0, 0]
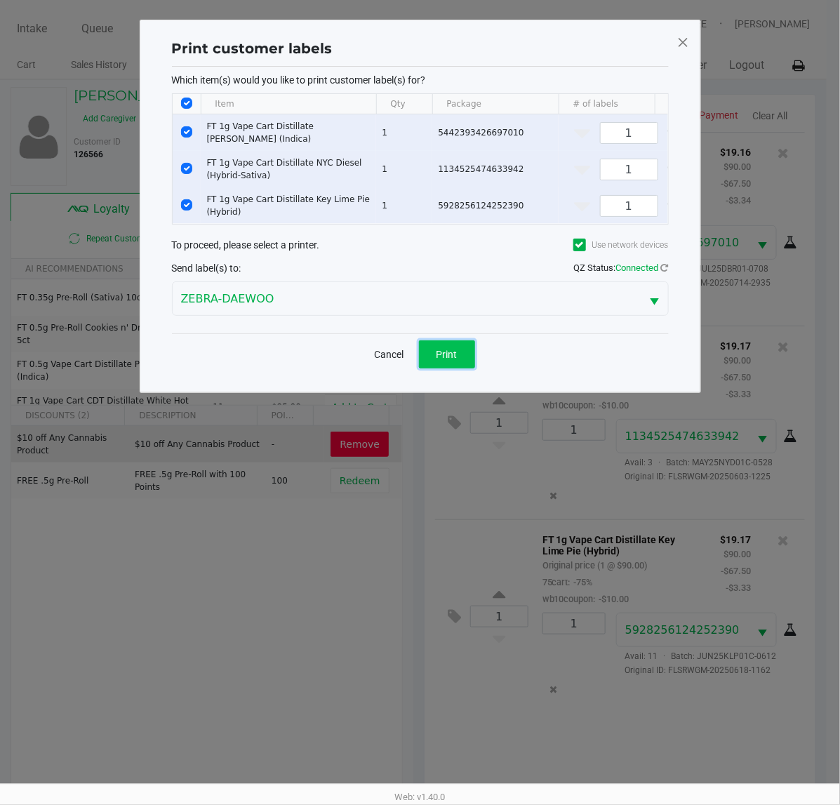
click at [440, 360] on span "Print" at bounding box center [446, 354] width 21 height 11
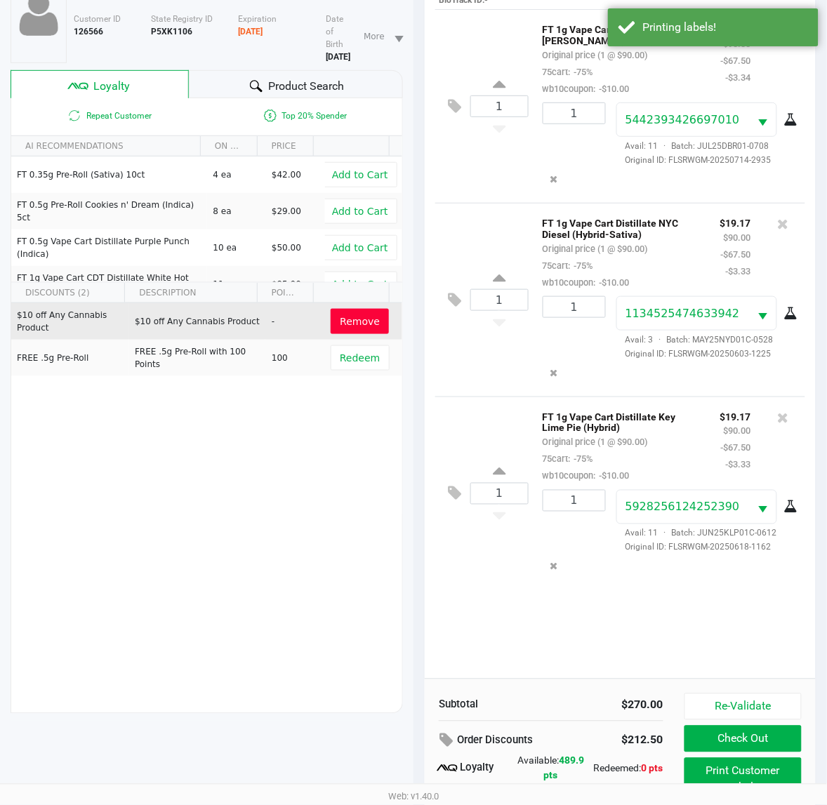
scroll to position [174, 0]
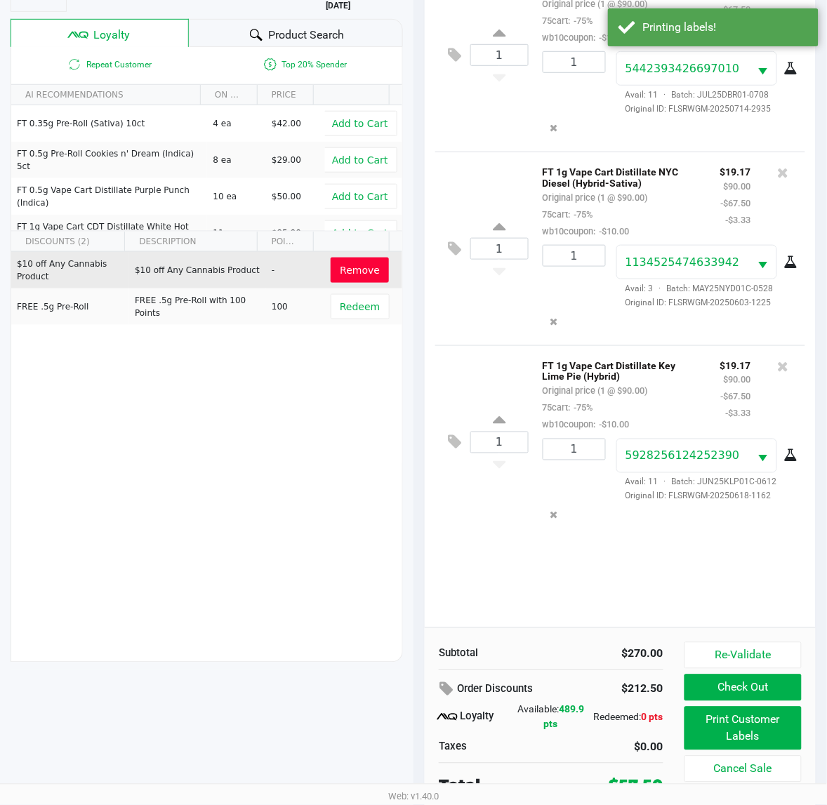
click at [733, 700] on button "Check Out" at bounding box center [742, 687] width 117 height 27
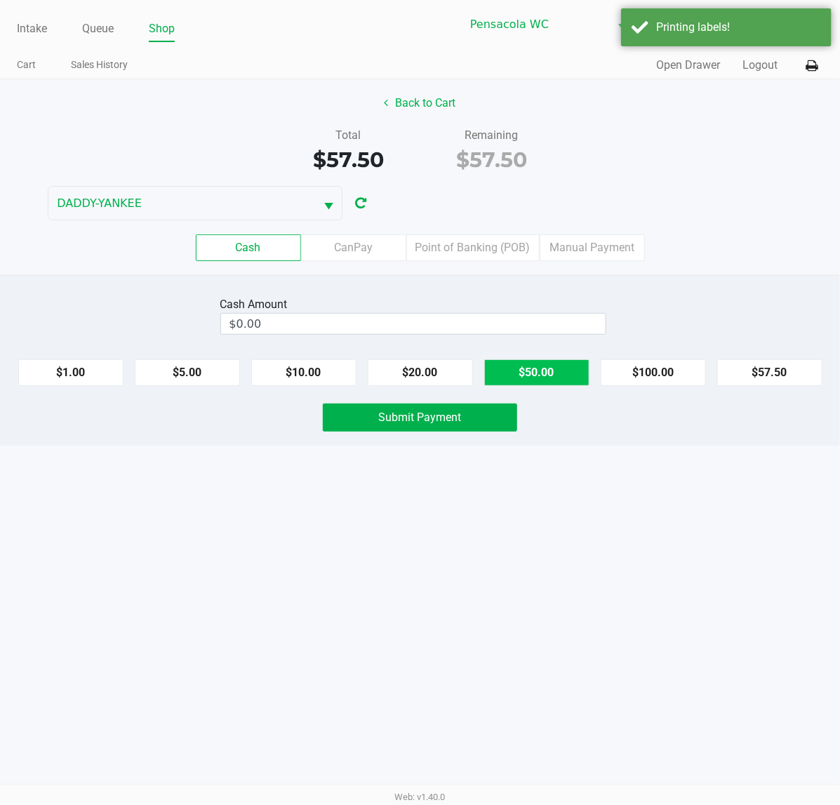
click at [545, 375] on button "$50.00" at bounding box center [536, 372] width 105 height 27
click at [334, 372] on button "$10.00" at bounding box center [303, 372] width 105 height 27
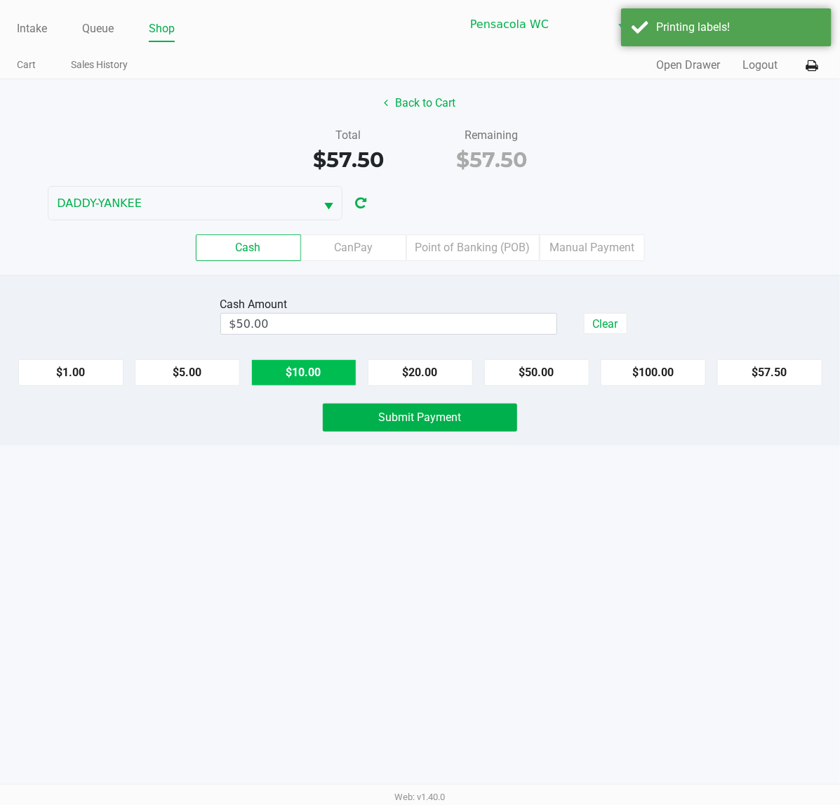
type input "$60.00"
click at [390, 419] on span "Submit Payment" at bounding box center [420, 417] width 83 height 13
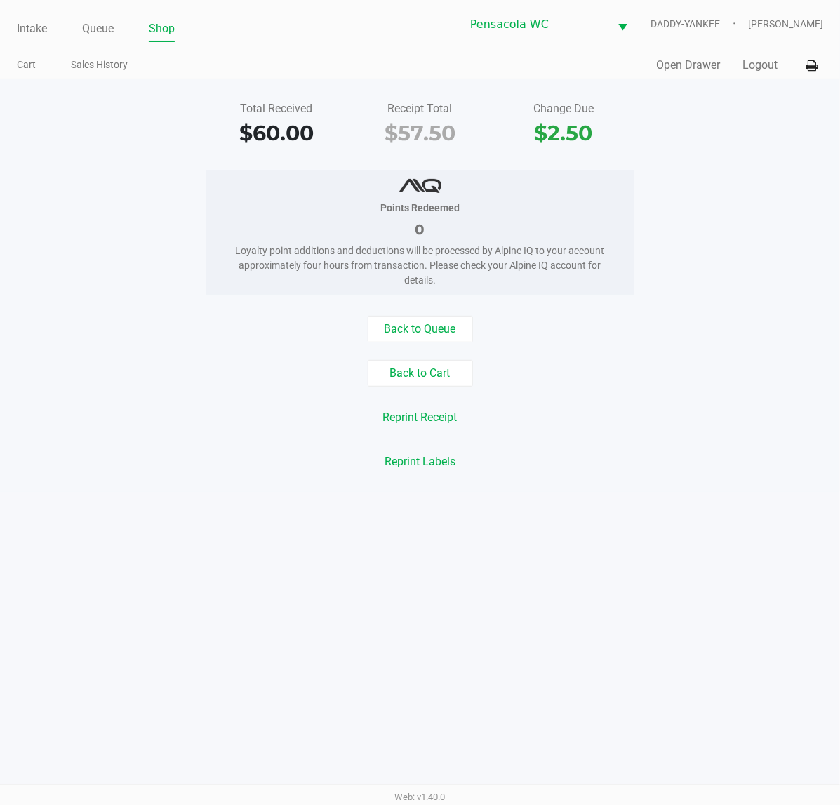
click at [758, 71] on button "Logout" at bounding box center [759, 65] width 35 height 17
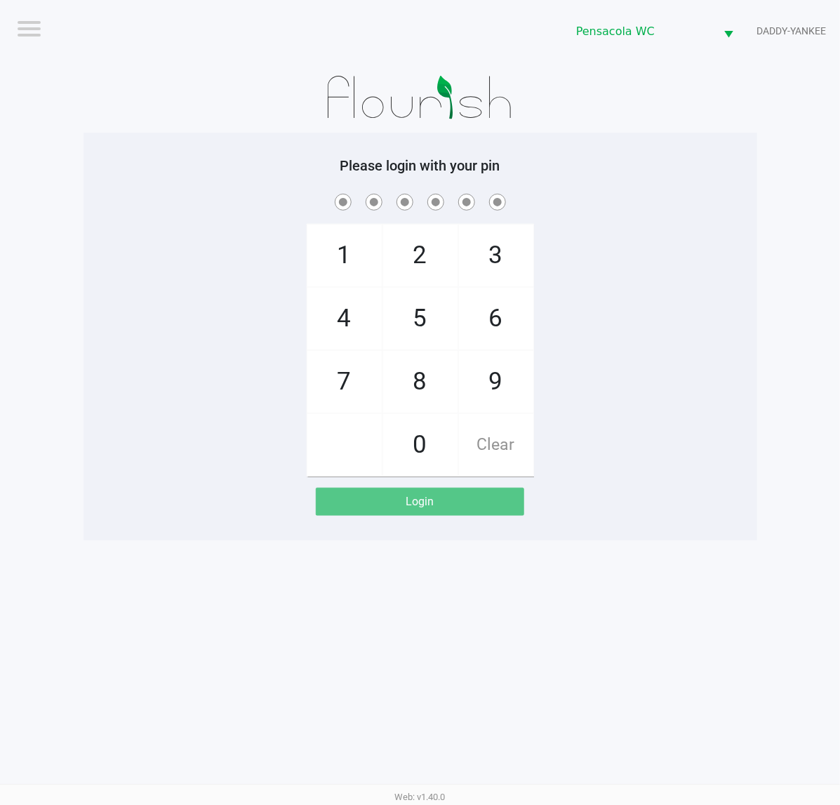
click at [728, 276] on div "1 4 7 2 5 8 0 3 6 9 Clear" at bounding box center [421, 334] width 674 height 286
checkbox input "true"
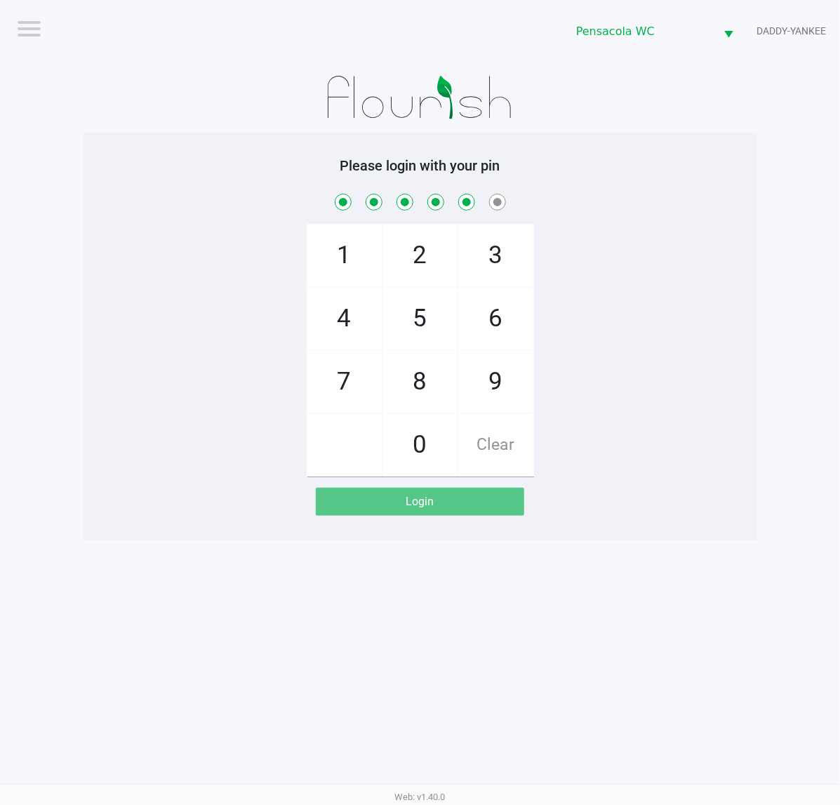
checkbox input "true"
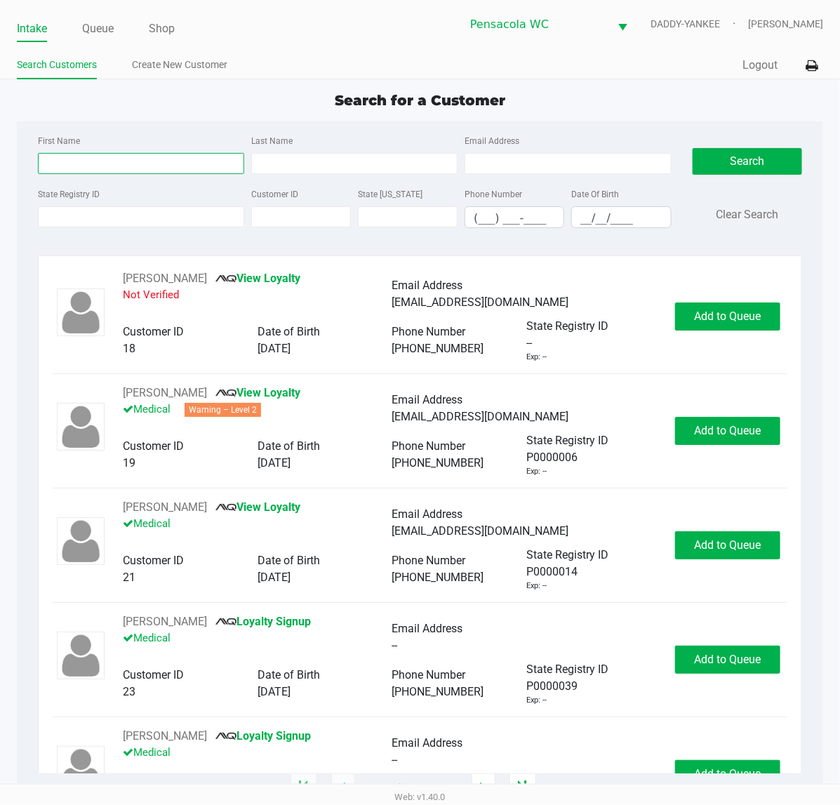
click at [127, 166] on input "First Name" at bounding box center [141, 163] width 206 height 21
click at [103, 29] on link "Queue" at bounding box center [98, 29] width 32 height 20
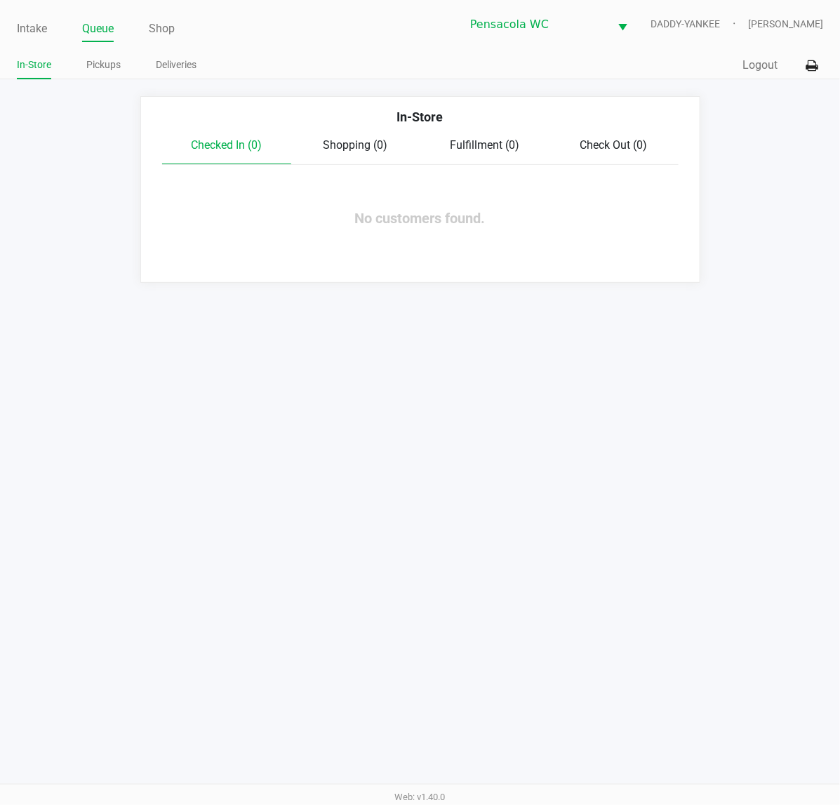
click at [111, 64] on link "Pickups" at bounding box center [103, 65] width 34 height 18
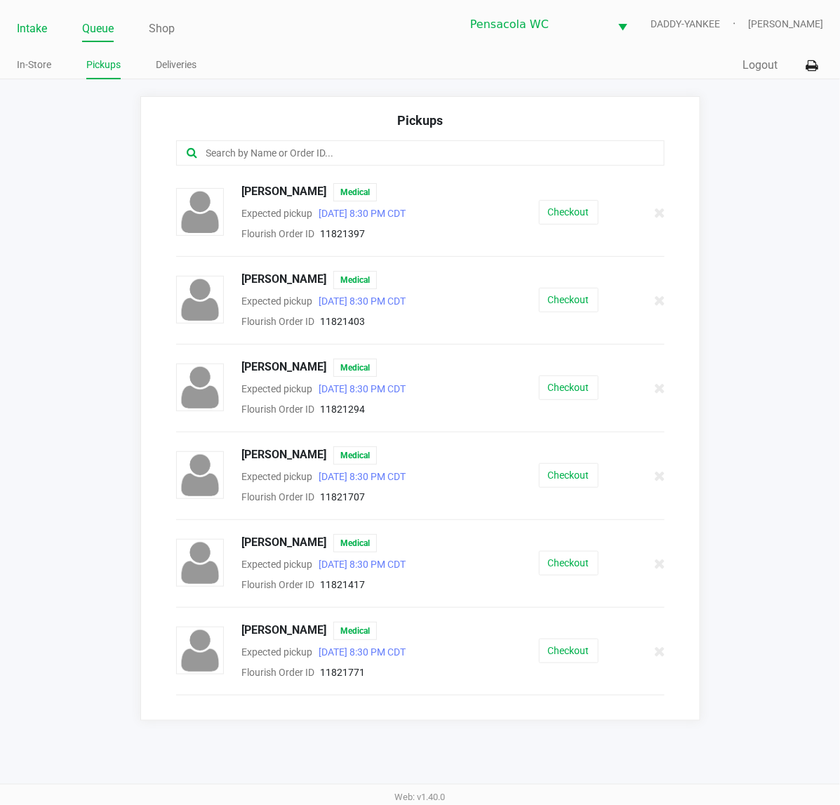
click at [35, 19] on link "Intake" at bounding box center [32, 29] width 30 height 20
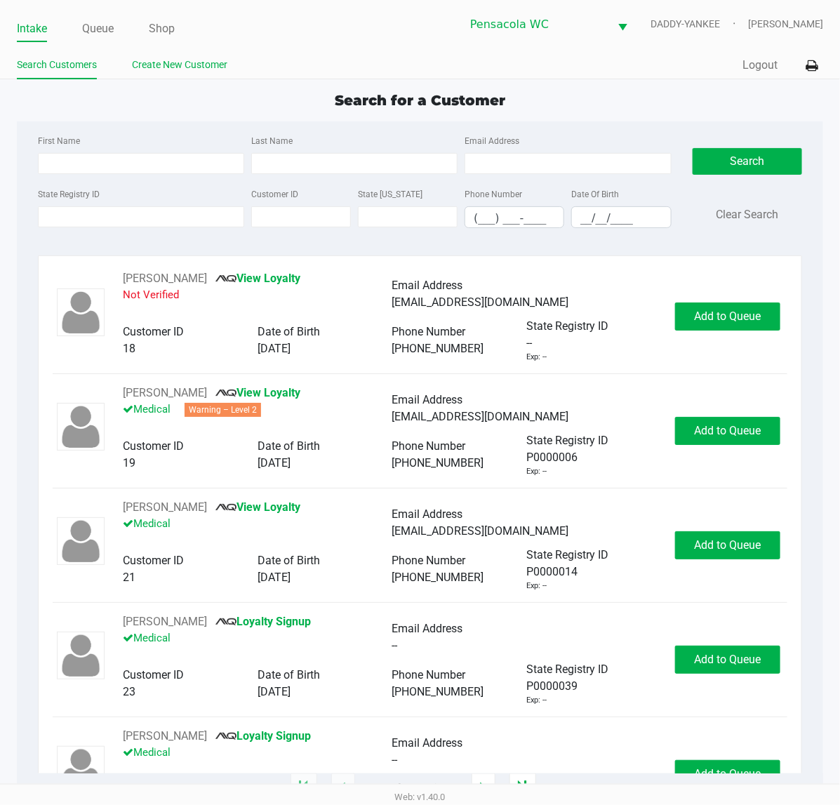
click at [138, 67] on link "Create New Customer" at bounding box center [179, 65] width 95 height 18
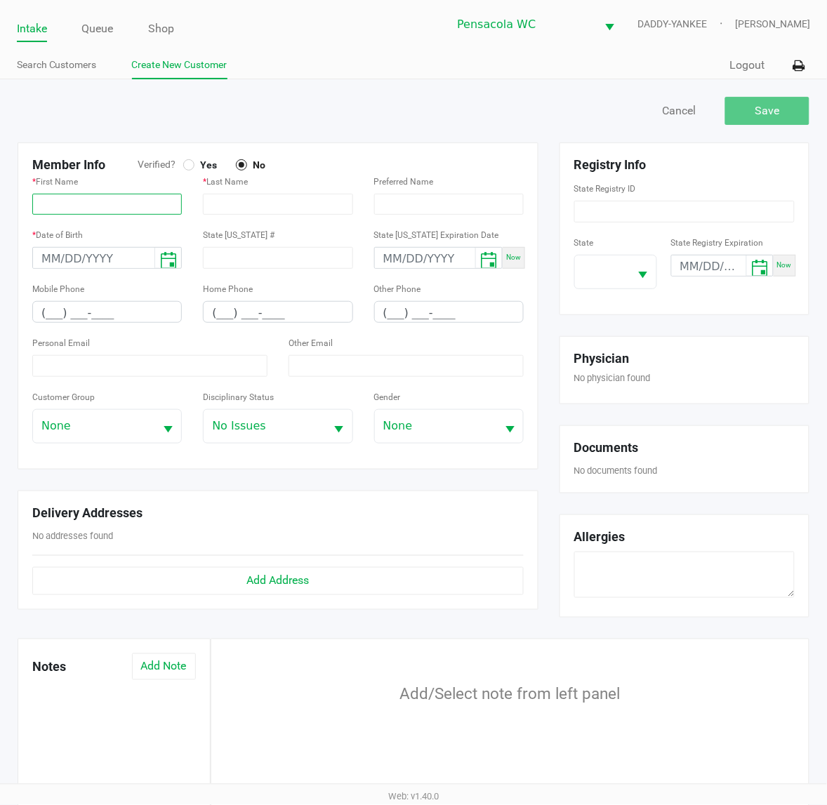
drag, startPoint x: 109, startPoint y: 202, endPoint x: 154, endPoint y: 174, distance: 53.0
click at [109, 202] on input "text" at bounding box center [106, 204] width 149 height 21
paste input "[PERSON_NAME]"
type input "[PERSON_NAME]"
drag, startPoint x: 233, startPoint y: 201, endPoint x: 225, endPoint y: 204, distance: 8.9
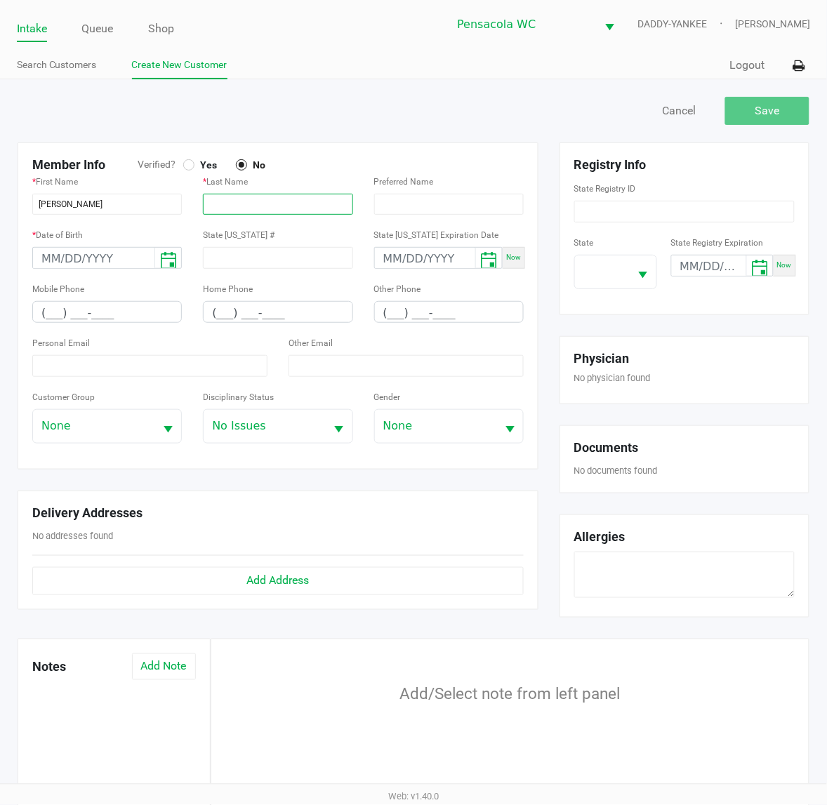
click at [233, 201] on input "text" at bounding box center [277, 204] width 149 height 21
paste input "[PERSON_NAME]"
type input "[PERSON_NAME]"
click at [40, 258] on input "month/day/year" at bounding box center [93, 259] width 121 height 22
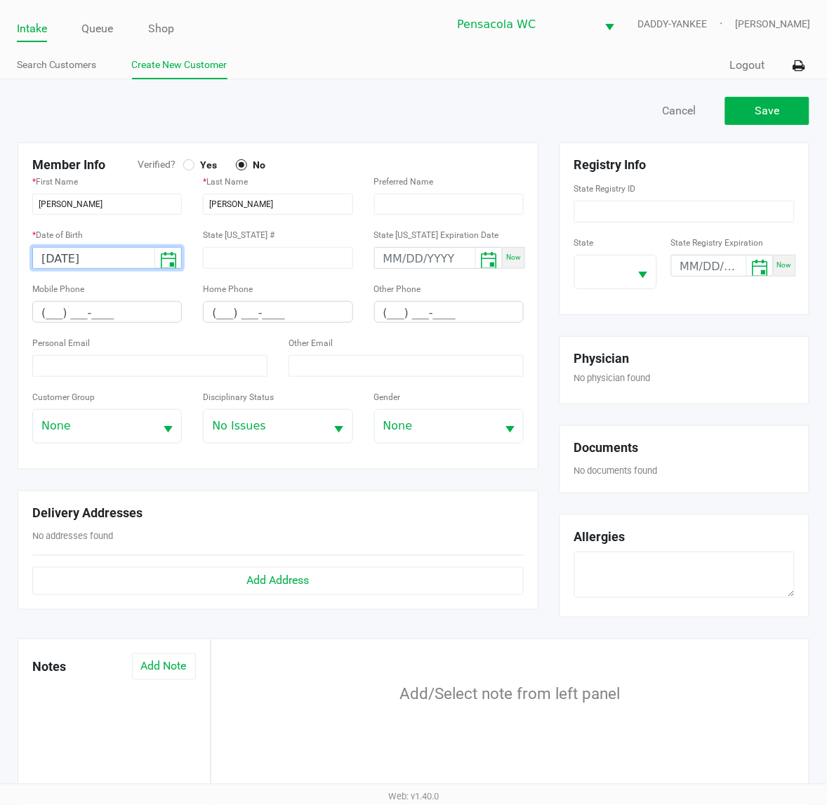
type input "[DATE]"
click at [46, 314] on input "(___) ___-____" at bounding box center [107, 313] width 148 height 22
type input "[PHONE_NUMBER]"
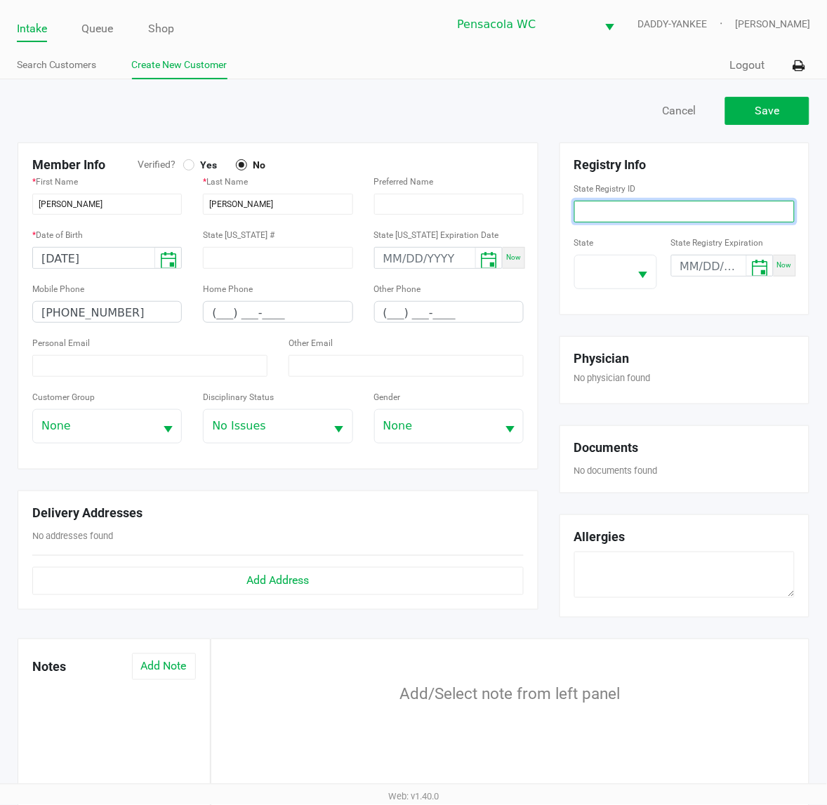
click at [760, 215] on input at bounding box center [684, 212] width 220 height 22
paste input "P9KM6999"
type input "P9KM6999"
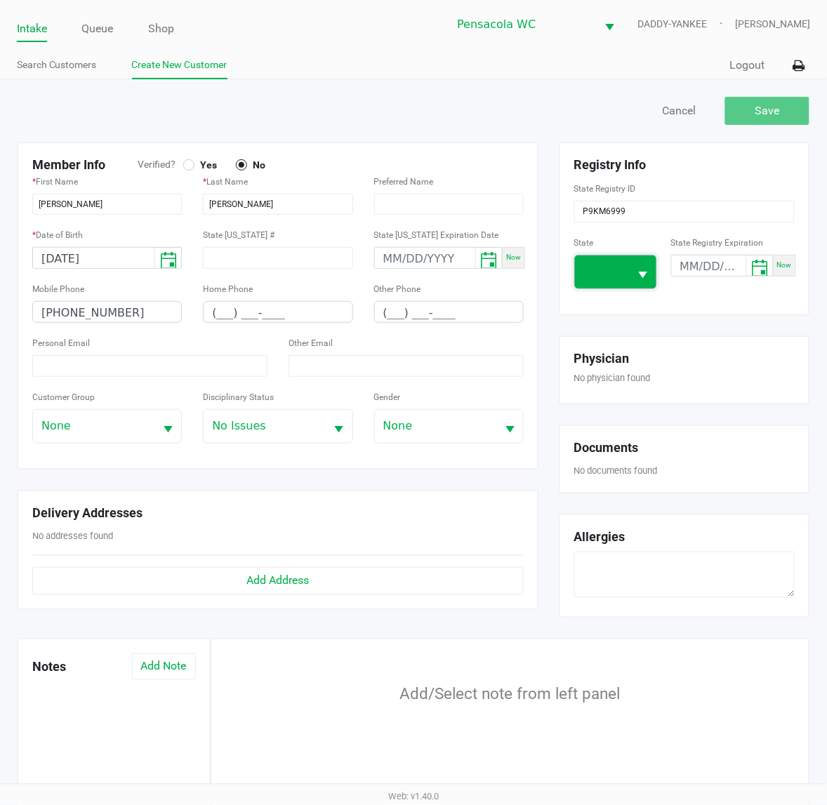
click at [628, 276] on span at bounding box center [602, 271] width 55 height 33
click at [556, 173] on div "Registry Info State Registry ID P9KM6999 State [US_STATE] State Registry Expira…" at bounding box center [684, 228] width 271 height 173
click at [204, 161] on span "Yes" at bounding box center [205, 165] width 22 height 13
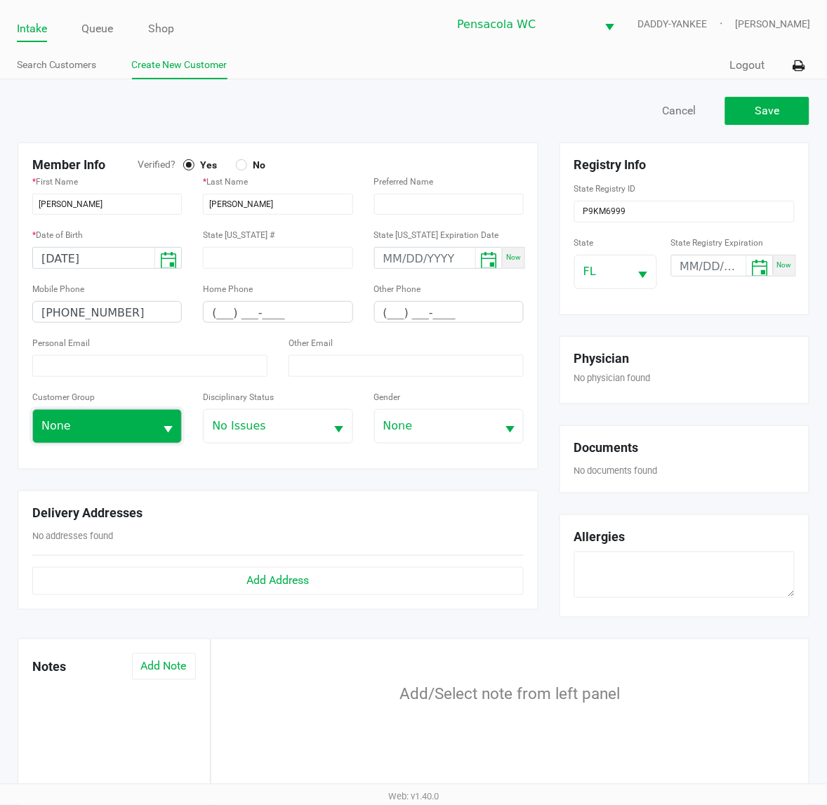
click at [138, 418] on span "None" at bounding box center [93, 426] width 121 height 33
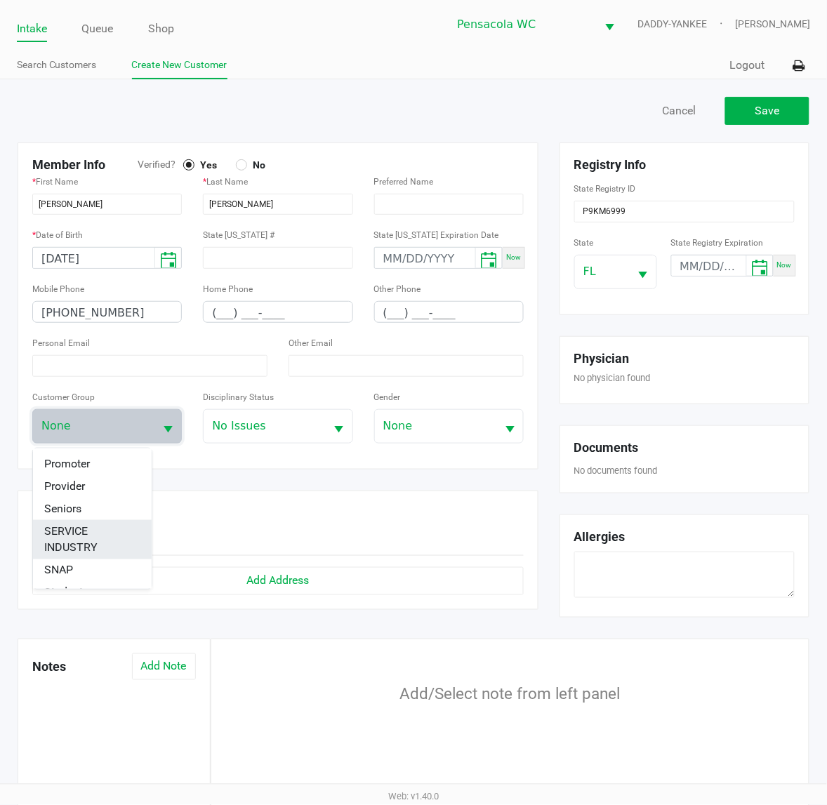
scroll to position [213, 0]
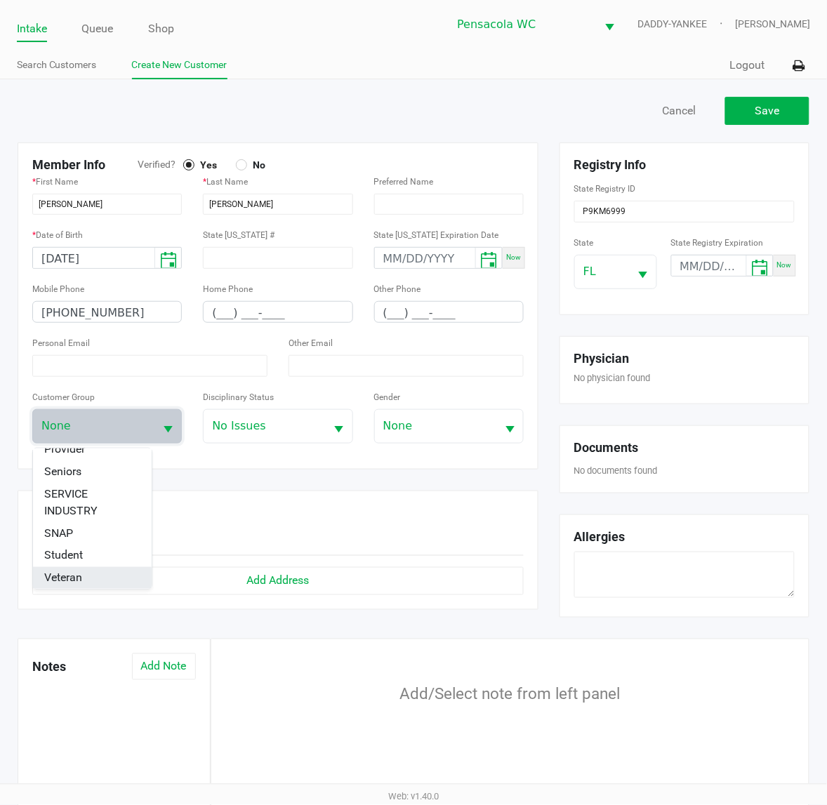
click at [96, 572] on li "Veteran" at bounding box center [92, 578] width 118 height 22
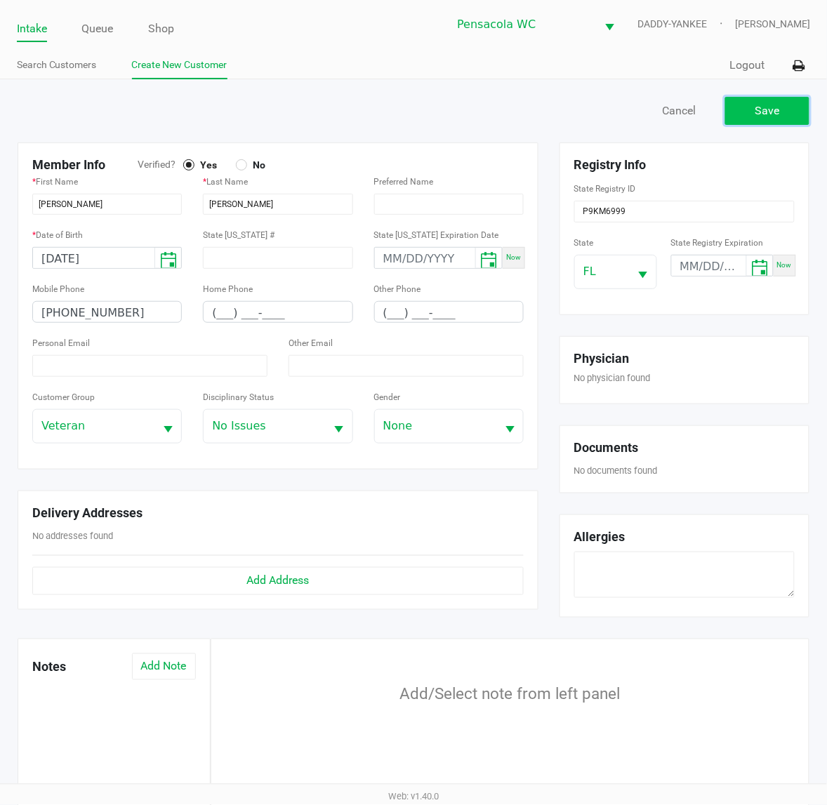
click at [742, 118] on button "Save" at bounding box center [767, 111] width 84 height 28
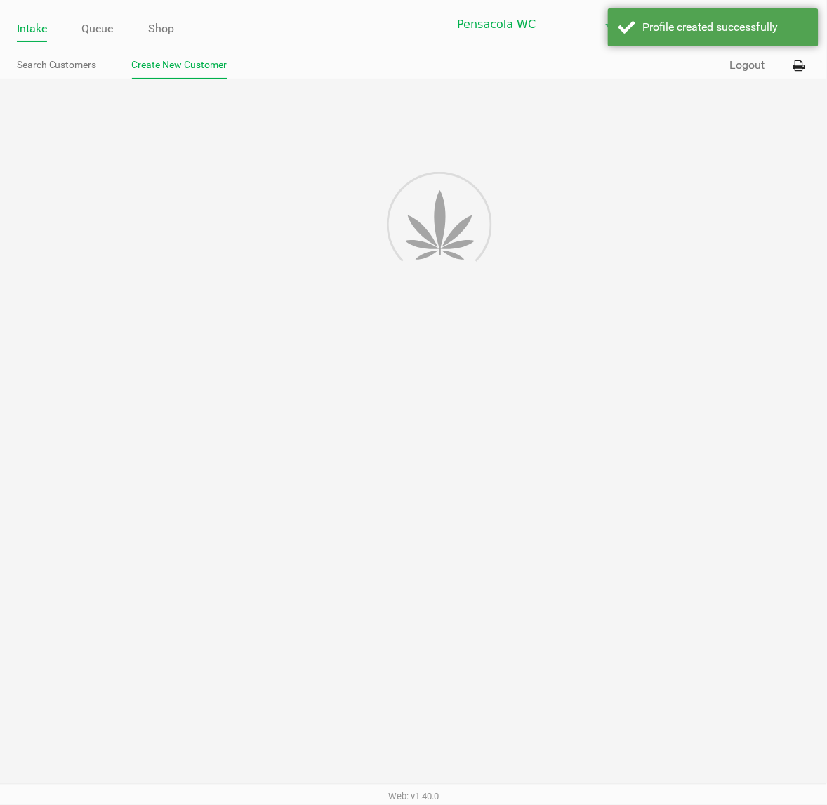
type input "---"
type input "( __) ___-____"
type input "---"
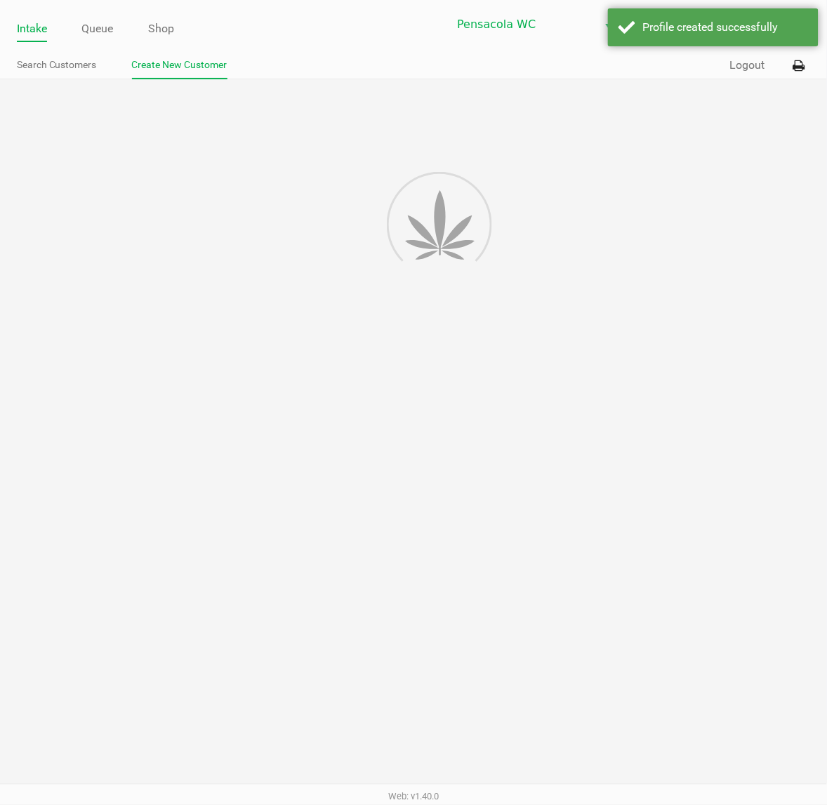
type input "---"
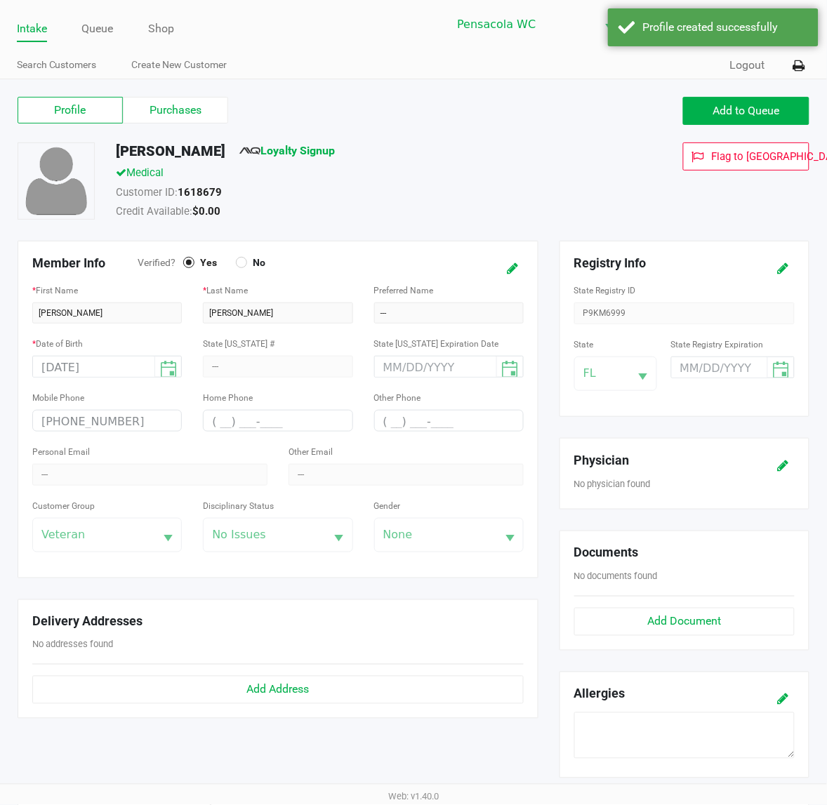
click at [291, 158] on span "Loyalty Signup" at bounding box center [286, 153] width 95 height 22
click at [290, 149] on link "Loyalty Signup" at bounding box center [286, 150] width 95 height 13
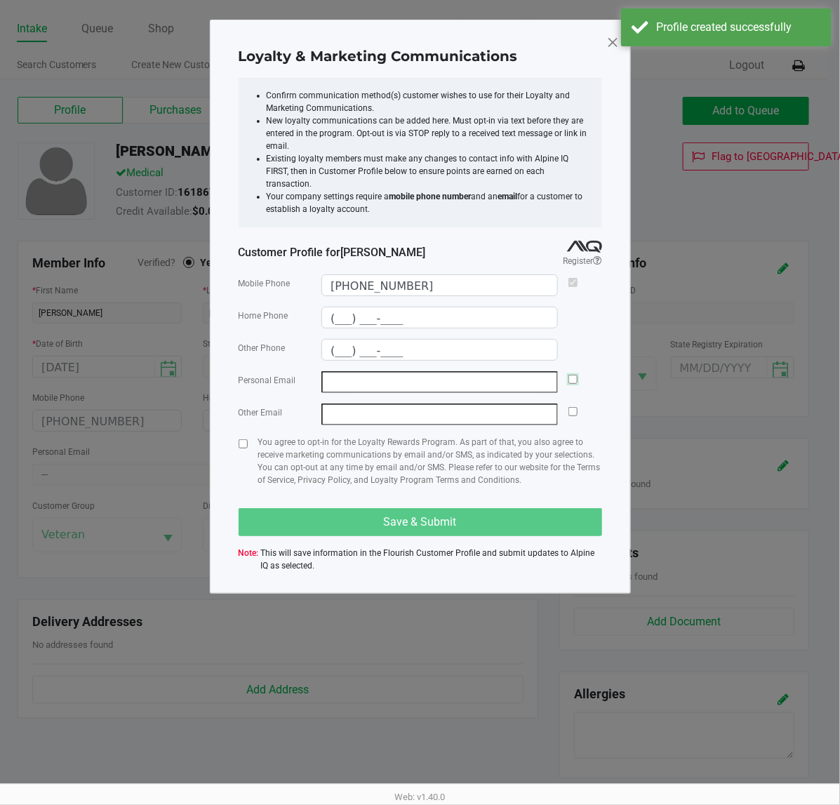
click at [573, 375] on input "checkbox" at bounding box center [572, 379] width 9 height 9
checkbox input "true"
click at [239, 430] on div "Loyalty & Marketing Communications Confirm communication method(s) customer wis…" at bounding box center [420, 307] width 421 height 574
click at [240, 439] on input "checkbox" at bounding box center [243, 443] width 9 height 9
checkbox input "true"
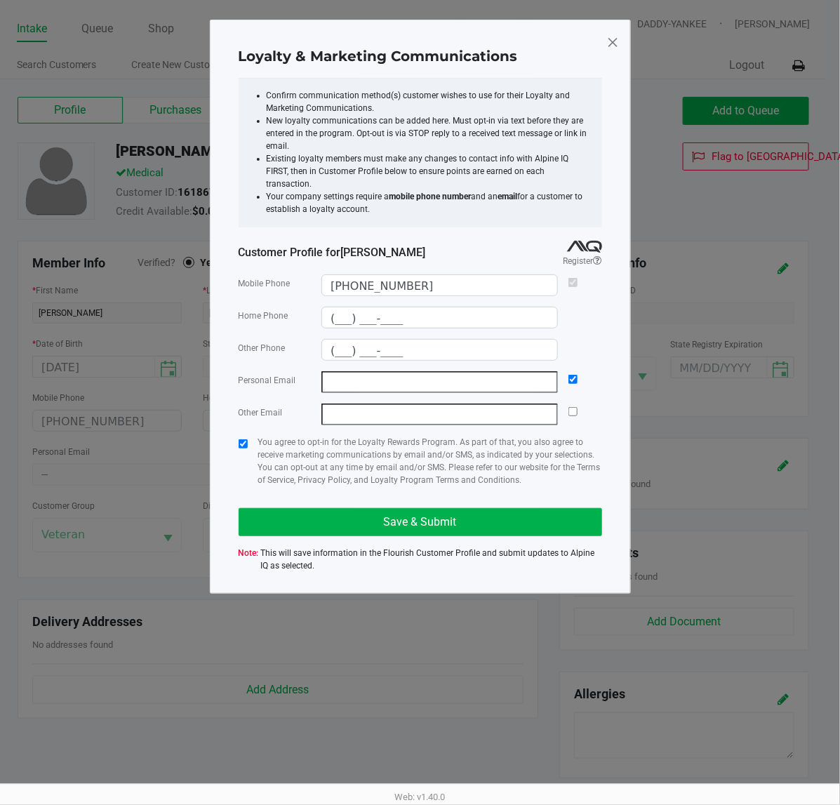
click at [478, 378] on input "email" at bounding box center [439, 382] width 236 height 22
paste input "[EMAIL_ADDRESS][DOMAIN_NAME]"
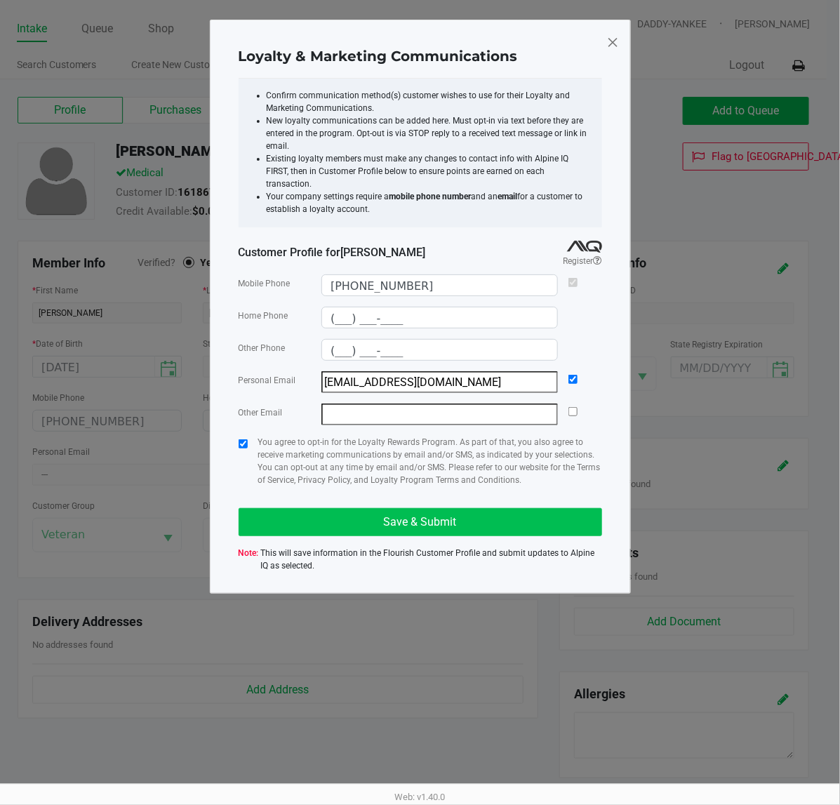
type input "[EMAIL_ADDRESS][DOMAIN_NAME]"
click at [369, 508] on button "Save & Submit" at bounding box center [421, 522] width 364 height 28
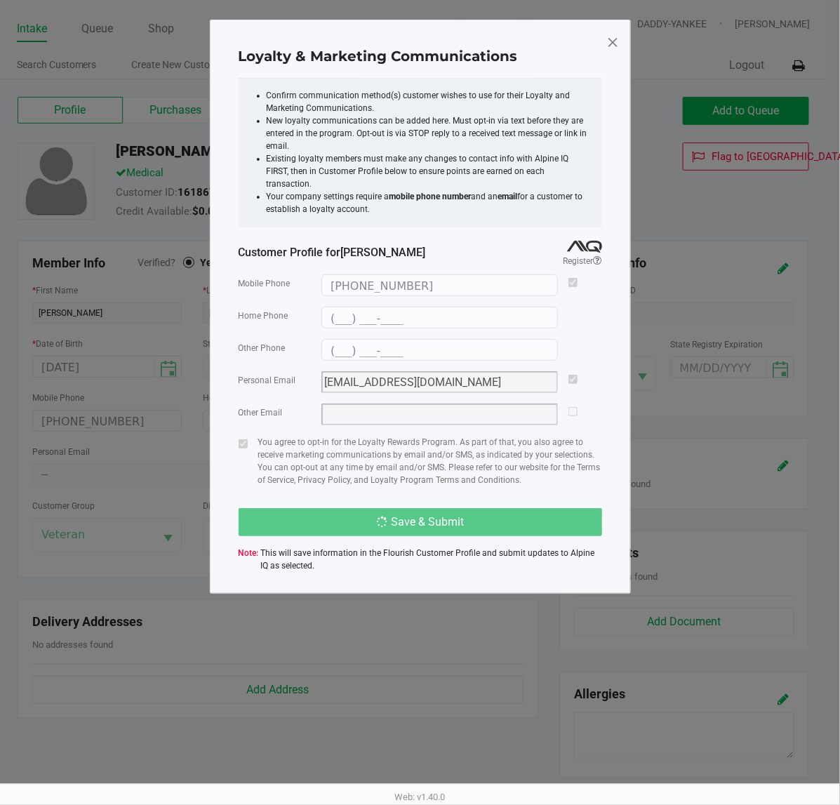
type input "(___) ___-____"
type input "[EMAIL_ADDRESS][DOMAIN_NAME]"
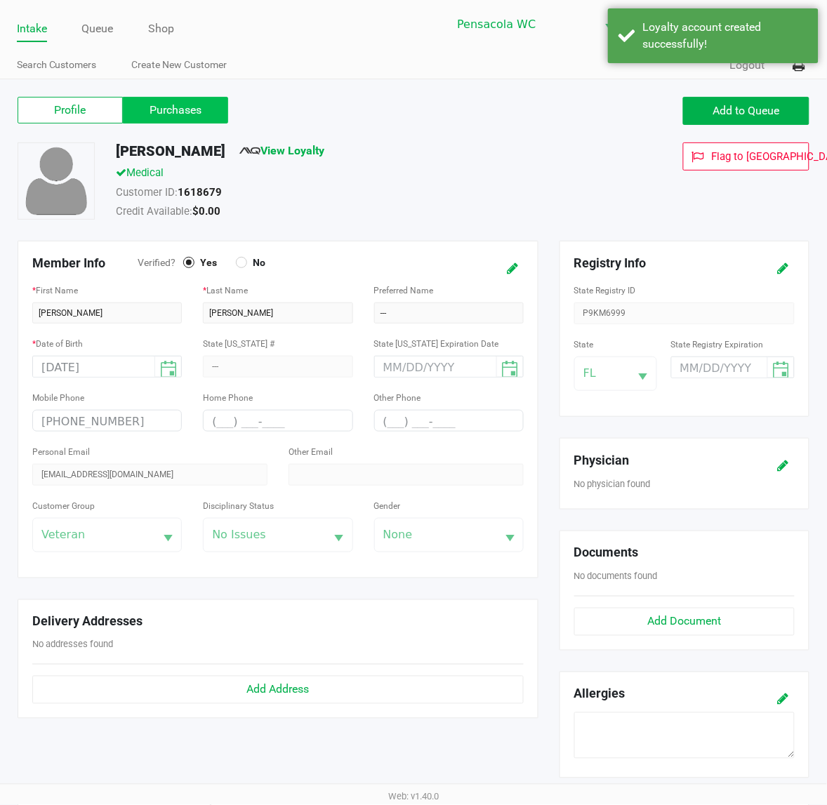
drag, startPoint x: 229, startPoint y: 113, endPoint x: 222, endPoint y: 114, distance: 7.8
click at [222, 114] on div "Profile Purchases" at bounding box center [210, 110] width 385 height 27
click at [208, 116] on label "Purchases" at bounding box center [175, 110] width 105 height 27
click at [0, 0] on 1 "Purchases" at bounding box center [0, 0] width 0 height 0
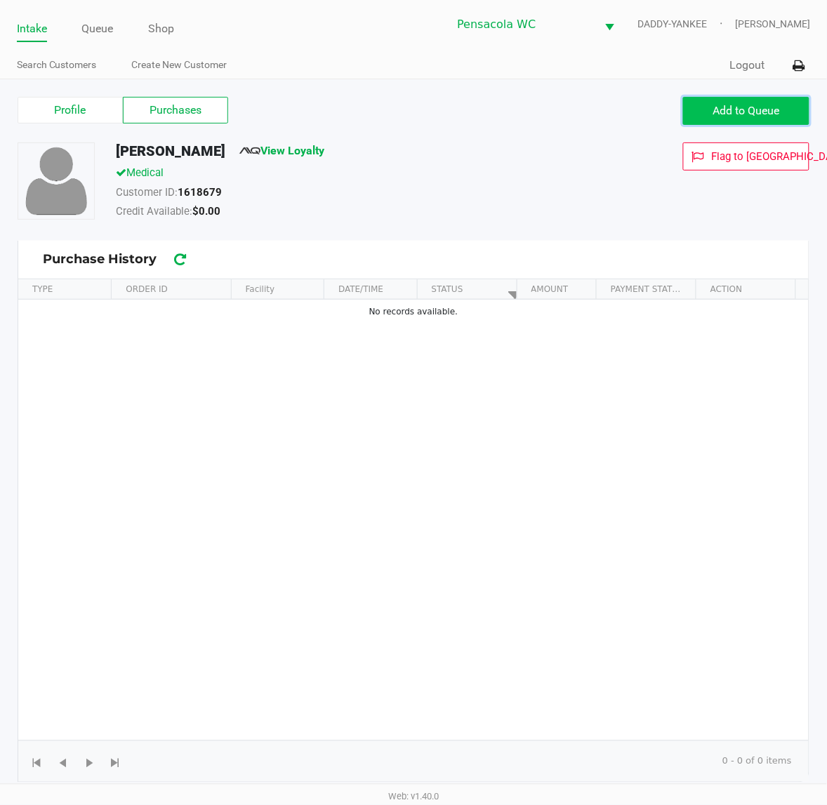
click at [749, 110] on span "Add to Queue" at bounding box center [746, 110] width 67 height 13
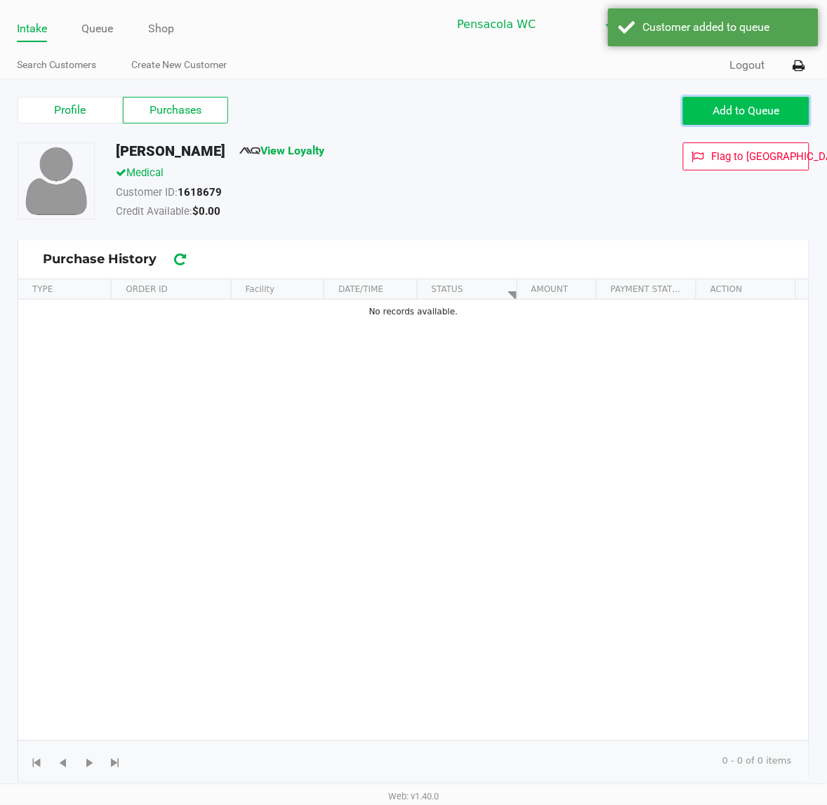
click at [731, 118] on button "Add to Queue" at bounding box center [746, 111] width 126 height 28
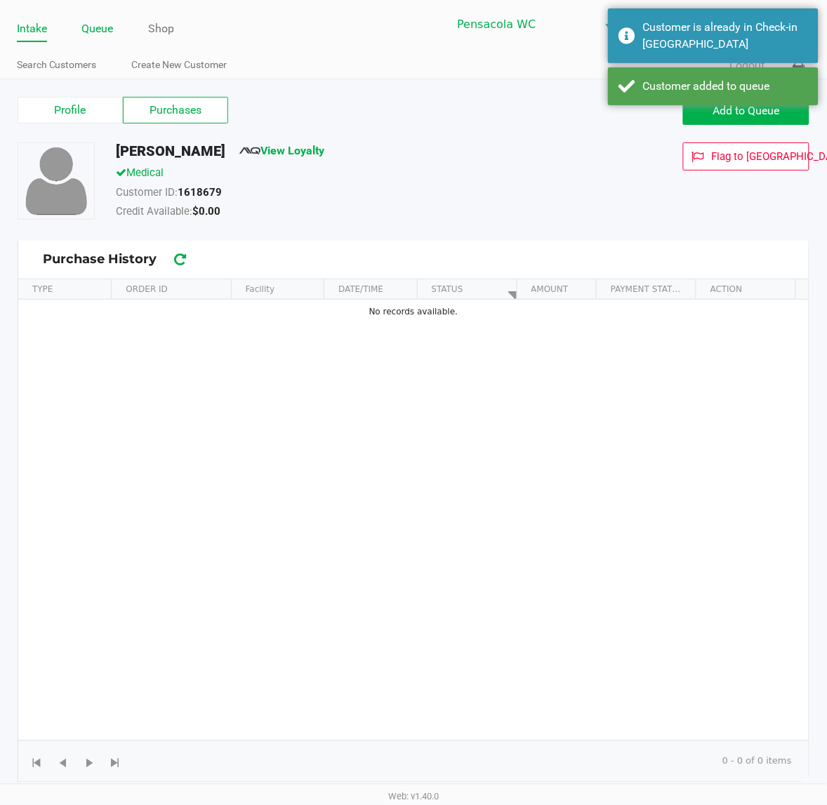
click at [97, 36] on link "Queue" at bounding box center [98, 29] width 32 height 20
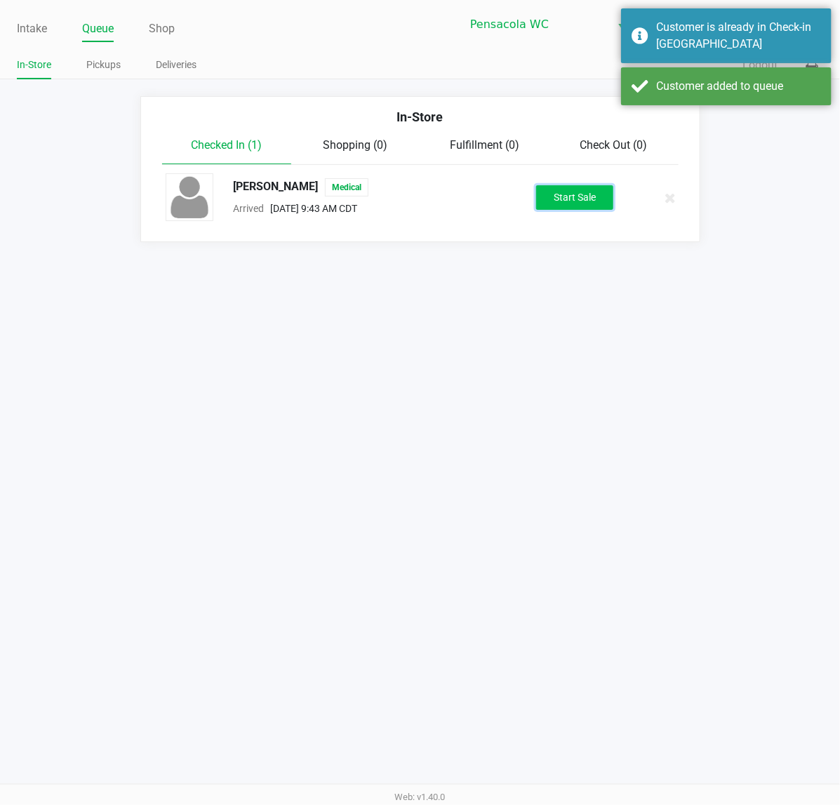
click at [594, 194] on button "Start Sale" at bounding box center [574, 197] width 77 height 25
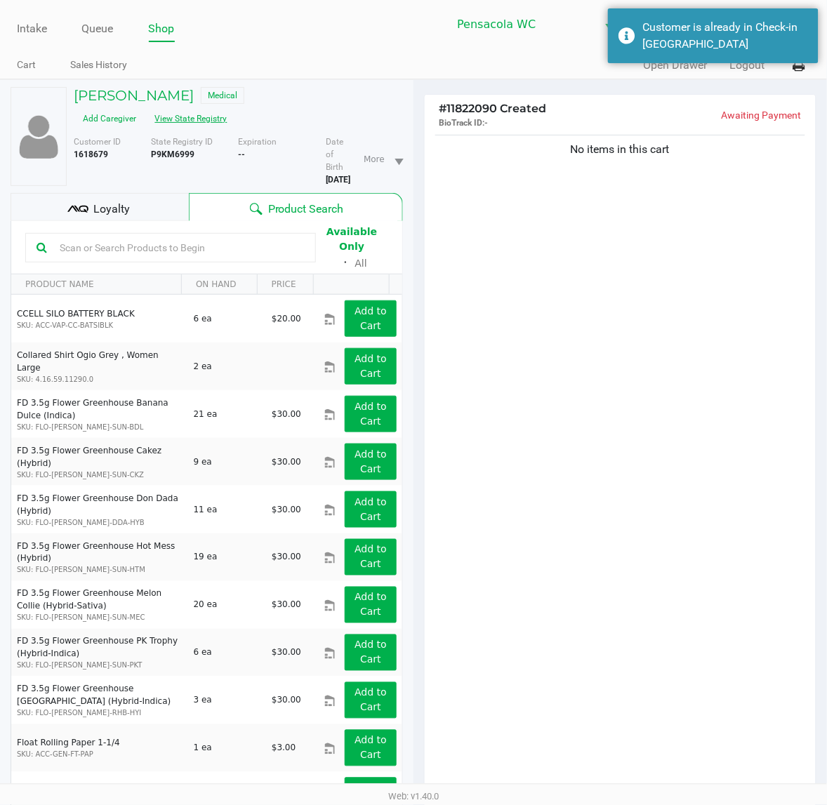
click at [160, 116] on button "View State Registry" at bounding box center [187, 118] width 82 height 22
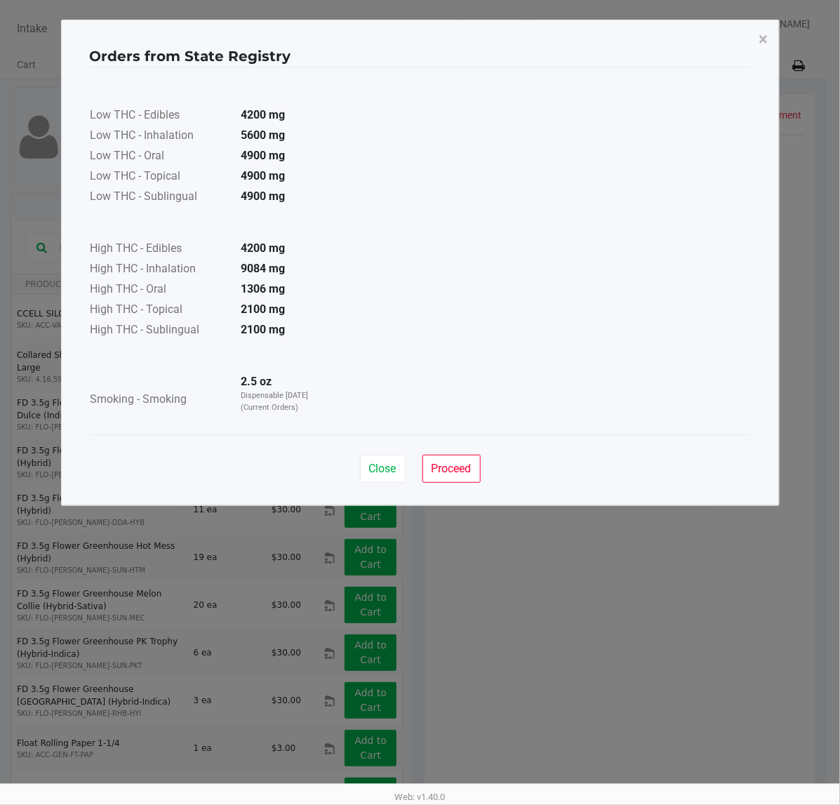
click at [383, 450] on div "Close Proceed" at bounding box center [420, 462] width 661 height 57
click at [387, 456] on button "Close" at bounding box center [383, 469] width 46 height 28
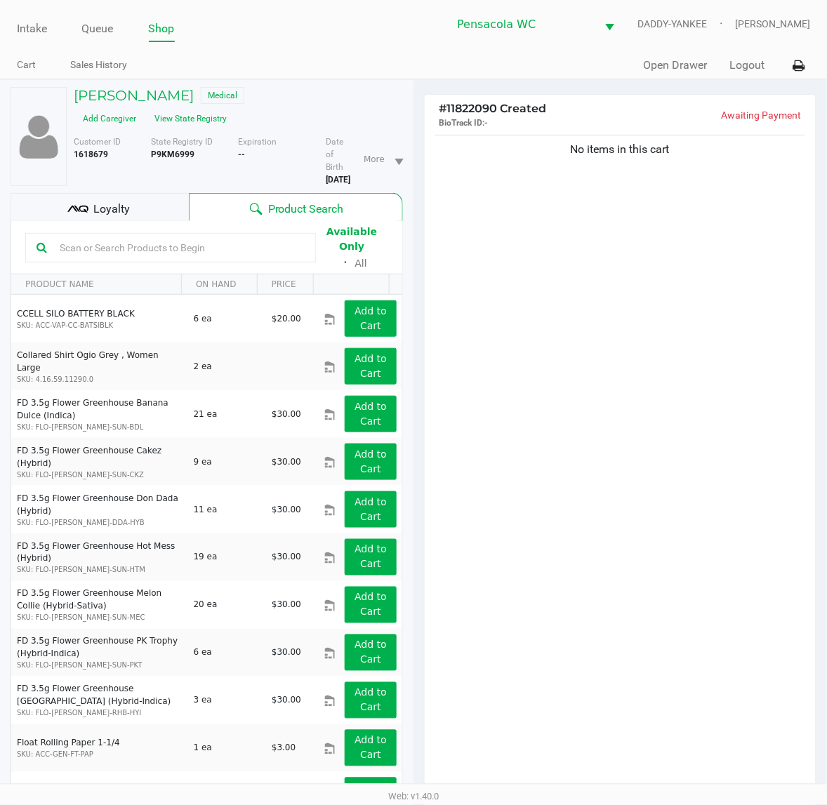
drag, startPoint x: 124, startPoint y: 205, endPoint x: 131, endPoint y: 204, distance: 7.1
click at [125, 204] on span "Loyalty" at bounding box center [111, 209] width 36 height 17
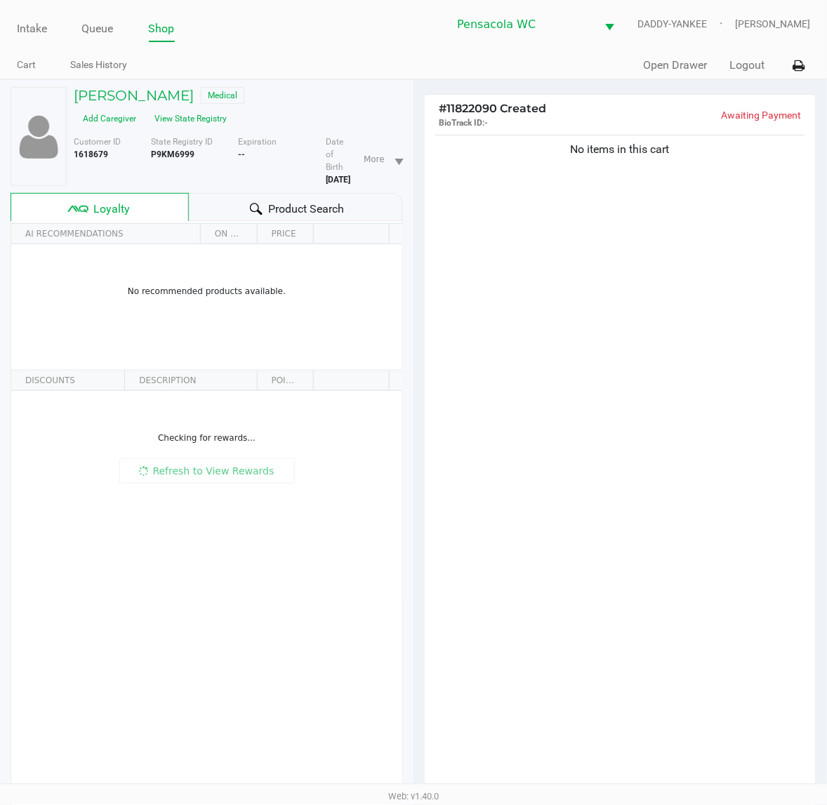
click at [260, 206] on icon at bounding box center [256, 209] width 13 height 13
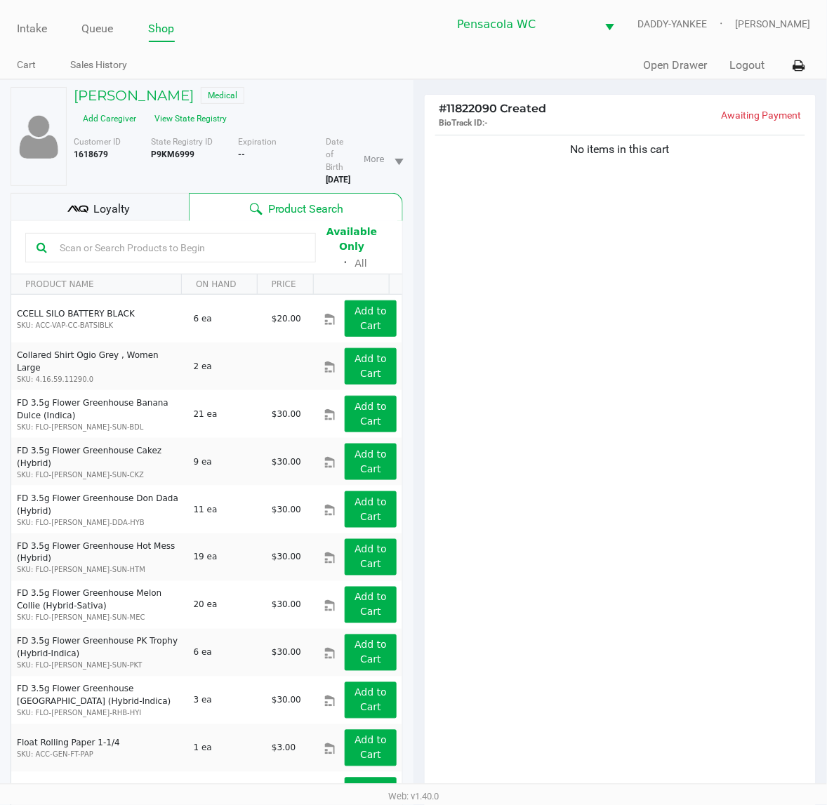
drag, startPoint x: 261, startPoint y: 230, endPoint x: 265, endPoint y: 251, distance: 20.8
click at [264, 246] on div at bounding box center [170, 247] width 291 height 29
click at [158, 247] on input "text" at bounding box center [179, 247] width 251 height 21
click at [155, 244] on input "text" at bounding box center [179, 247] width 251 height 21
click at [156, 239] on input "text" at bounding box center [179, 247] width 251 height 21
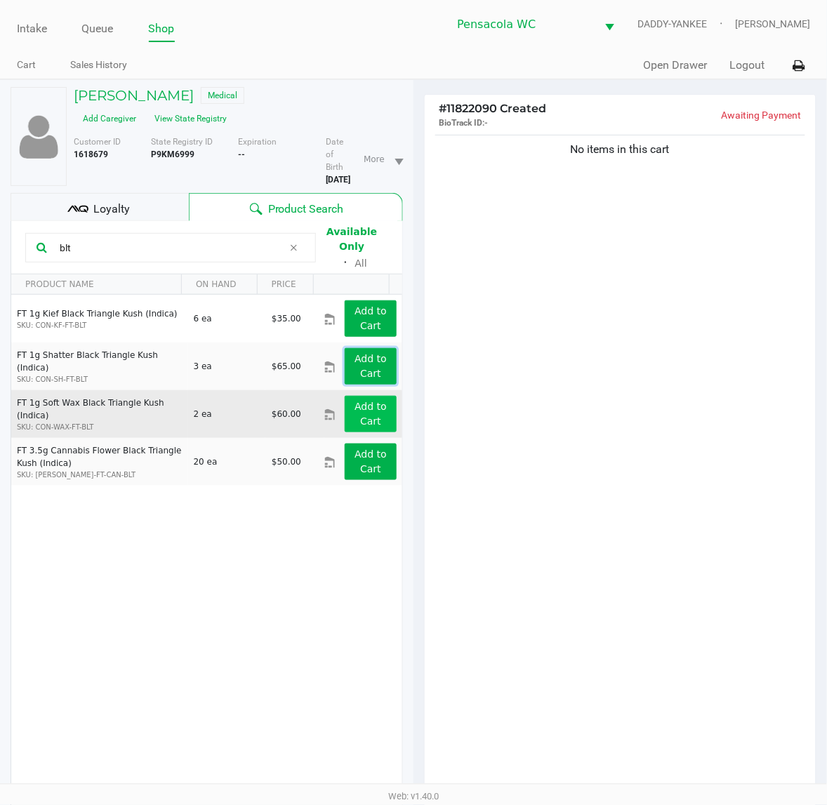
drag, startPoint x: 360, startPoint y: 347, endPoint x: 369, endPoint y: 401, distance: 54.1
click at [369, 401] on tbody "FT 1g Kief Black Triangle Kush (Indica) SKU: CON-KF-FT-BLT 6 ea $35.00 Add to C…" at bounding box center [206, 390] width 391 height 191
click at [369, 401] on app-button-loader "Add to Cart" at bounding box center [370, 414] width 32 height 26
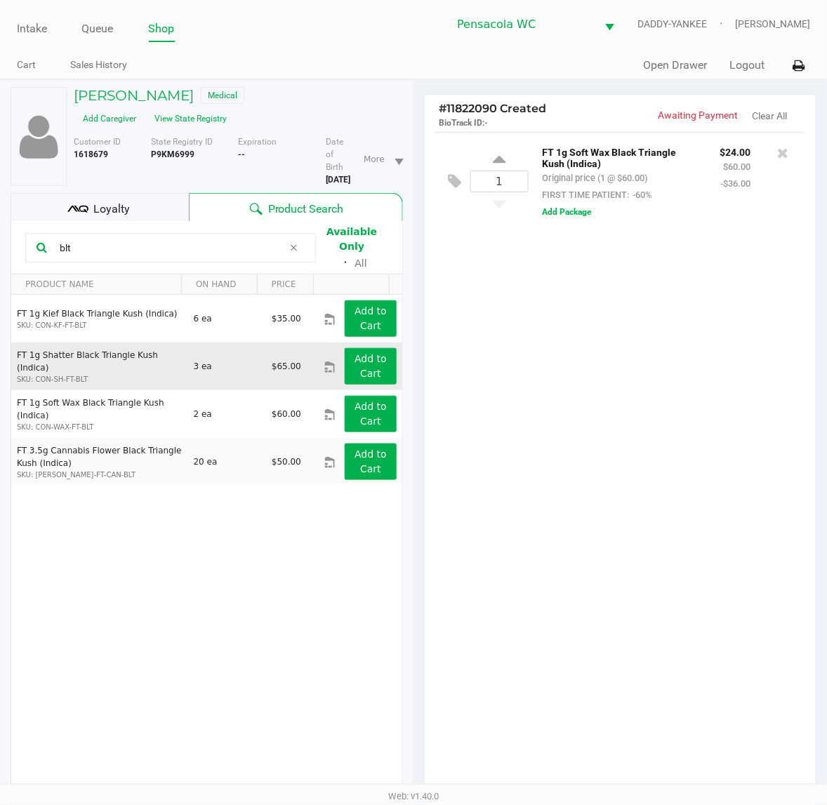
drag, startPoint x: 118, startPoint y: 236, endPoint x: 21, endPoint y: 360, distance: 157.5
click at [0, 340] on html "Intake Queue Shop Pensacola WC DADDY-YANKEE [PERSON_NAME] Cart Sales History Qu…" at bounding box center [413, 402] width 827 height 805
type input "nol"
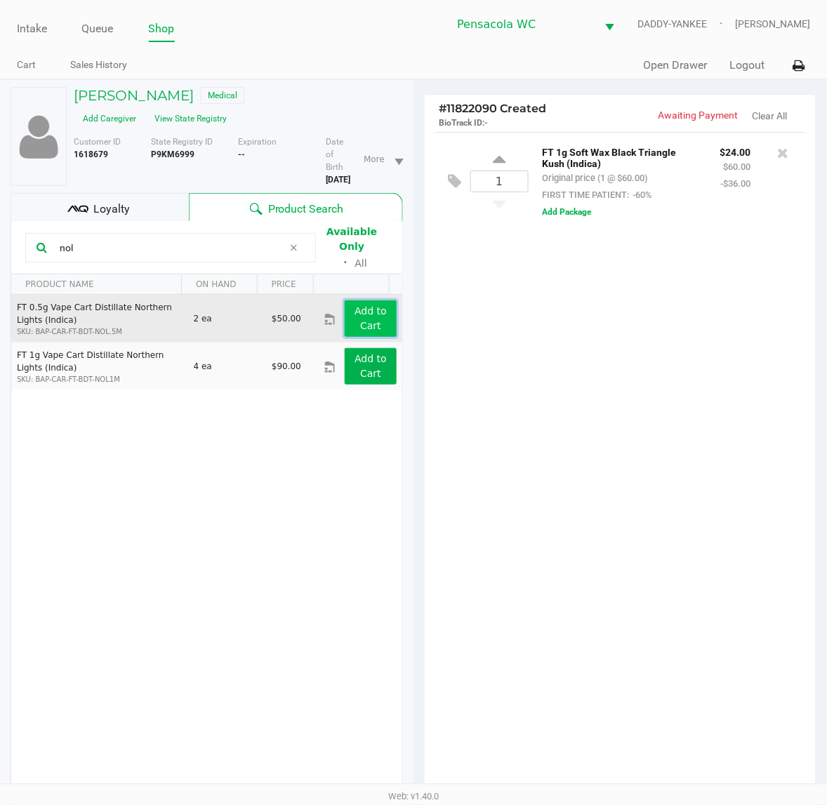
click at [354, 309] on app-button-loader "Add to Cart" at bounding box center [370, 318] width 32 height 26
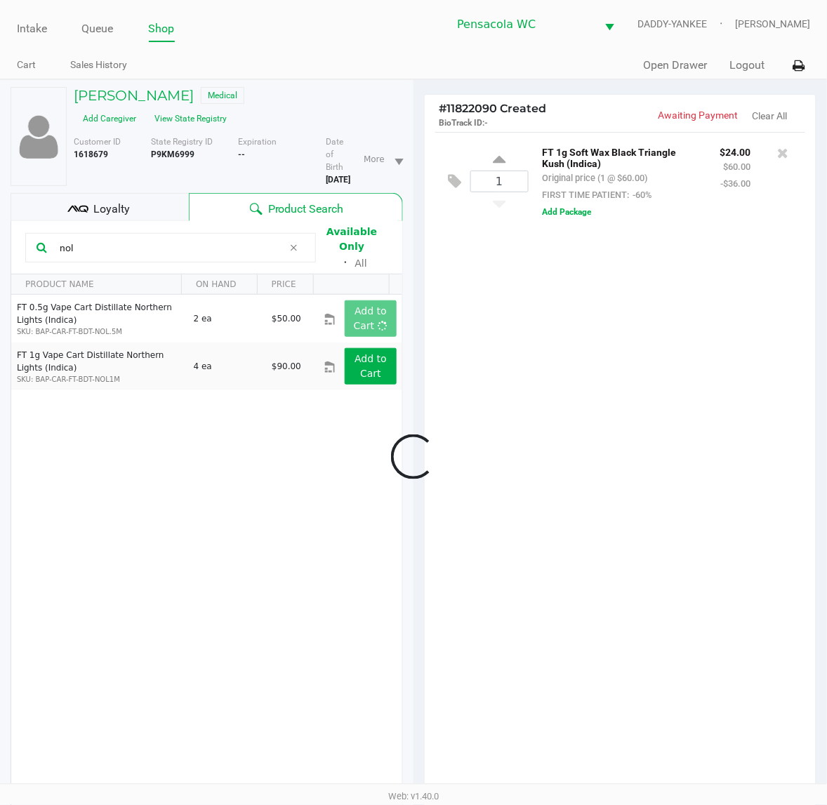
click at [147, 246] on div at bounding box center [413, 456] width 827 height 614
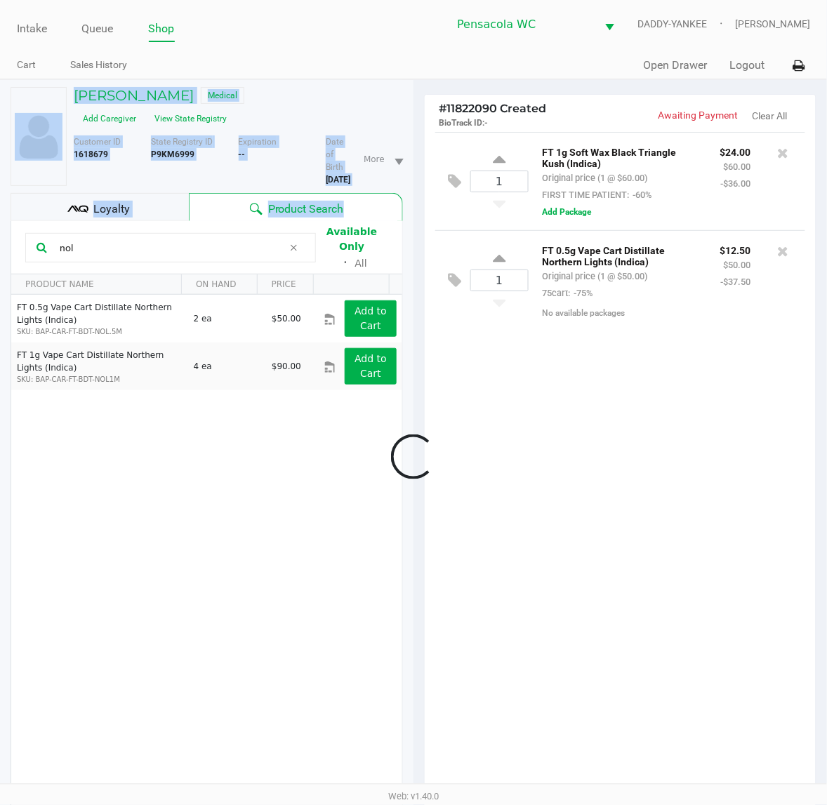
drag, startPoint x: 107, startPoint y: 243, endPoint x: -1, endPoint y: 255, distance: 109.4
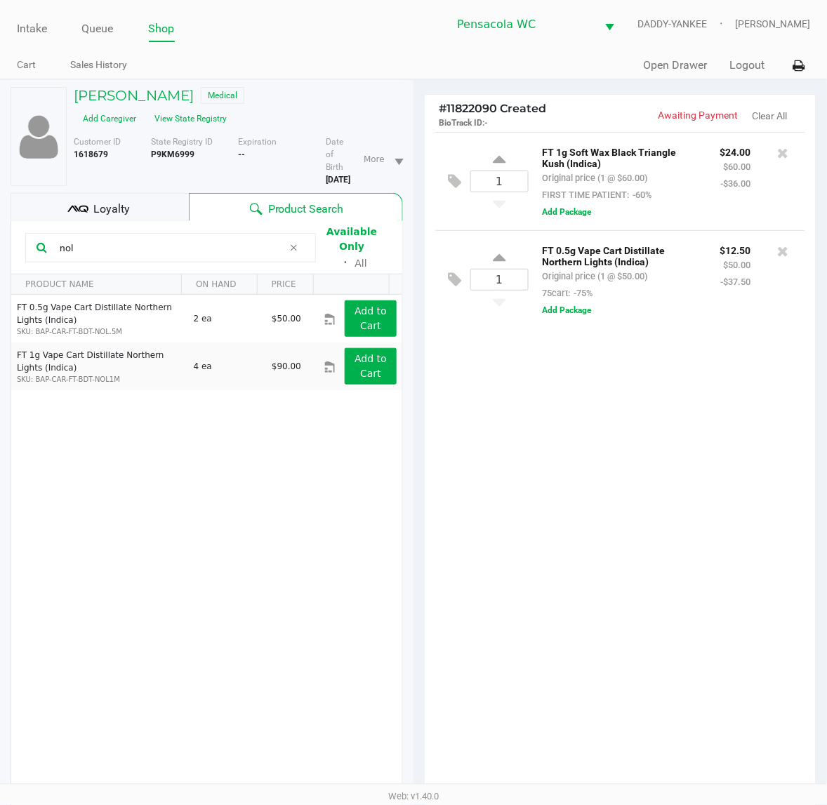
click at [99, 239] on input "nol" at bounding box center [168, 247] width 229 height 21
drag, startPoint x: 93, startPoint y: 240, endPoint x: -1, endPoint y: 264, distance: 97.0
click at [0, 264] on html "Intake Queue Shop Pensacola WC DADDY-YANKEE [PERSON_NAME] Cart Sales History Qu…" at bounding box center [413, 402] width 827 height 805
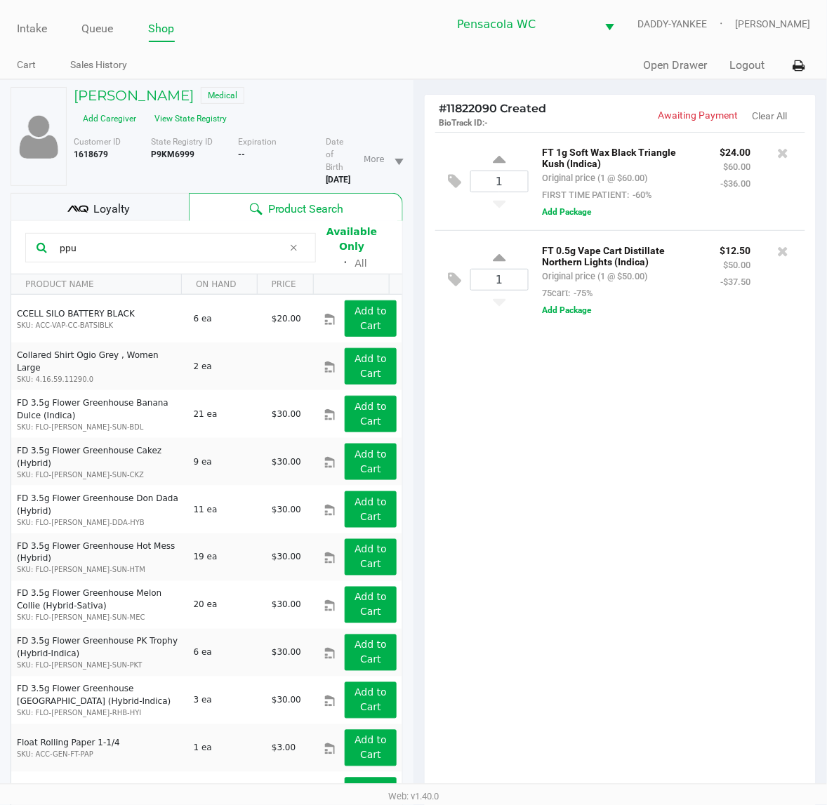
type input "ppu"
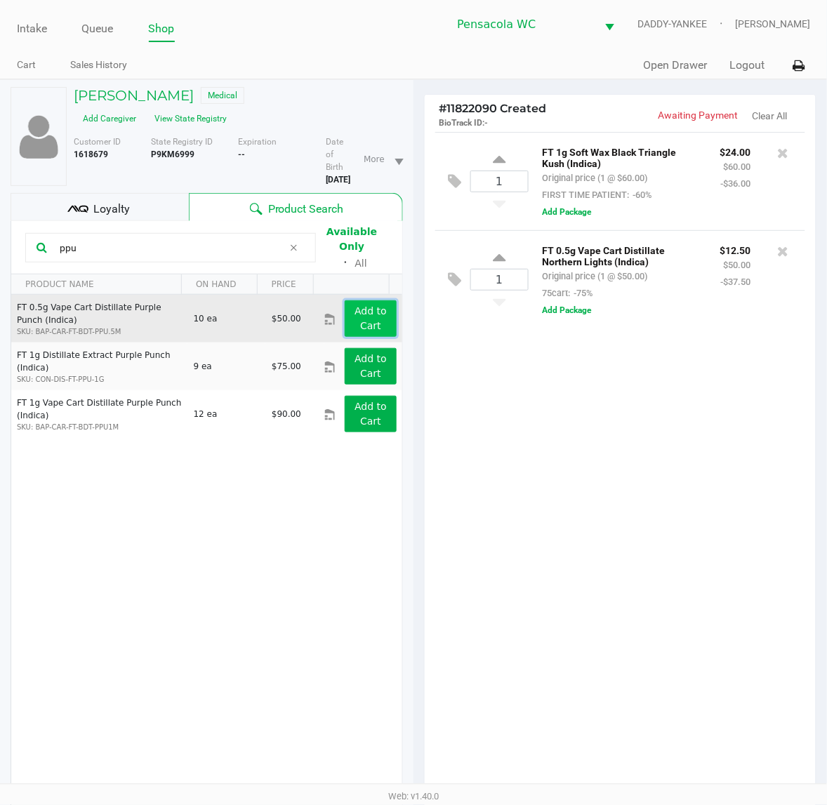
click at [354, 314] on app-button-loader "Add to Cart" at bounding box center [370, 318] width 32 height 26
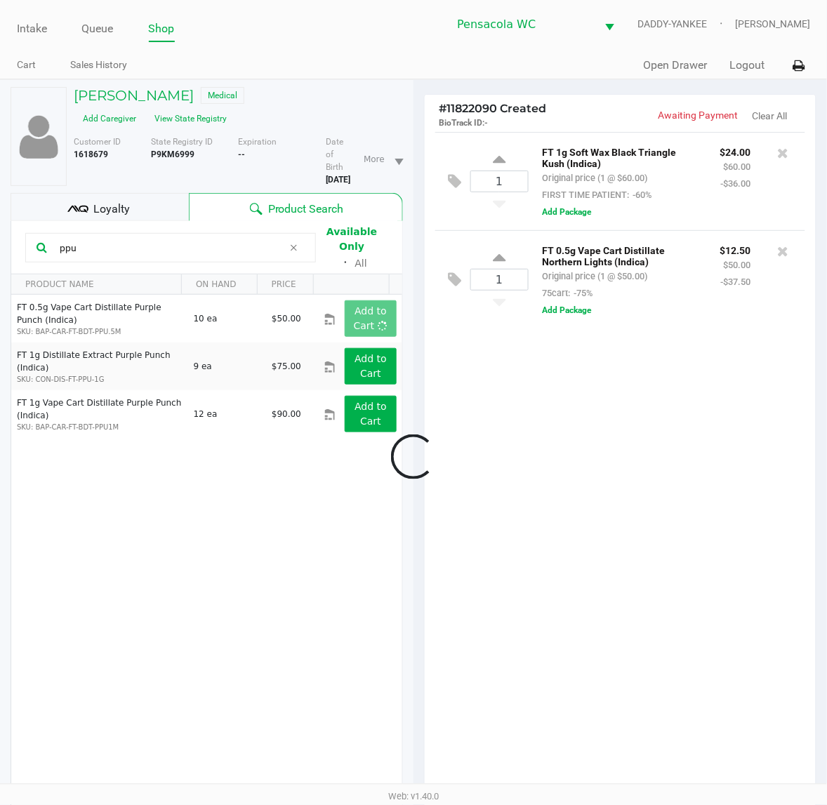
click at [528, 500] on div at bounding box center [413, 456] width 827 height 614
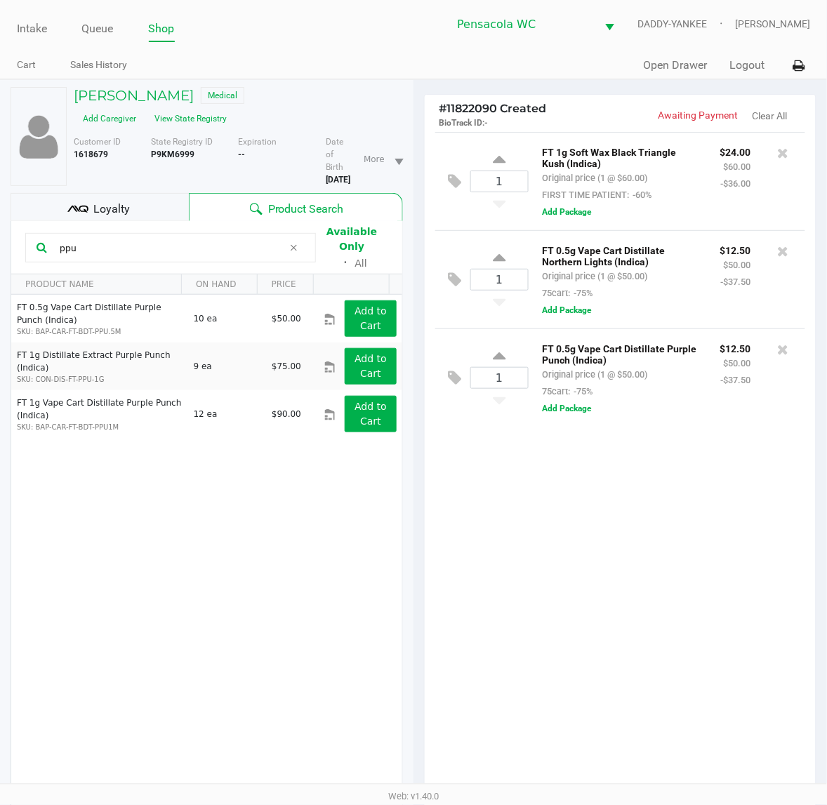
click at [531, 573] on div "1 FT 1g Soft Wax Black Triangle Kush (Indica) Original price (1 @ $60.00) FIRST…" at bounding box center [620, 466] width 391 height 669
click at [609, 571] on div "1 FT 1g Soft Wax Black Triangle Kush (Indica) Original price (1 @ $60.00) FIRST…" at bounding box center [620, 466] width 391 height 669
click at [121, 201] on span "Loyalty" at bounding box center [111, 209] width 36 height 17
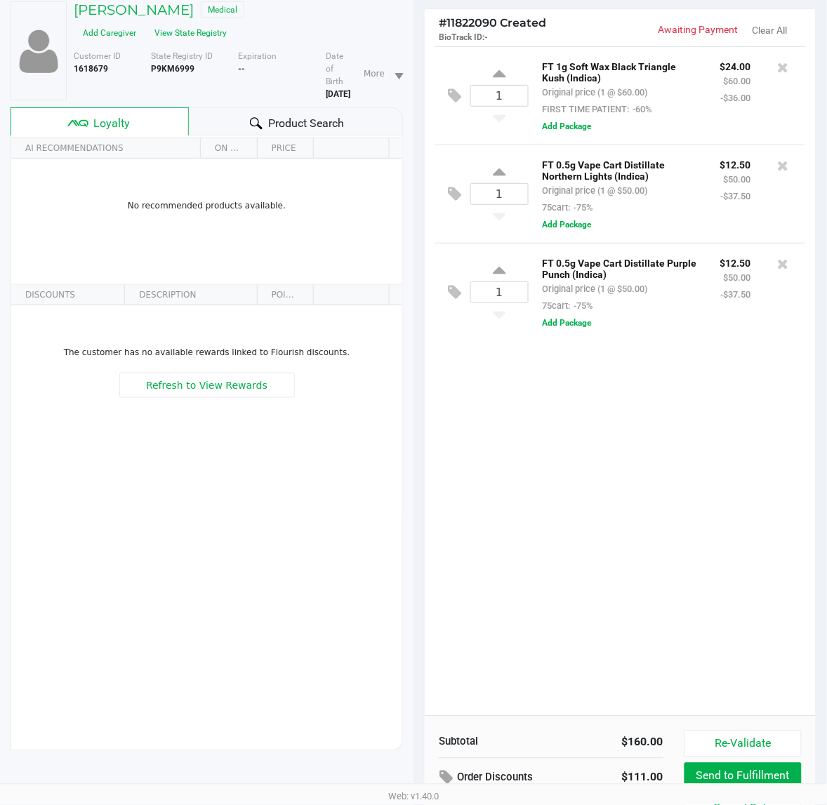
scroll to position [86, 0]
click at [718, 441] on div "1 FT 1g Soft Wax Black Triangle Kush (Indica) Original price (1 @ $60.00) FIRST…" at bounding box center [620, 380] width 391 height 669
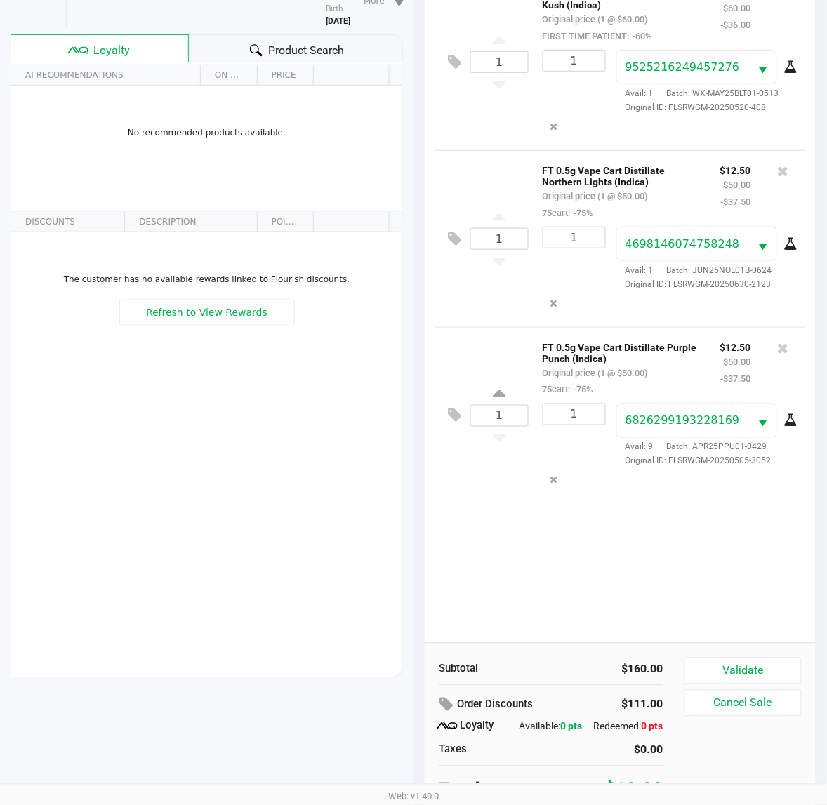
scroll to position [169, 0]
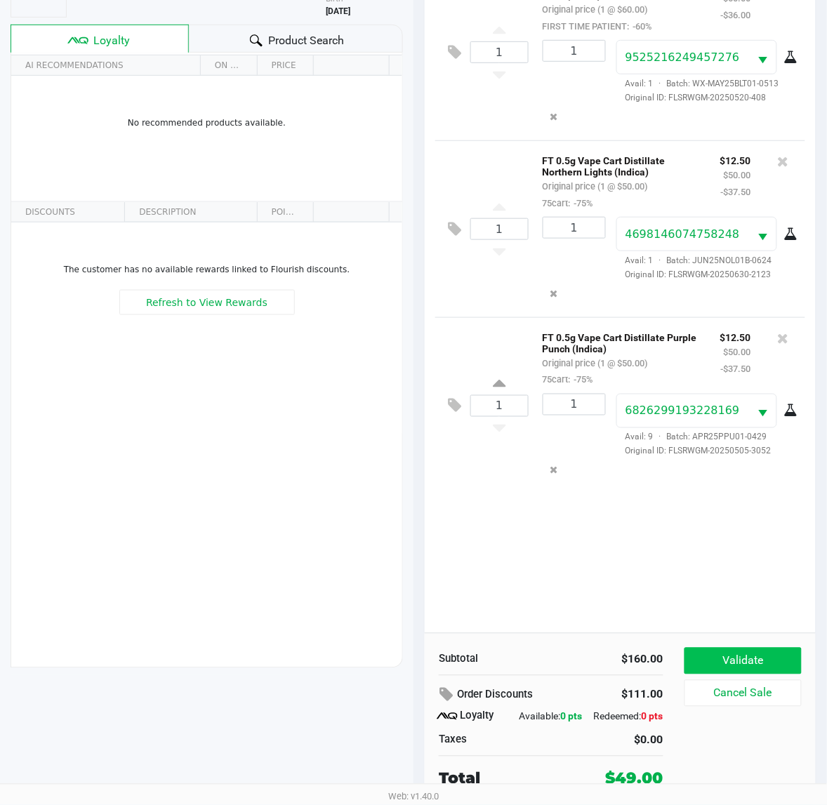
click at [762, 662] on button "Validate" at bounding box center [742, 661] width 117 height 27
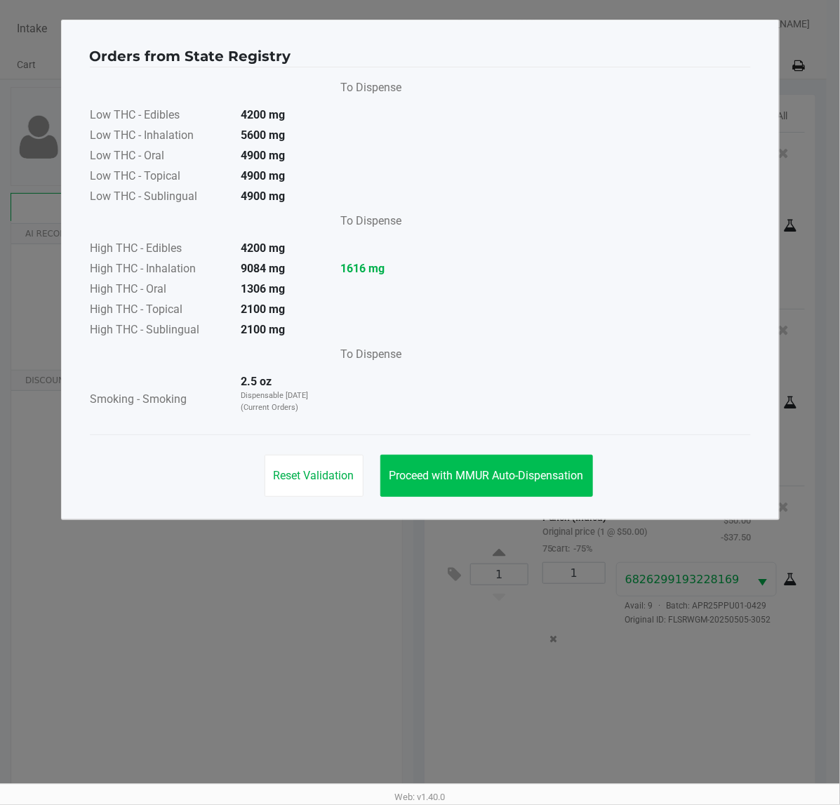
click at [485, 460] on button "Proceed with MMUR Auto-Dispensation" at bounding box center [486, 476] width 213 height 42
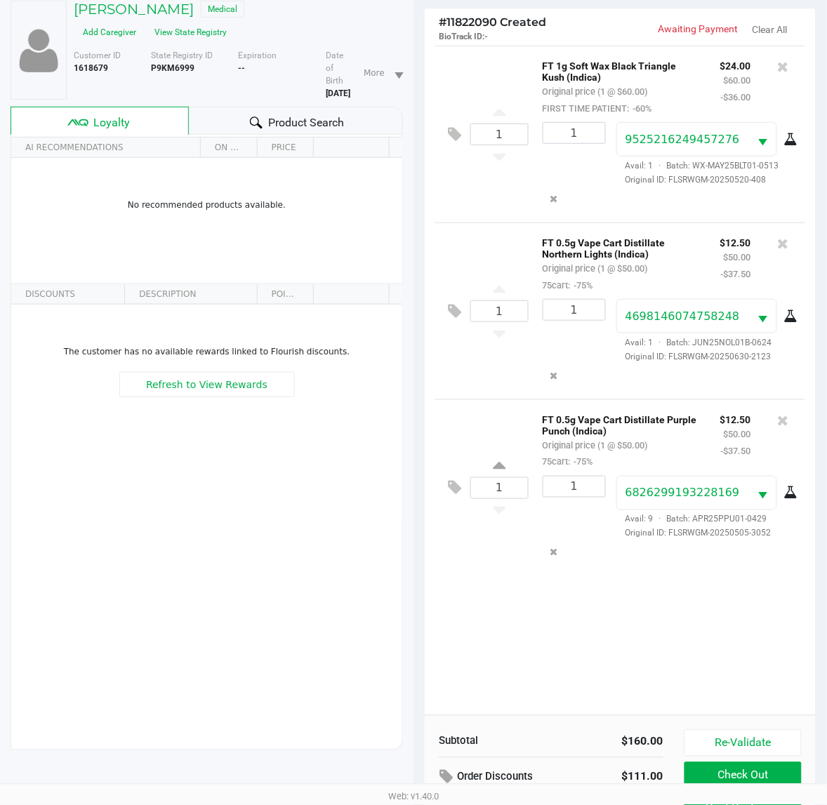
scroll to position [170, 0]
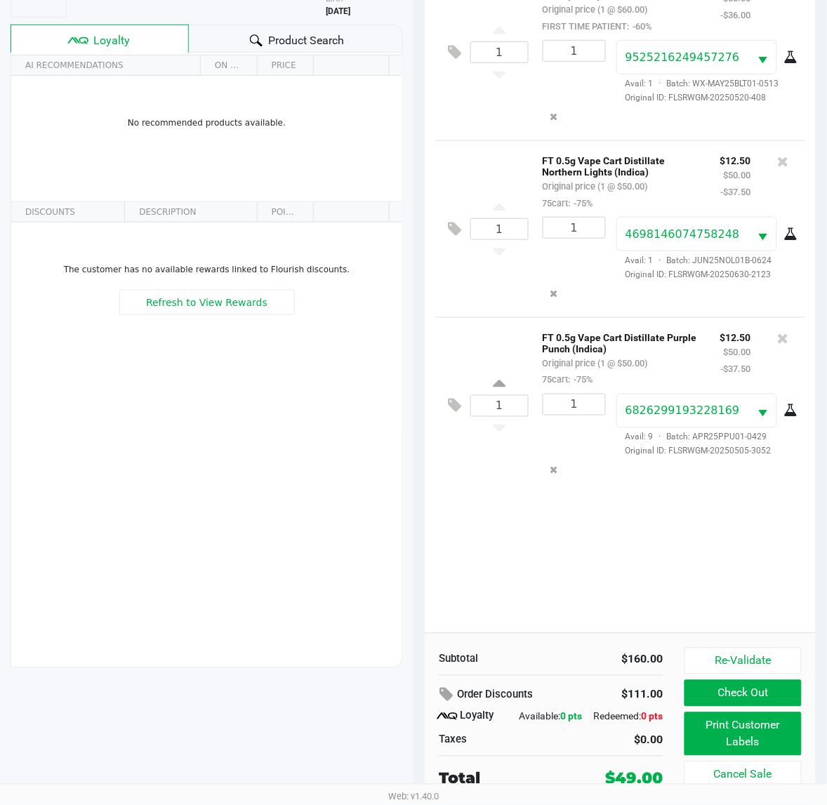
click at [753, 662] on button "Re-Validate" at bounding box center [742, 661] width 117 height 27
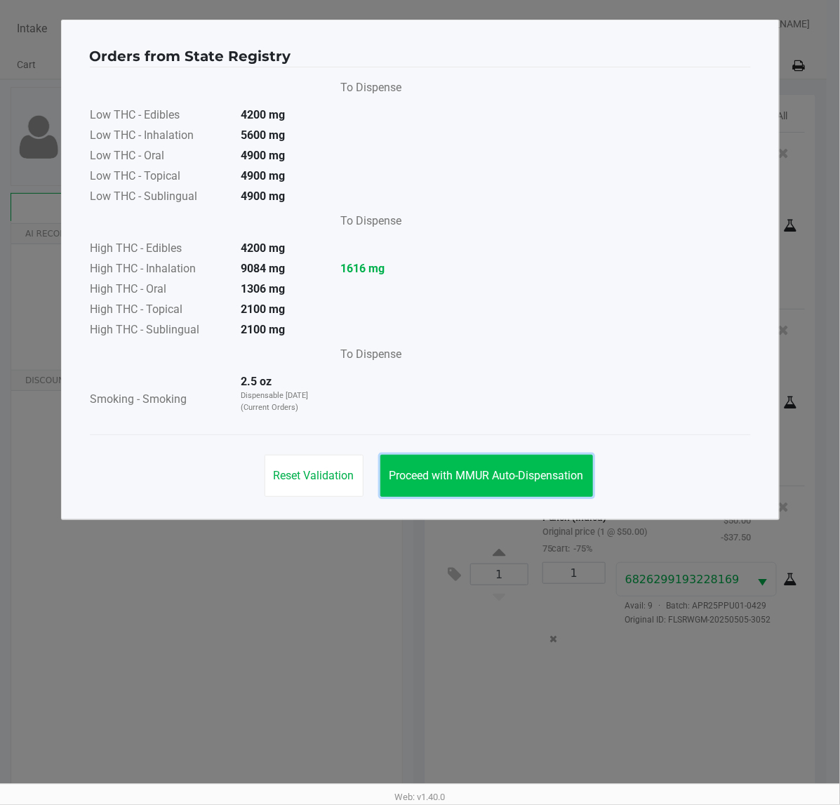
click at [470, 465] on button "Proceed with MMUR Auto-Dispensation" at bounding box center [486, 476] width 213 height 42
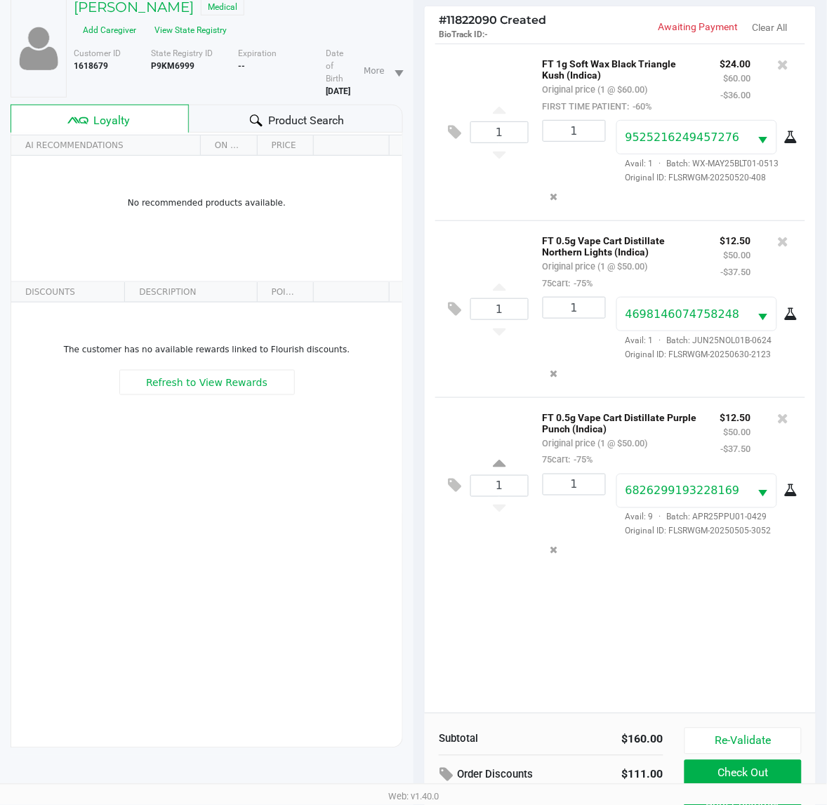
scroll to position [170, 0]
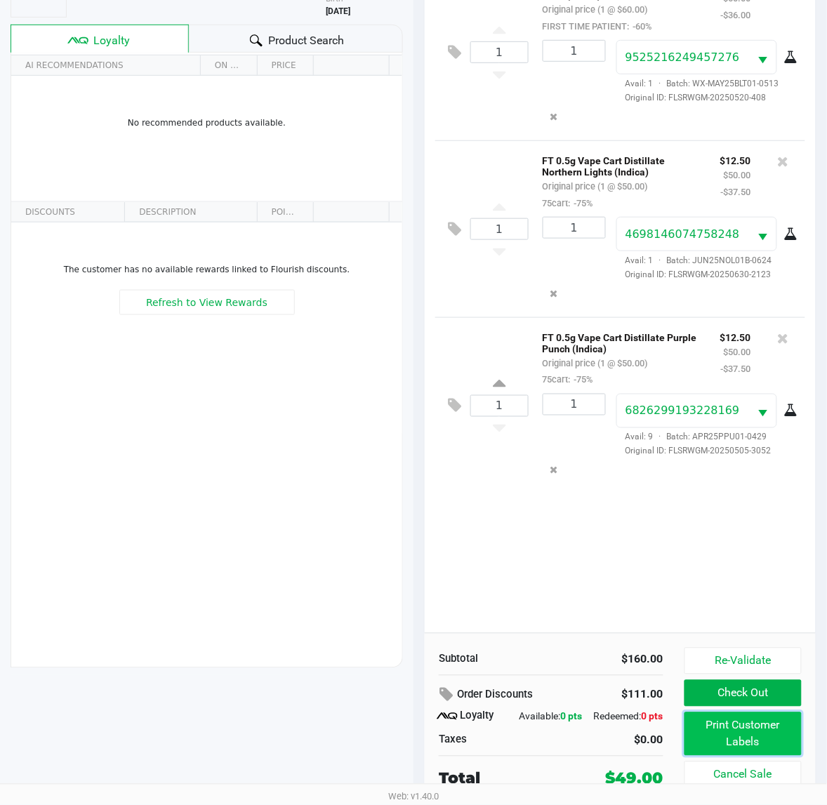
click at [714, 724] on button "Print Customer Labels" at bounding box center [742, 734] width 117 height 44
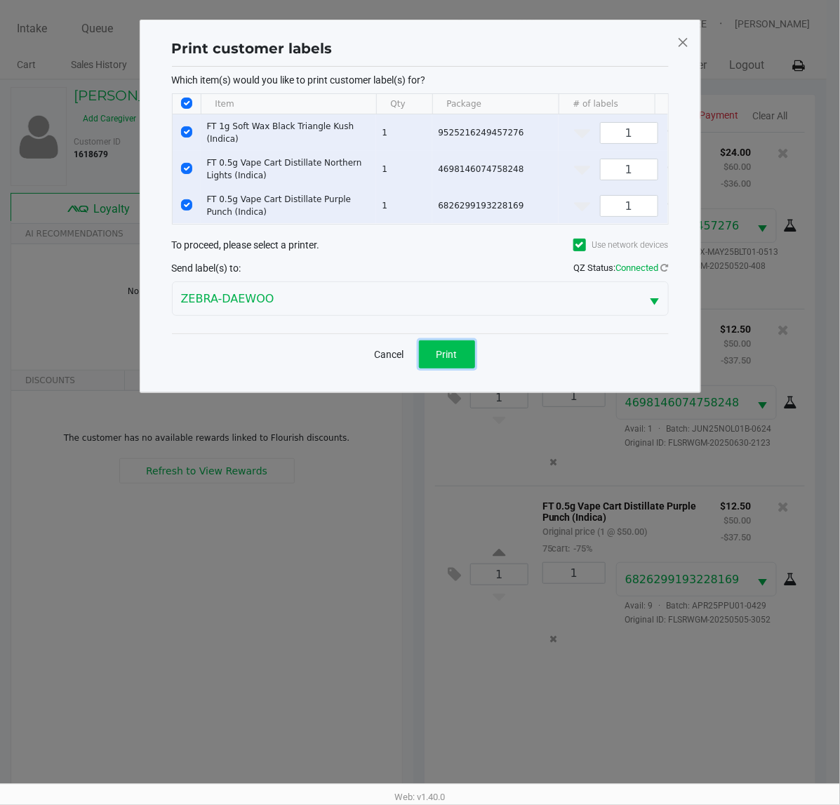
click at [444, 353] on button "Print" at bounding box center [447, 354] width 56 height 28
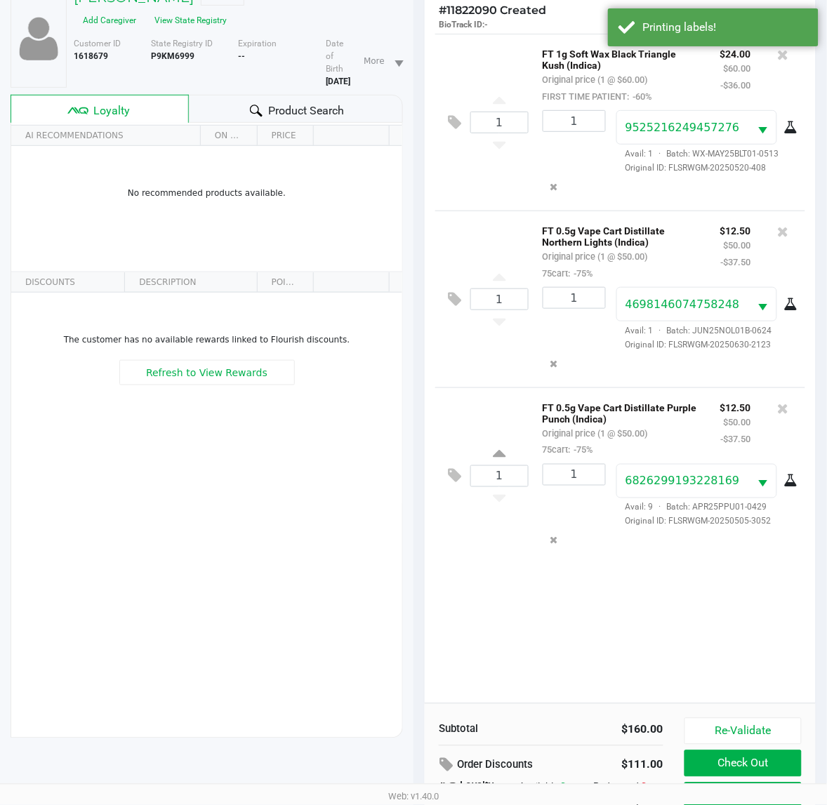
scroll to position [170, 0]
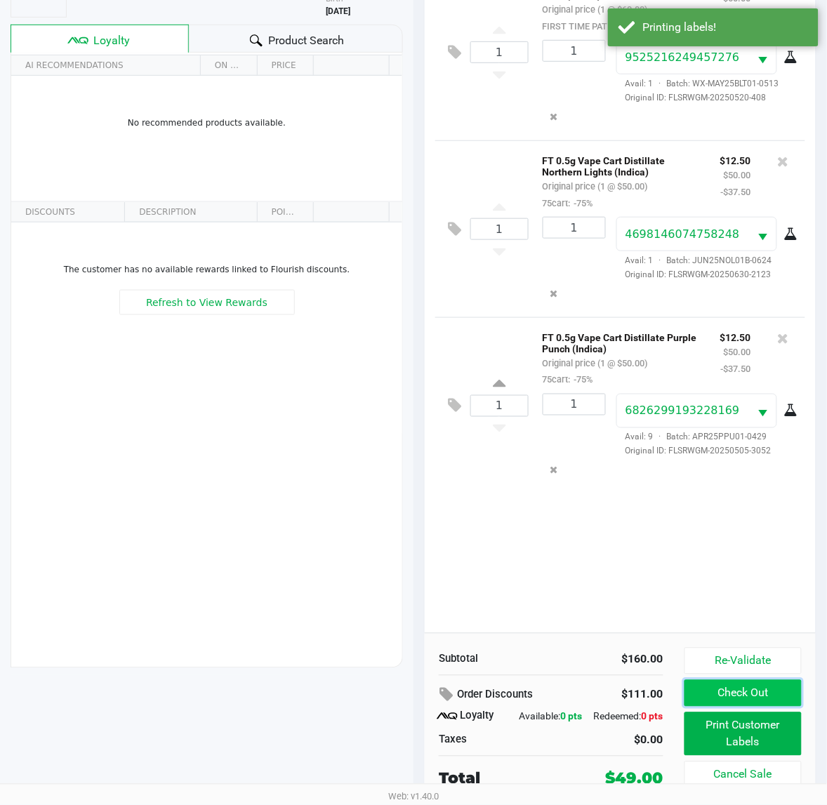
click at [731, 692] on button "Check Out" at bounding box center [742, 693] width 117 height 27
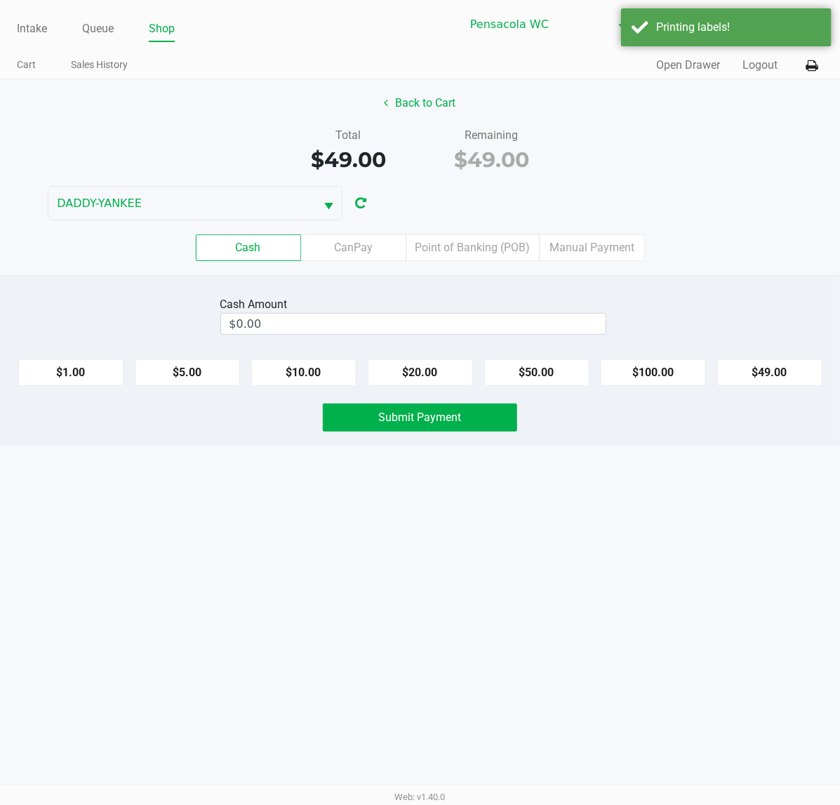
click at [456, 251] on label "Point of Banking (POB)" at bounding box center [472, 247] width 133 height 27
click at [0, 0] on 7 "Point of Banking (POB)" at bounding box center [0, 0] width 0 height 0
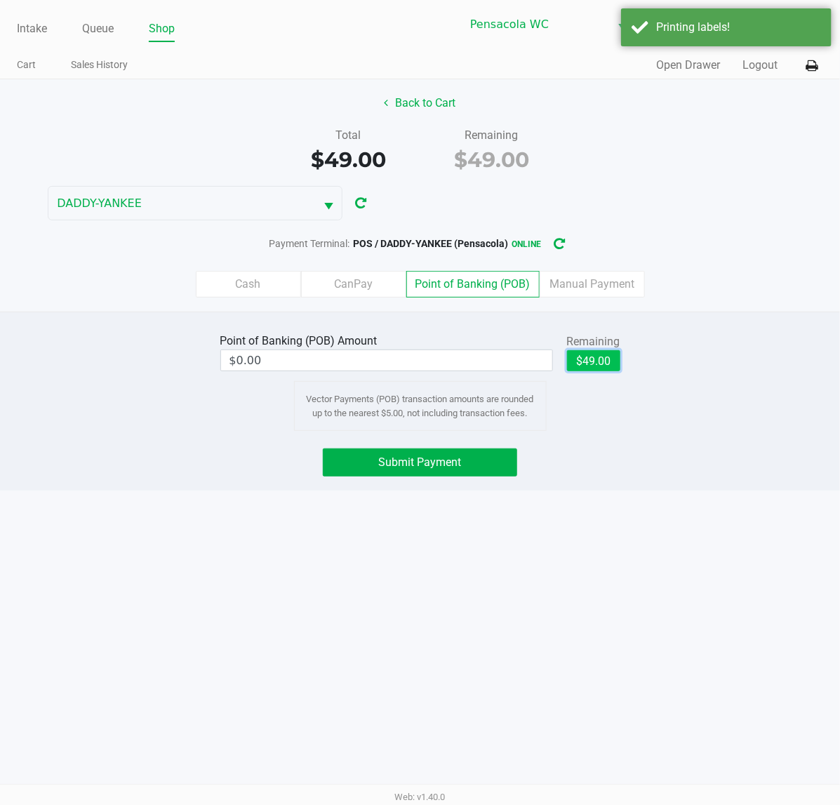
click at [595, 363] on button "$49.00" at bounding box center [593, 360] width 53 height 21
type input "$49.00"
click at [425, 464] on span "Submit Payment" at bounding box center [420, 461] width 83 height 13
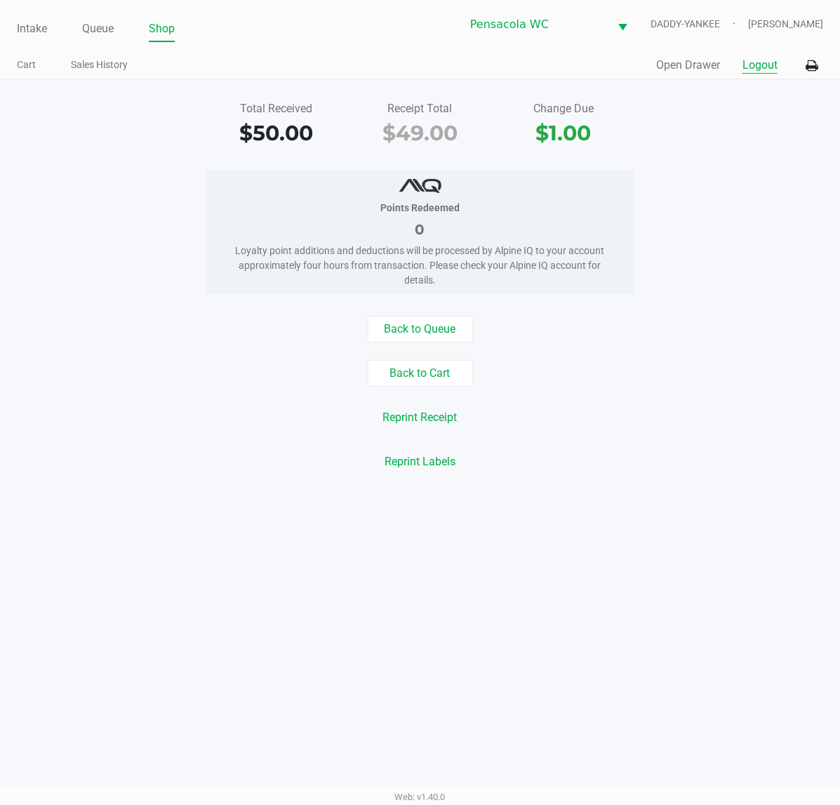
click at [772, 68] on button "Logout" at bounding box center [759, 65] width 35 height 17
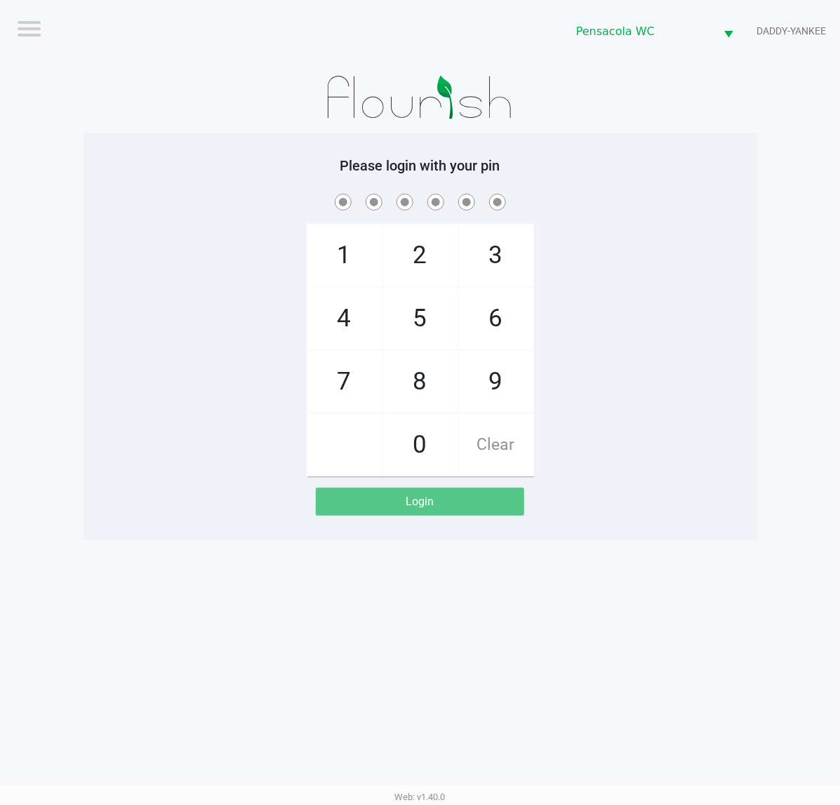
click at [773, 64] on app-pos-login-wrapper "Logout Pensacola WC DADDY-YANKEE Please login with your pin 1 4 7 2 5 8 0 3 6 9…" at bounding box center [420, 270] width 840 height 540
click at [732, 234] on div "1 4 7 2 5 8 0 3 6 9 Clear" at bounding box center [421, 334] width 674 height 286
